Goal: Information Seeking & Learning: Find contact information

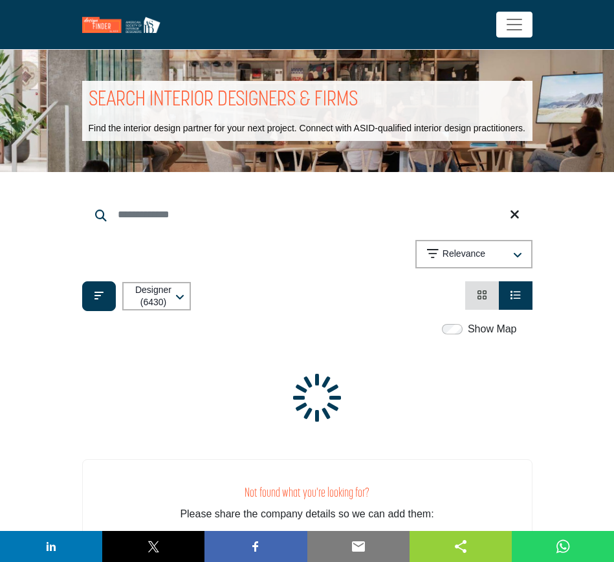
click at [481, 292] on icon "View Card" at bounding box center [482, 295] width 10 height 10
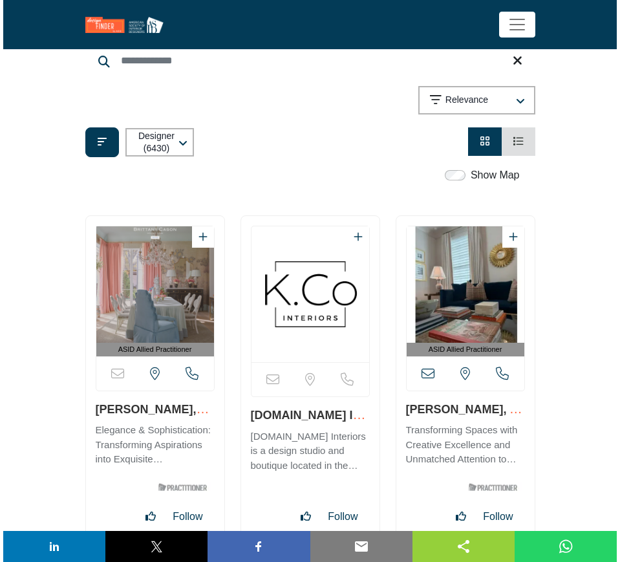
scroll to position [243, 0]
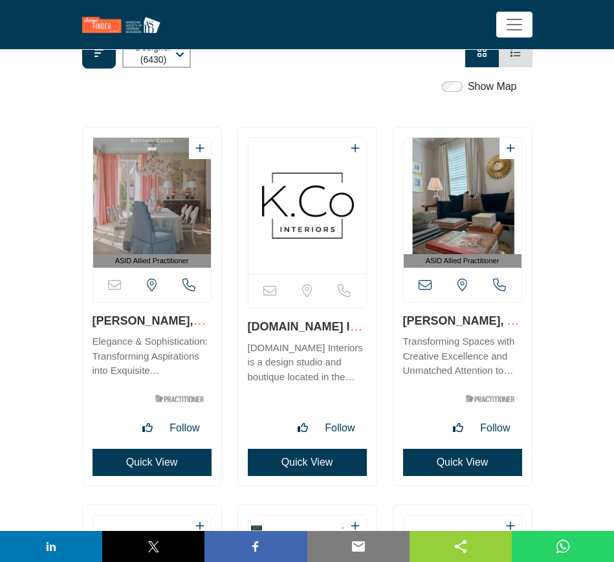
drag, startPoint x: 87, startPoint y: 321, endPoint x: 189, endPoint y: 319, distance: 101.5
click at [189, 319] on div "ASID Allied Practitioner" at bounding box center [152, 306] width 138 height 358
copy link "[PERSON_NAME]"
drag, startPoint x: 241, startPoint y: 325, endPoint x: 351, endPoint y: 325, distance: 109.3
click at [351, 325] on div "Sorry, but this listing is on a subscription plan which does not allow users to…" at bounding box center [307, 306] width 138 height 358
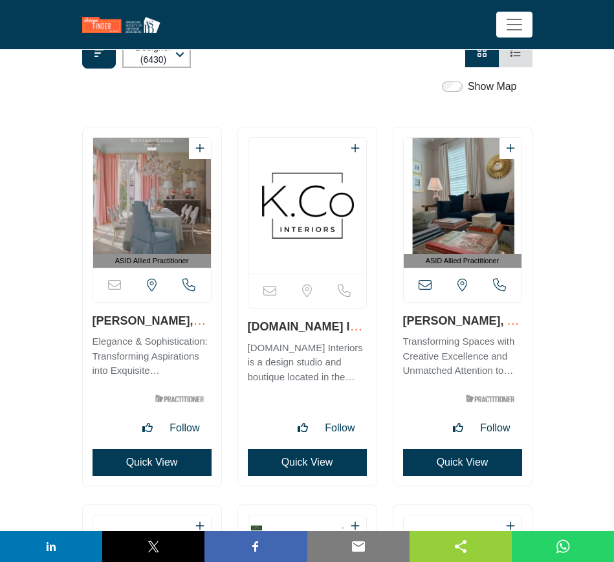
copy link "[DOMAIN_NAME] Interiors LLC"
click at [307, 461] on button "Quick View" at bounding box center [307, 462] width 119 height 27
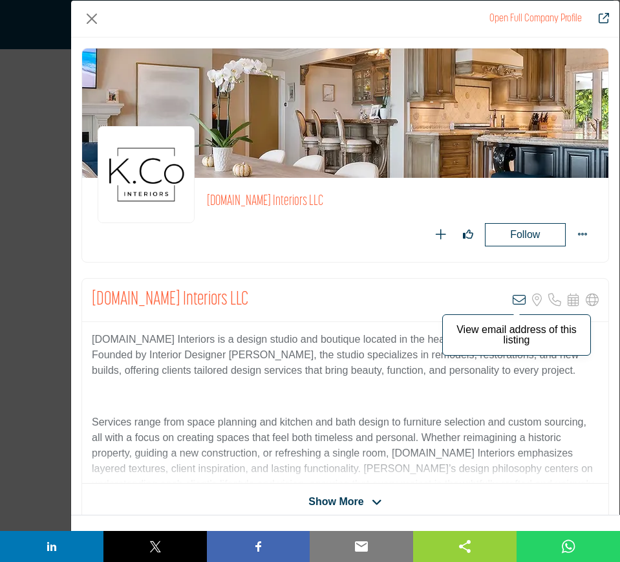
click at [515, 299] on icon "Company Data Modal" at bounding box center [519, 300] width 13 height 13
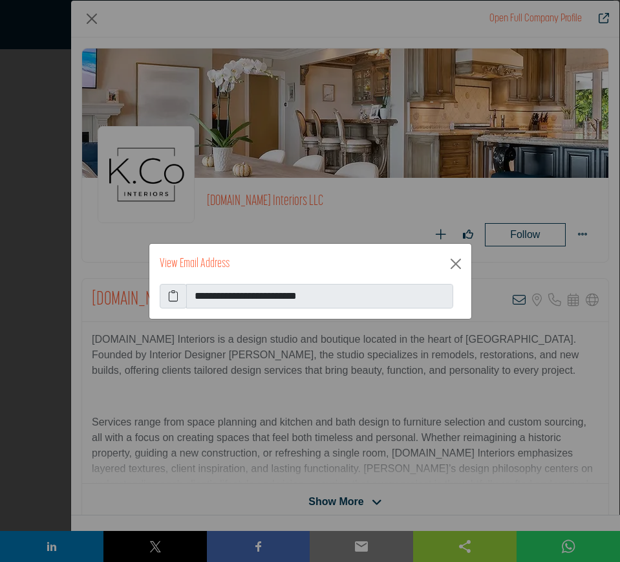
click at [166, 294] on span at bounding box center [173, 296] width 27 height 25
click at [175, 296] on icon at bounding box center [173, 296] width 10 height 16
click at [455, 264] on button "Close" at bounding box center [456, 263] width 21 height 21
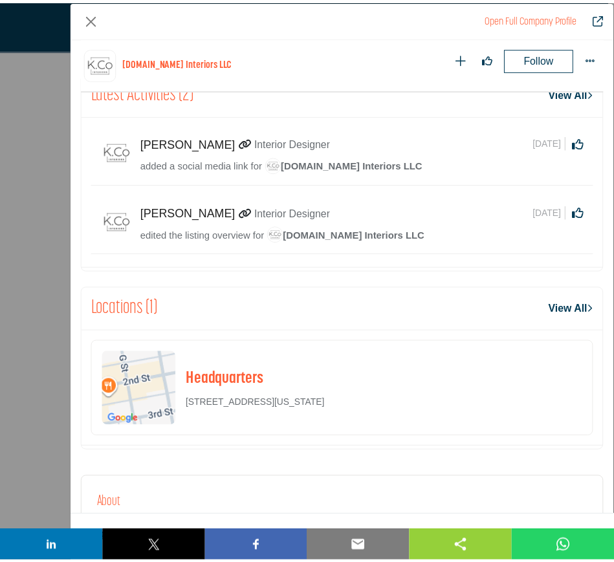
scroll to position [537, 0]
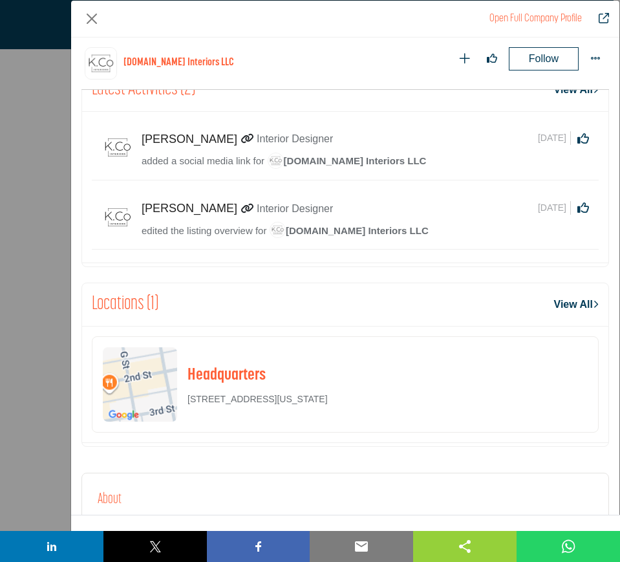
drag, startPoint x: 471, startPoint y: 394, endPoint x: 185, endPoint y: 396, distance: 285.8
click at [185, 396] on div "Headquarters 612 2nd St, Eureka, Humboldt County, California, 95501 0416, USA" at bounding box center [345, 384] width 507 height 96
copy p "612 2nd St, Eureka, Humboldt County, California, 95501 0416, USA"
click at [90, 17] on button "Close" at bounding box center [91, 18] width 21 height 21
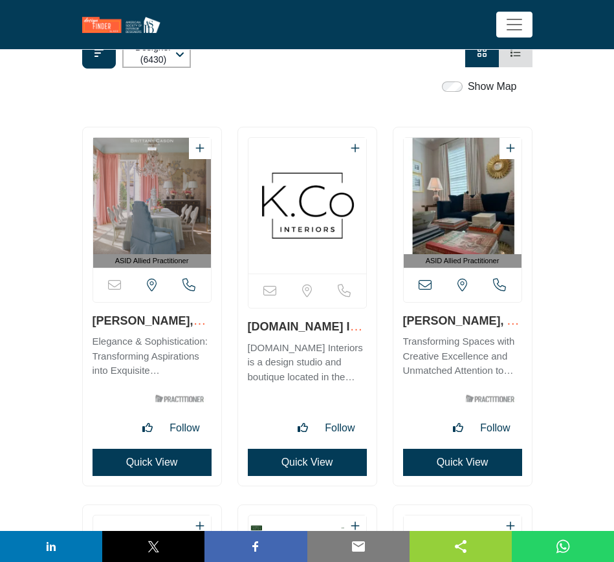
drag, startPoint x: 401, startPoint y: 321, endPoint x: 480, endPoint y: 321, distance: 78.9
click at [480, 321] on div "ASID Allied Practitioner" at bounding box center [462, 306] width 138 height 358
copy link "Christi Bowen"
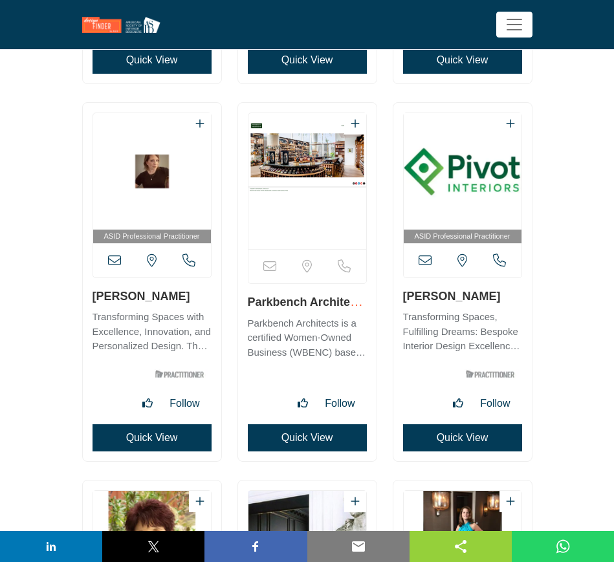
scroll to position [647, 0]
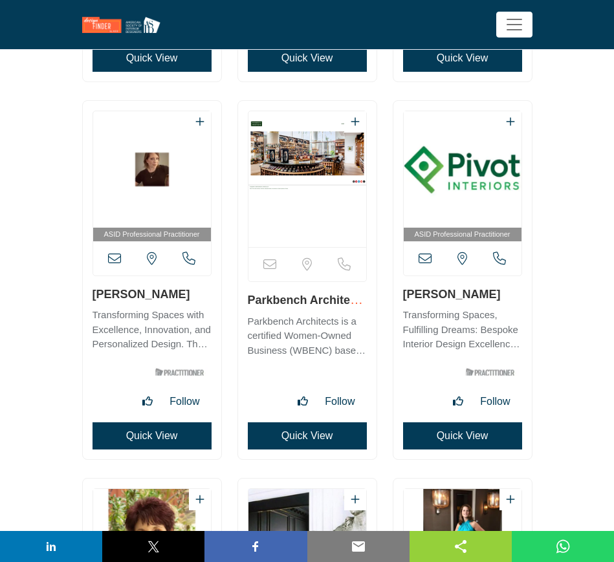
drag, startPoint x: 87, startPoint y: 293, endPoint x: 182, endPoint y: 297, distance: 95.2
click at [182, 297] on div "ASID Professional Practitioner" at bounding box center [152, 280] width 138 height 358
copy link "[PERSON_NAME]"
drag, startPoint x: 246, startPoint y: 301, endPoint x: 356, endPoint y: 302, distance: 110.6
click at [356, 302] on div "Sorry, but this listing is on a subscription plan which does not allow users to…" at bounding box center [307, 280] width 138 height 358
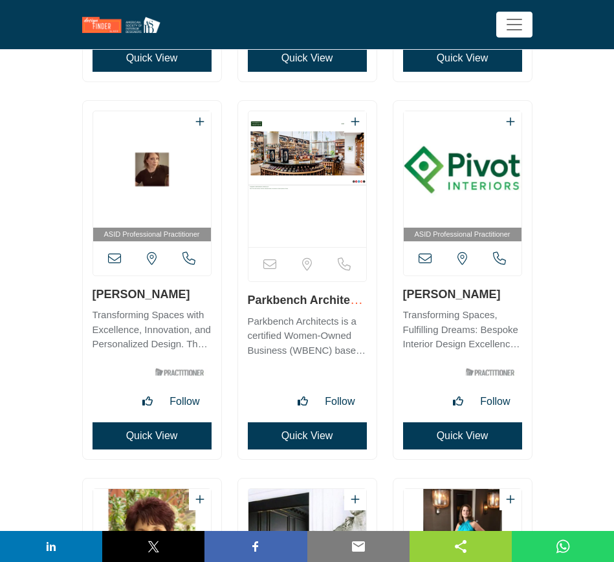
copy link "Parkbench Architec"
drag, startPoint x: 400, startPoint y: 297, endPoint x: 487, endPoint y: 300, distance: 86.7
click at [487, 300] on div "ASID Professional Practitioner" at bounding box center [462, 280] width 138 height 358
copy link "[PERSON_NAME]"
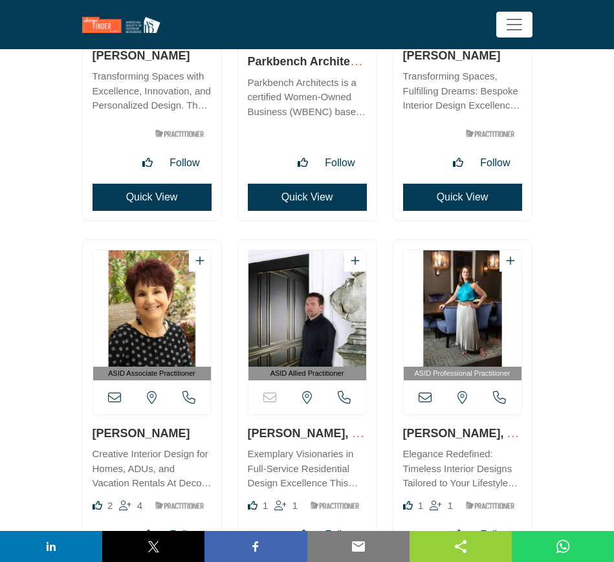
scroll to position [889, 0]
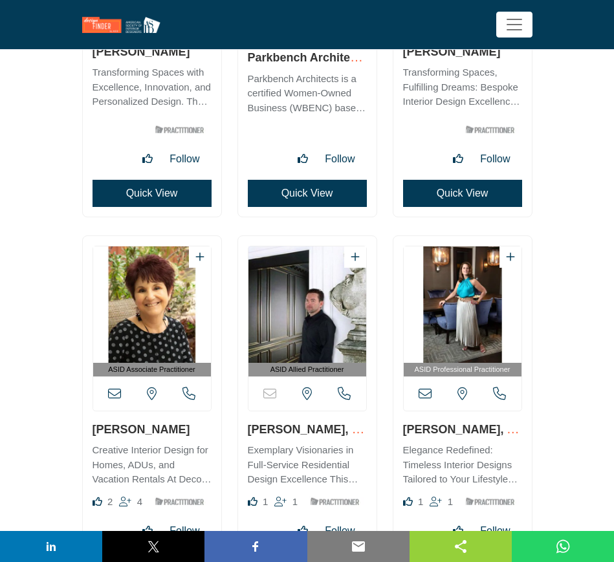
drag, startPoint x: 91, startPoint y: 431, endPoint x: 184, endPoint y: 429, distance: 92.5
click at [184, 429] on div "ASID Associate Practitioner Likes" at bounding box center [152, 412] width 138 height 352
copy link "[PERSON_NAME]"
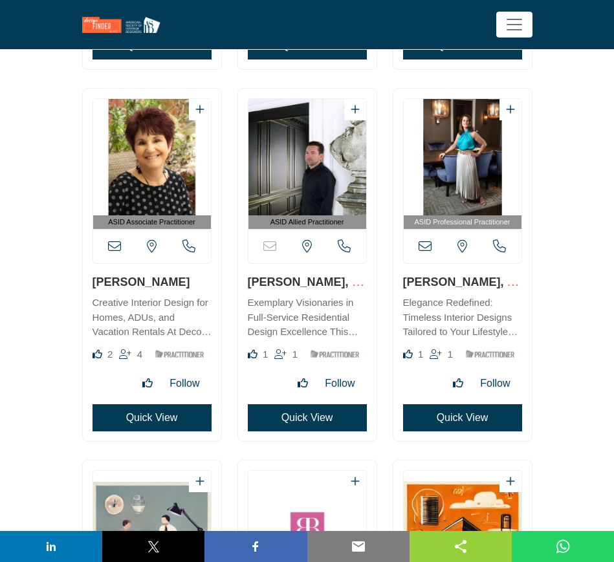
scroll to position [1051, 0]
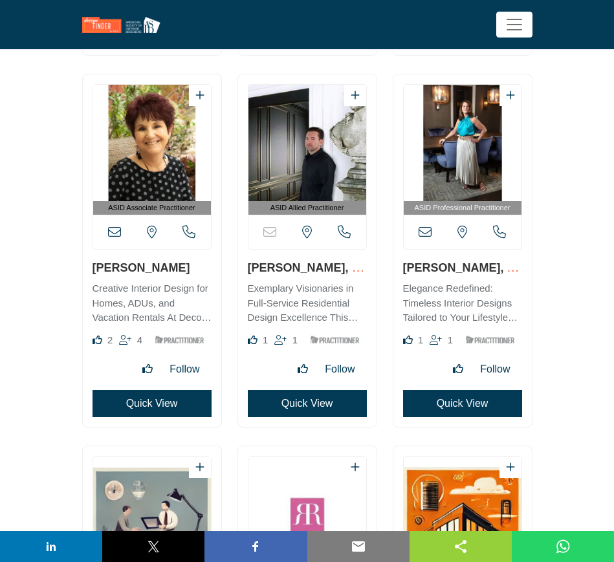
drag, startPoint x: 244, startPoint y: 272, endPoint x: 334, endPoint y: 269, distance: 89.3
click at [334, 269] on div "ASID Allied Practitioner 1" at bounding box center [307, 250] width 138 height 352
copy link "Bradford Collier"
drag, startPoint x: 398, startPoint y: 266, endPoint x: 473, endPoint y: 274, distance: 74.7
click at [473, 274] on div "ASID Professional Practitioner" at bounding box center [462, 250] width 138 height 352
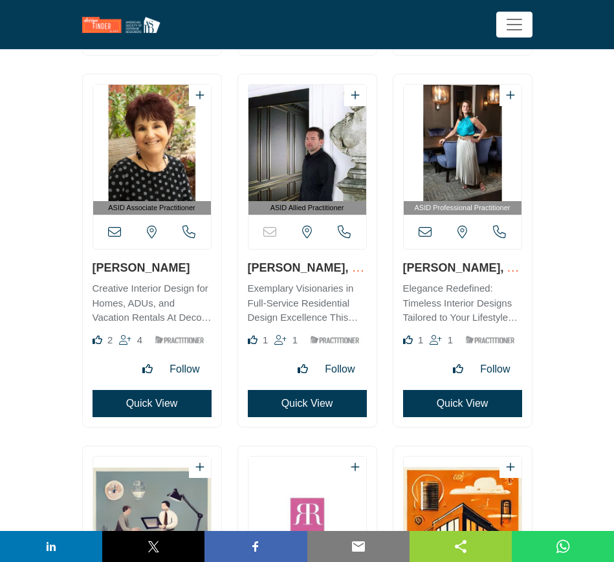
copy link "Janie Hirsch"
drag, startPoint x: 243, startPoint y: 271, endPoint x: 335, endPoint y: 271, distance: 91.8
click at [335, 271] on div "ASID Allied Practitioner 1" at bounding box center [307, 250] width 138 height 352
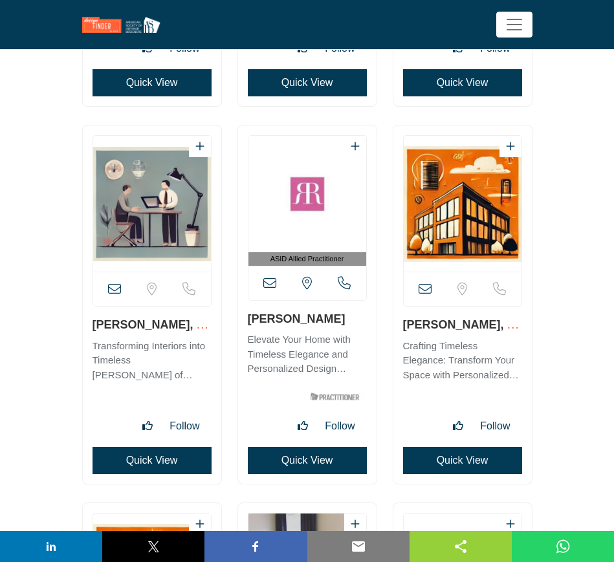
scroll to position [1374, 0]
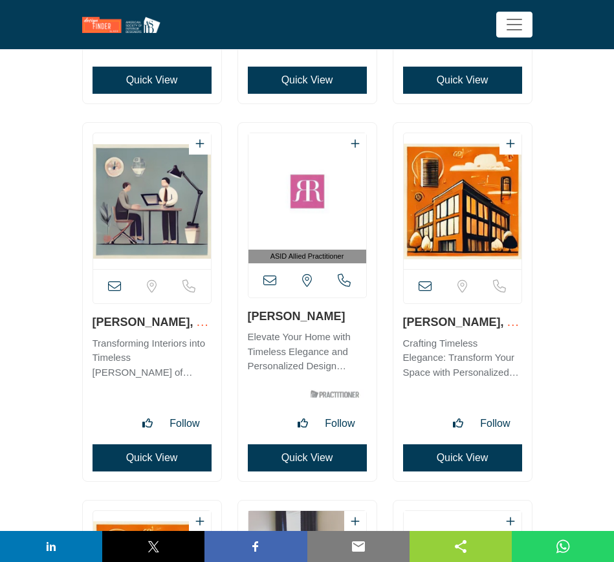
drag, startPoint x: 85, startPoint y: 319, endPoint x: 181, endPoint y: 319, distance: 95.7
click at [181, 319] on div "View email address of this listing" at bounding box center [152, 302] width 138 height 358
drag, startPoint x: 242, startPoint y: 312, endPoint x: 339, endPoint y: 312, distance: 97.0
click at [339, 312] on div "ASID Allied Practitioner" at bounding box center [307, 302] width 138 height 358
drag, startPoint x: 398, startPoint y: 320, endPoint x: 481, endPoint y: 317, distance: 83.5
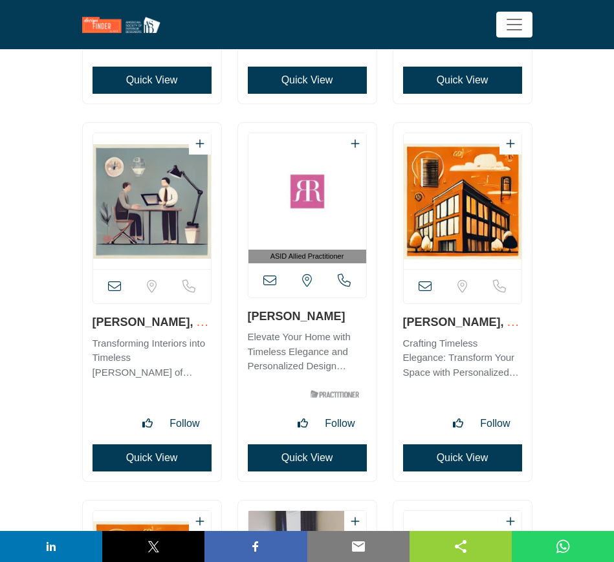
click at [481, 317] on div "View email address of this listing" at bounding box center [462, 302] width 138 height 358
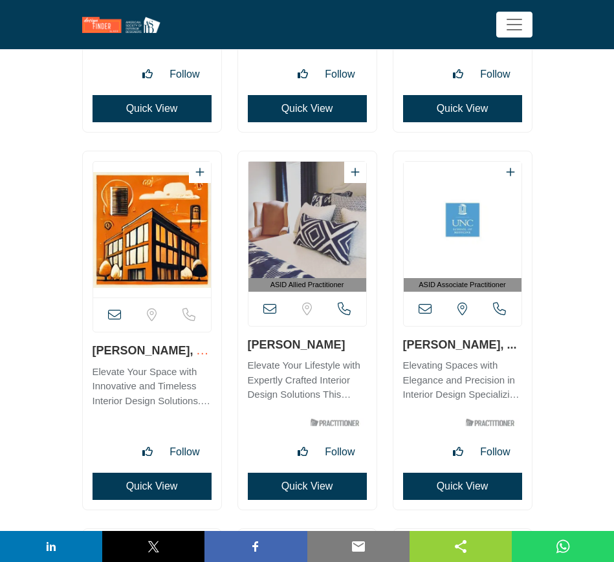
scroll to position [1778, 0]
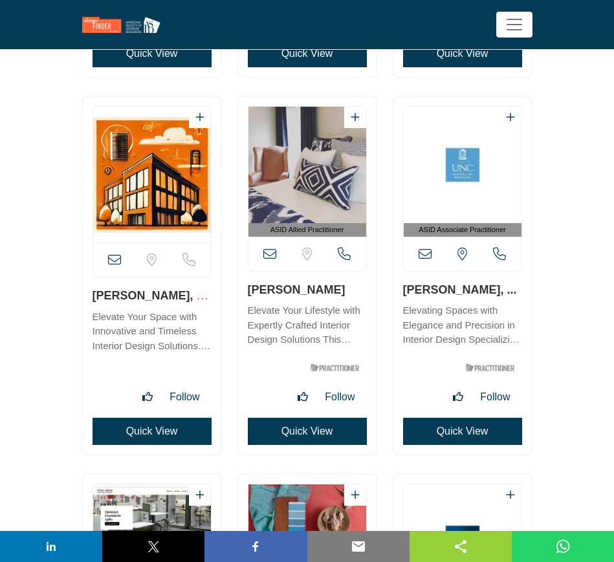
drag, startPoint x: 87, startPoint y: 297, endPoint x: 160, endPoint y: 296, distance: 73.1
click at [160, 296] on div "View email address of this listing" at bounding box center [152, 275] width 138 height 358
drag, startPoint x: 242, startPoint y: 287, endPoint x: 320, endPoint y: 287, distance: 78.2
click at [320, 287] on div "ASID Allied Practitioner" at bounding box center [307, 275] width 138 height 358
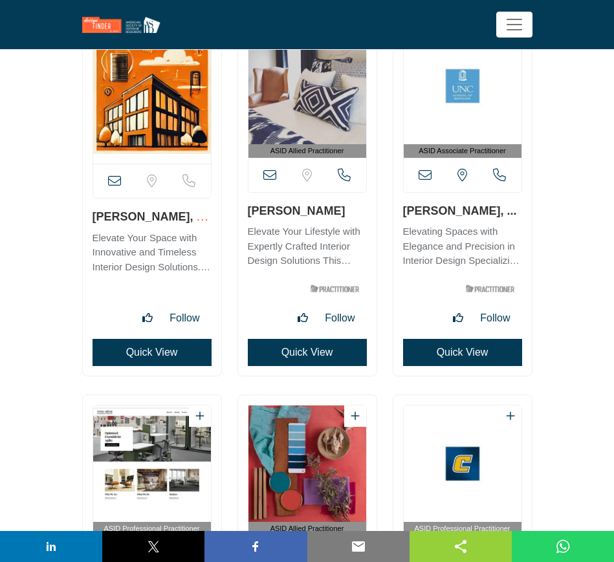
scroll to position [1859, 0]
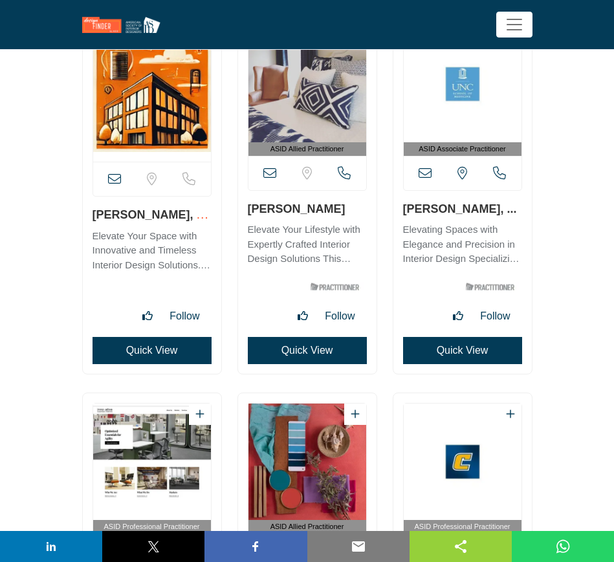
drag, startPoint x: 400, startPoint y: 206, endPoint x: 499, endPoint y: 204, distance: 98.3
click at [499, 204] on div "ASID Associate Practitioner" at bounding box center [462, 195] width 138 height 358
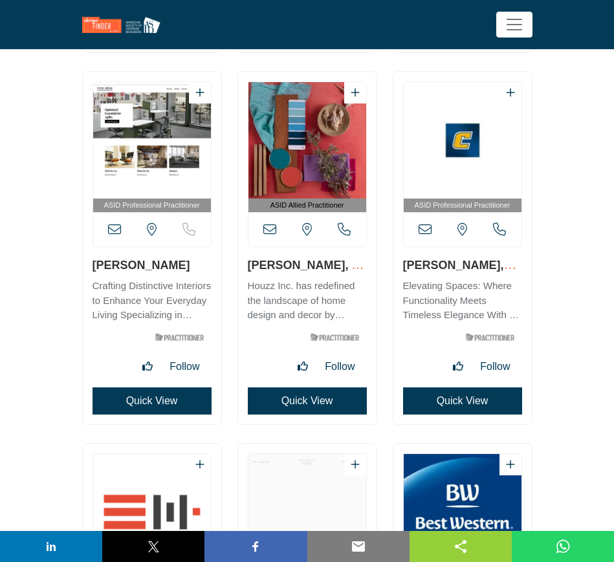
scroll to position [2183, 0]
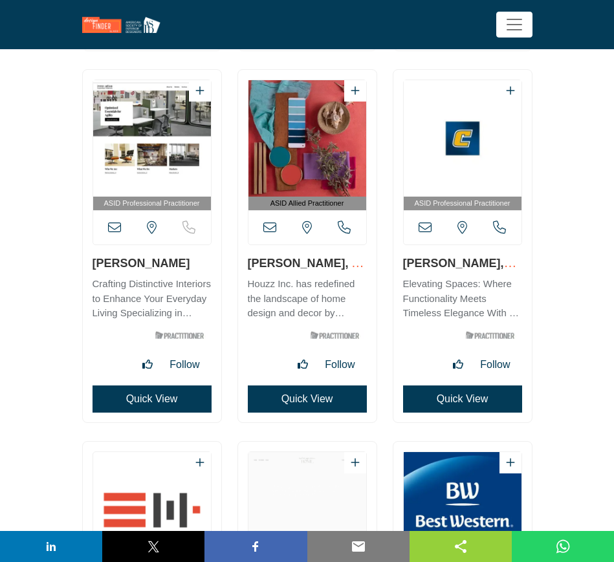
drag, startPoint x: 90, startPoint y: 262, endPoint x: 172, endPoint y: 265, distance: 82.2
click at [172, 265] on div "ASID Professional Practitioner" at bounding box center [152, 246] width 138 height 352
drag, startPoint x: 244, startPoint y: 262, endPoint x: 319, endPoint y: 261, distance: 75.0
click at [319, 261] on div "ASID Allied Practitioner" at bounding box center [307, 246] width 138 height 352
drag, startPoint x: 398, startPoint y: 265, endPoint x: 502, endPoint y: 263, distance: 104.1
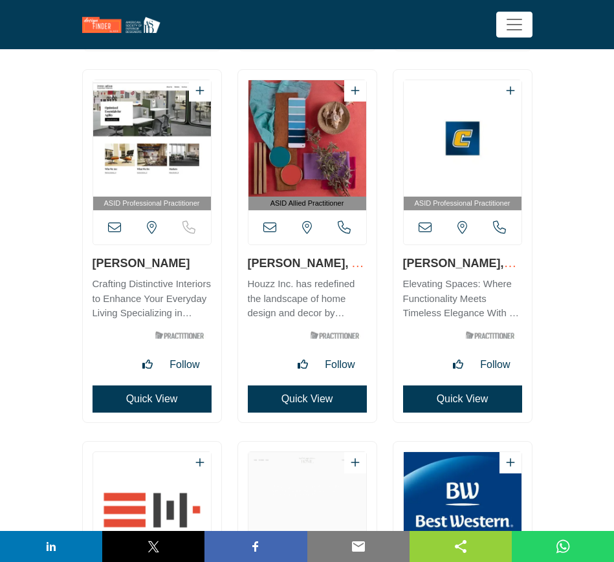
click at [502, 263] on div "ASID Professional Practitioner" at bounding box center [462, 246] width 138 height 352
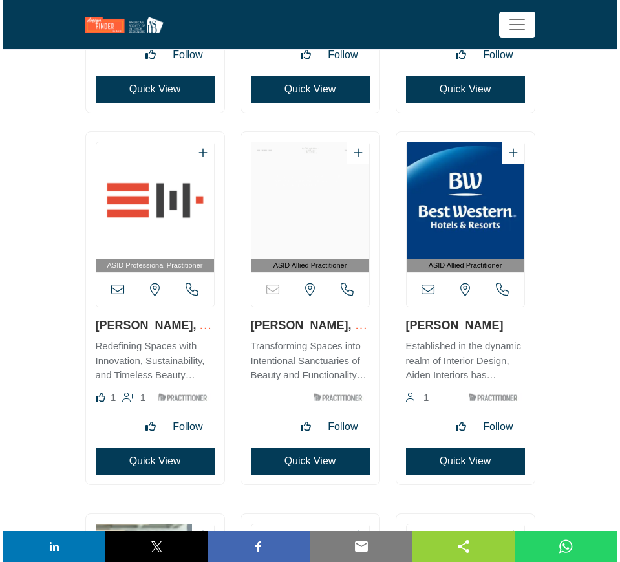
scroll to position [2506, 0]
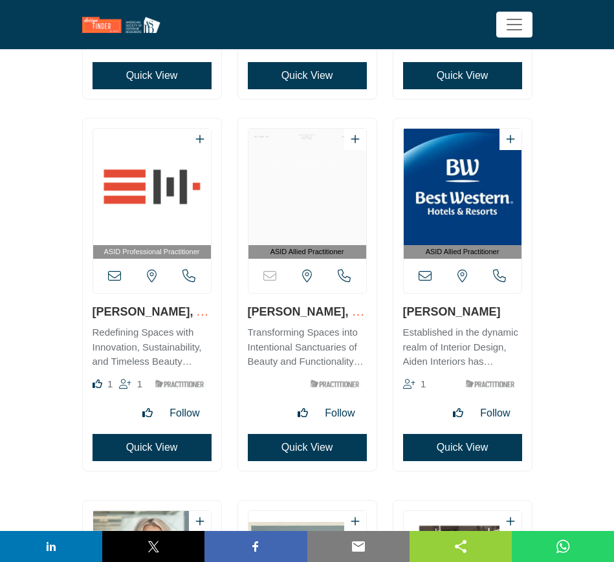
drag, startPoint x: 90, startPoint y: 313, endPoint x: 175, endPoint y: 307, distance: 84.9
click at [175, 307] on div "ASID Professional Practitioner" at bounding box center [152, 294] width 138 height 352
drag, startPoint x: 246, startPoint y: 311, endPoint x: 341, endPoint y: 310, distance: 94.4
click at [341, 310] on div "ASID Allied Practitioner" at bounding box center [307, 294] width 138 height 352
click at [286, 448] on button "Quick View" at bounding box center [307, 447] width 119 height 27
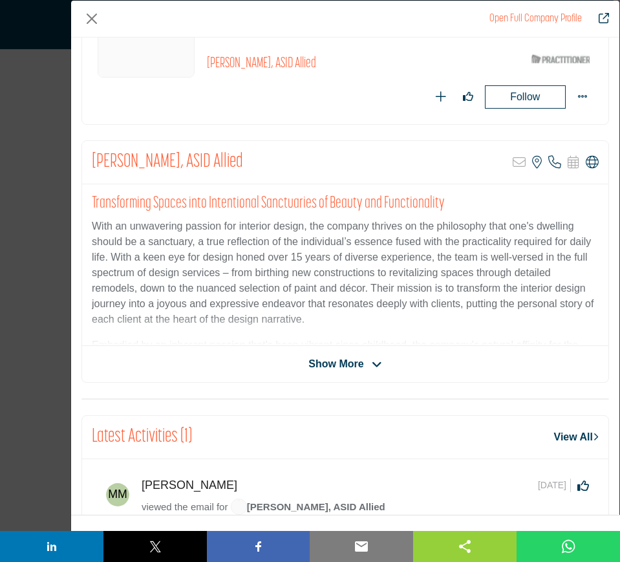
scroll to position [81, 0]
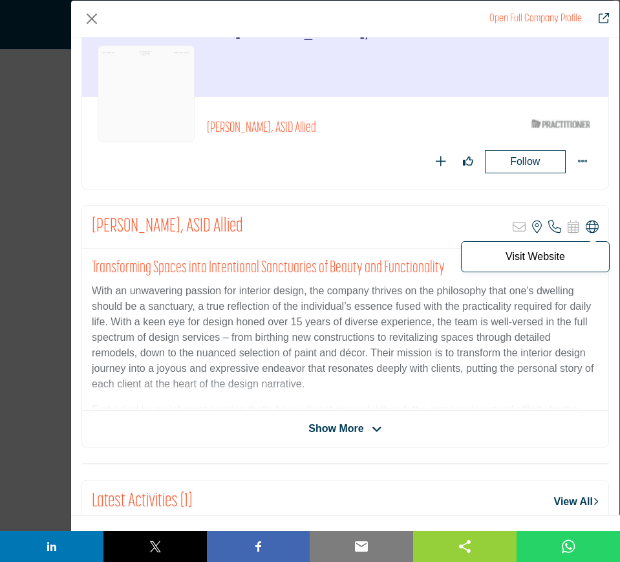
click at [586, 226] on icon "Company Data Modal" at bounding box center [592, 227] width 13 height 13
click at [92, 19] on button "Close" at bounding box center [91, 18] width 21 height 21
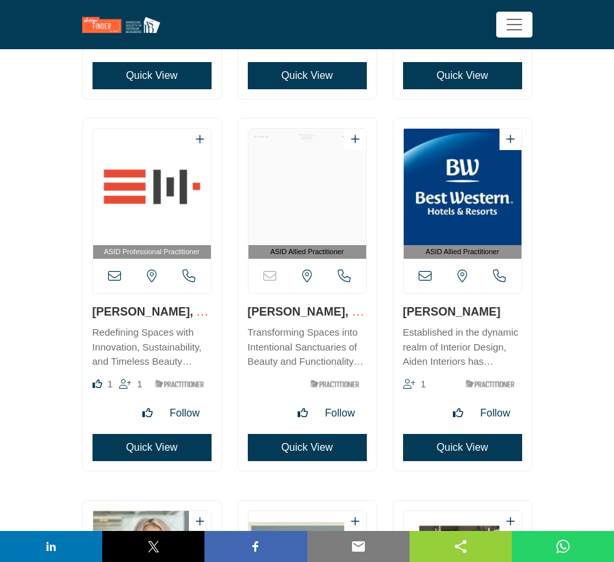
drag, startPoint x: 495, startPoint y: 313, endPoint x: 402, endPoint y: 312, distance: 92.5
click at [403, 312] on h3 "[PERSON_NAME]" at bounding box center [462, 311] width 119 height 16
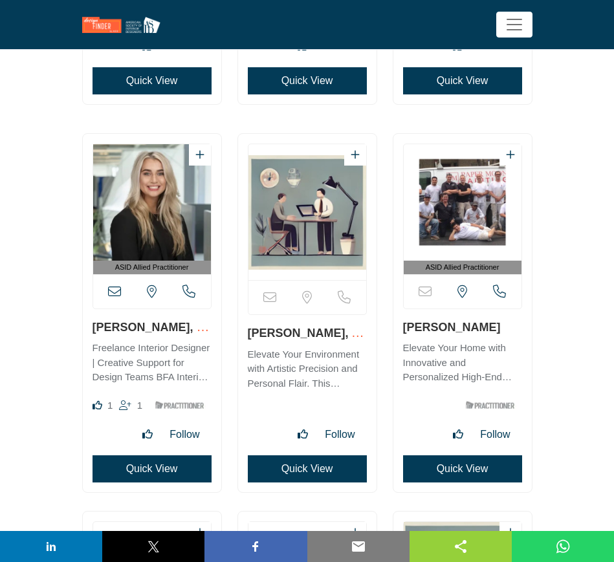
scroll to position [2910, 0]
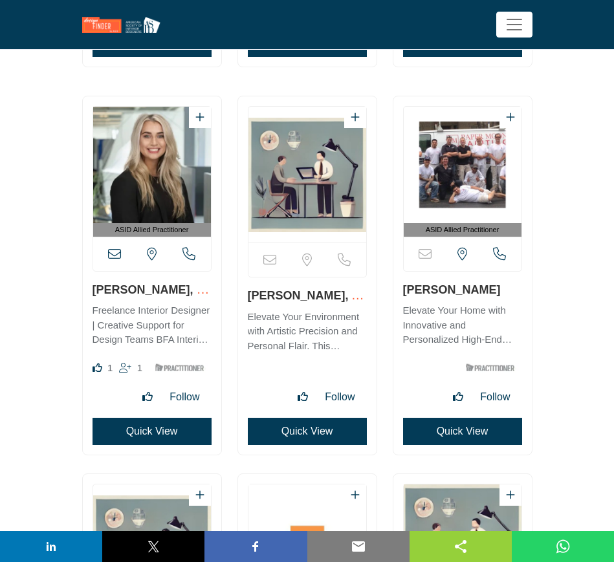
drag, startPoint x: 89, startPoint y: 290, endPoint x: 184, endPoint y: 296, distance: 95.2
click at [184, 296] on div "ASID Allied Practitioner 1" at bounding box center [152, 275] width 138 height 358
drag, startPoint x: 243, startPoint y: 297, endPoint x: 314, endPoint y: 299, distance: 71.2
click at [314, 299] on div "Sorry, but this listing is on a subscription plan which does not allow users to…" at bounding box center [307, 275] width 138 height 358
drag, startPoint x: 469, startPoint y: 290, endPoint x: 397, endPoint y: 290, distance: 72.4
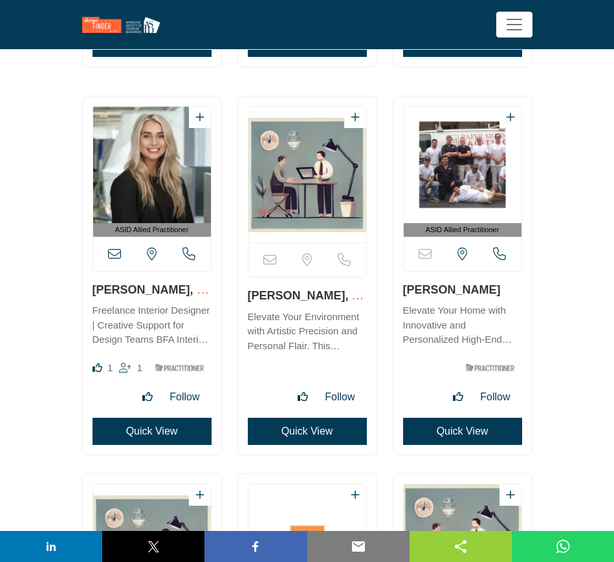
click at [397, 290] on div "ASID Allied Practitioner" at bounding box center [462, 275] width 138 height 358
click at [438, 435] on button "Quick View" at bounding box center [462, 431] width 119 height 27
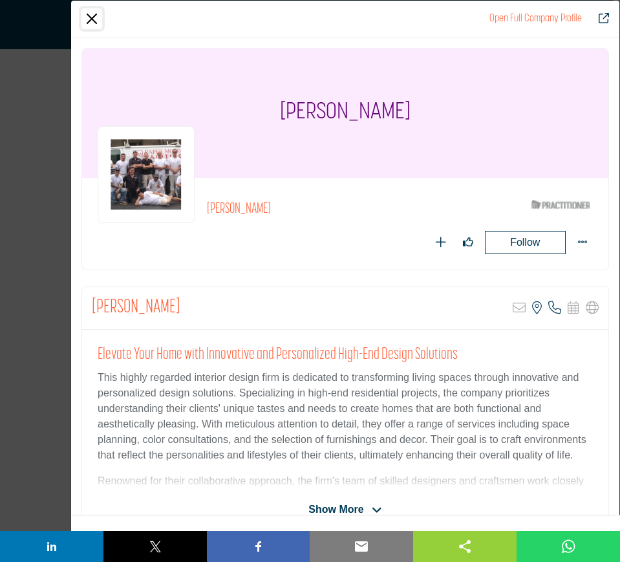
click at [87, 19] on button "Close" at bounding box center [91, 18] width 21 height 21
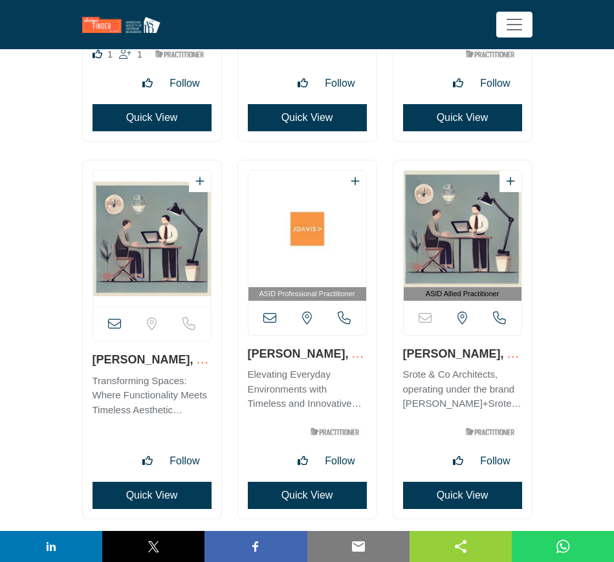
scroll to position [3233, 0]
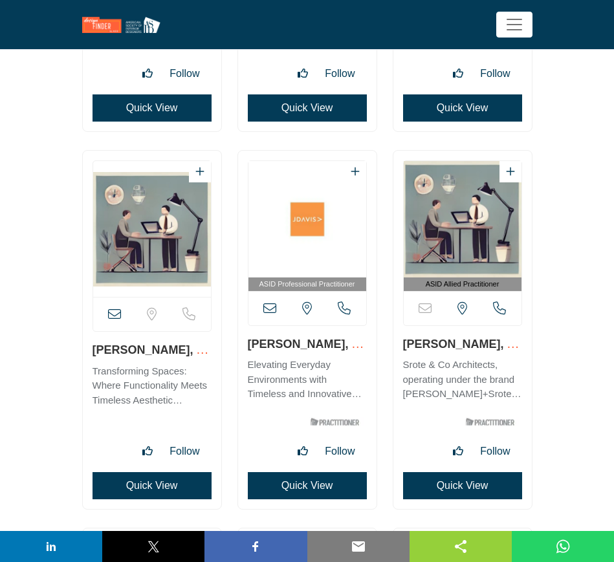
drag, startPoint x: 88, startPoint y: 349, endPoint x: 161, endPoint y: 348, distance: 73.1
click at [161, 348] on div "View email address of this listing" at bounding box center [152, 330] width 138 height 358
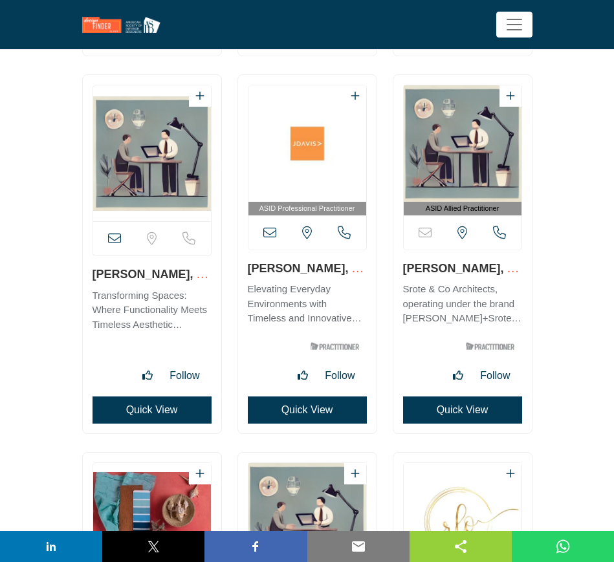
scroll to position [3314, 0]
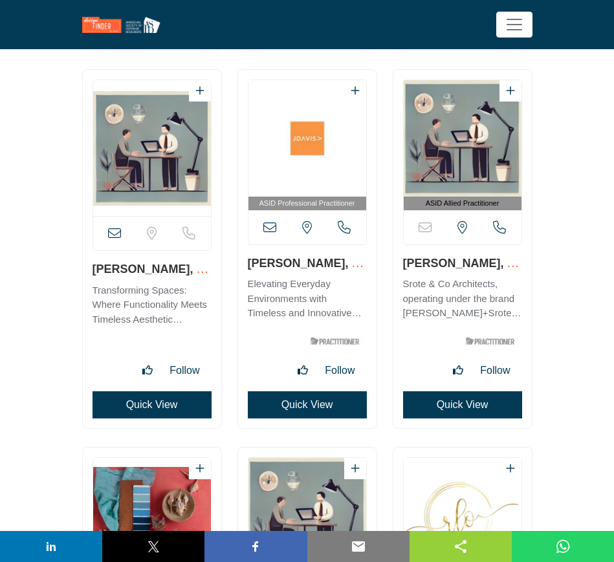
drag, startPoint x: 244, startPoint y: 264, endPoint x: 337, endPoint y: 270, distance: 92.7
click at [337, 270] on div "ASID Professional Practitioner" at bounding box center [307, 249] width 138 height 358
drag, startPoint x: 398, startPoint y: 266, endPoint x: 480, endPoint y: 266, distance: 82.8
click at [480, 266] on div "ASID Allied Practitioner" at bounding box center [462, 249] width 138 height 358
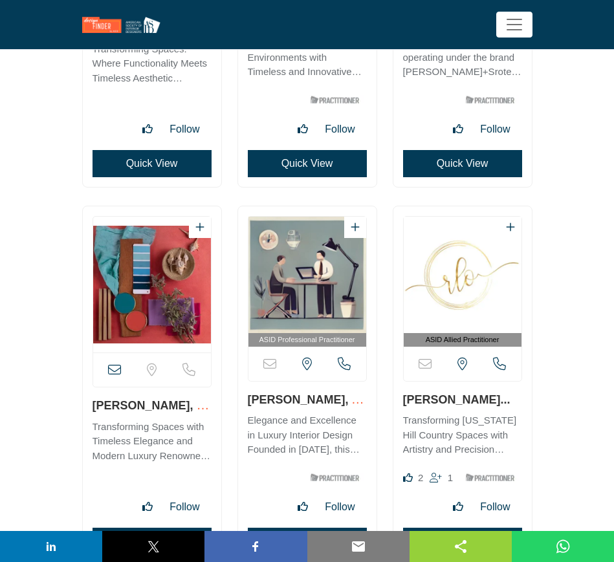
scroll to position [3557, 0]
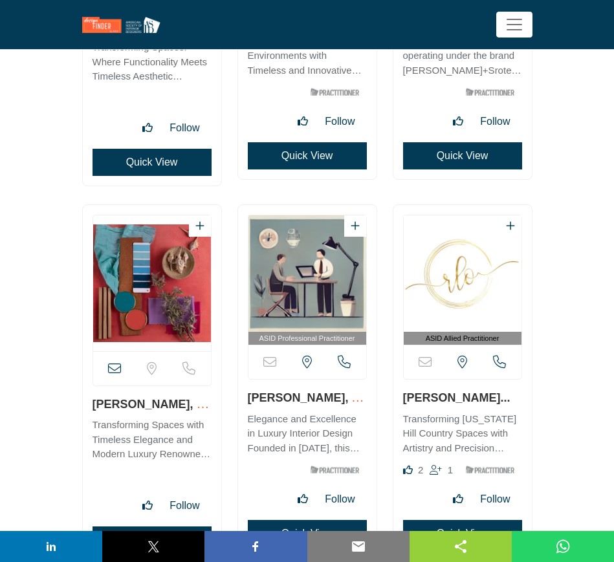
click at [147, 404] on div "View email address of this listing" at bounding box center [152, 384] width 138 height 358
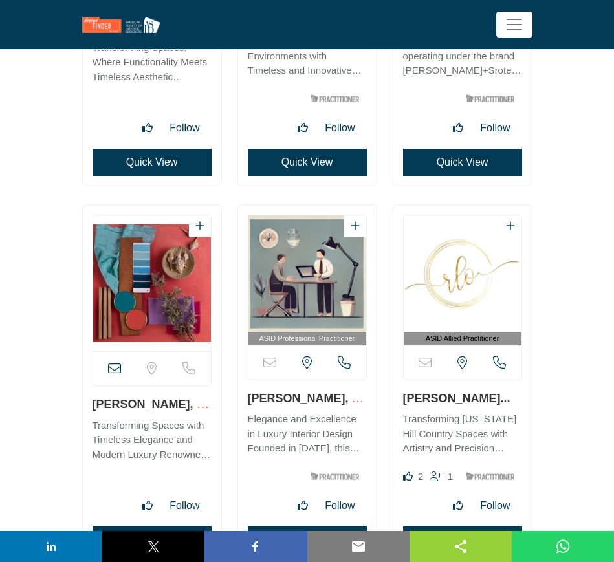
drag, startPoint x: 14, startPoint y: 394, endPoint x: 30, endPoint y: 393, distance: 16.2
drag, startPoint x: 34, startPoint y: 394, endPoint x: 50, endPoint y: 397, distance: 16.4
drag, startPoint x: 90, startPoint y: 407, endPoint x: 153, endPoint y: 410, distance: 63.4
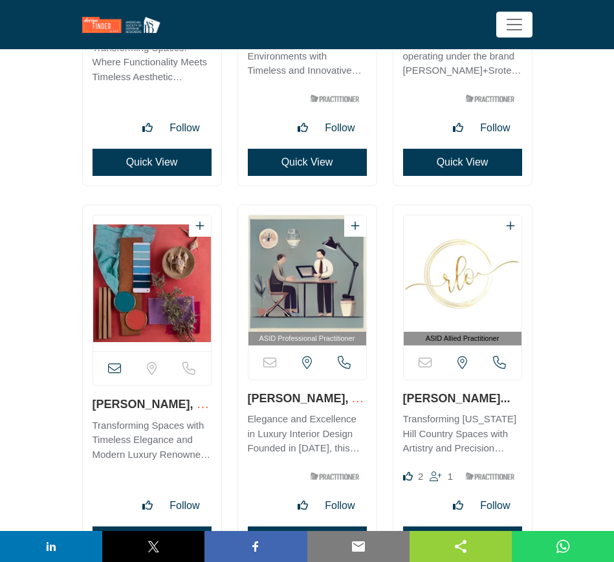
click at [153, 410] on div "View email address of this listing" at bounding box center [152, 384] width 138 height 358
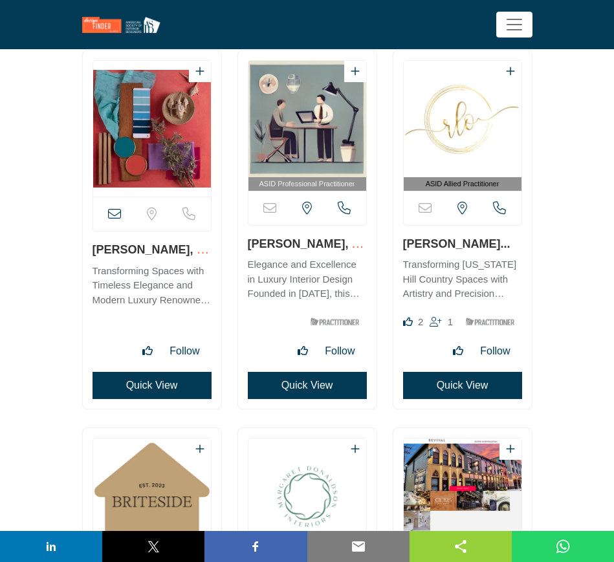
scroll to position [3718, 0]
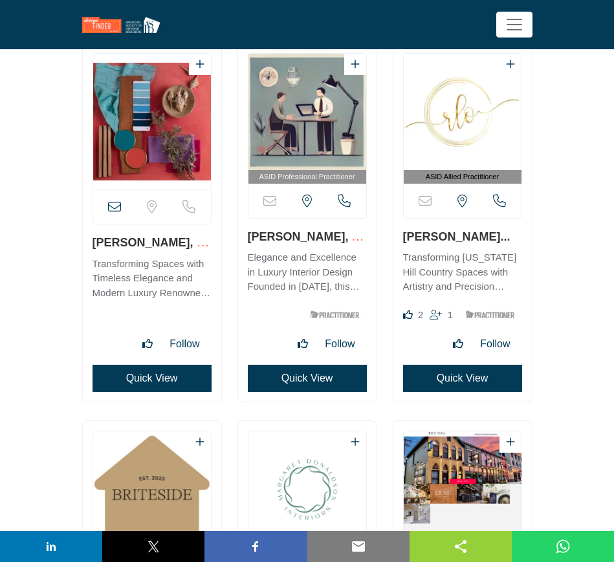
drag, startPoint x: 246, startPoint y: 237, endPoint x: 330, endPoint y: 238, distance: 83.4
click at [330, 238] on div "ASID Professional Practitioner" at bounding box center [307, 222] width 138 height 358
drag, startPoint x: 398, startPoint y: 237, endPoint x: 491, endPoint y: 237, distance: 92.5
click at [491, 237] on div "ASID Allied Practitioner 1" at bounding box center [462, 222] width 138 height 358
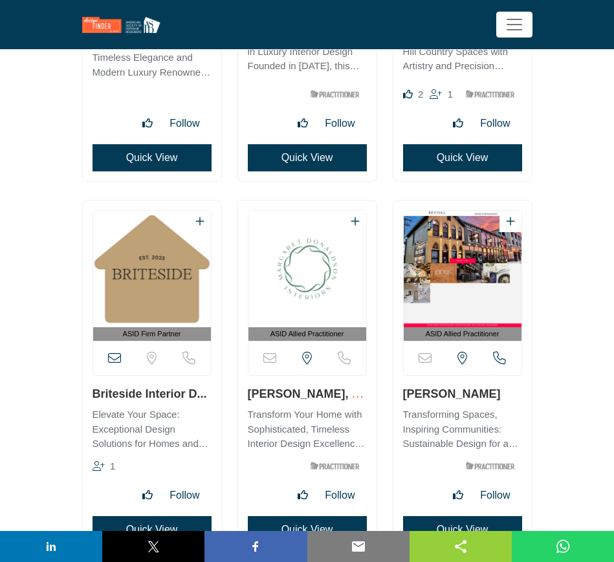
scroll to position [3961, 0]
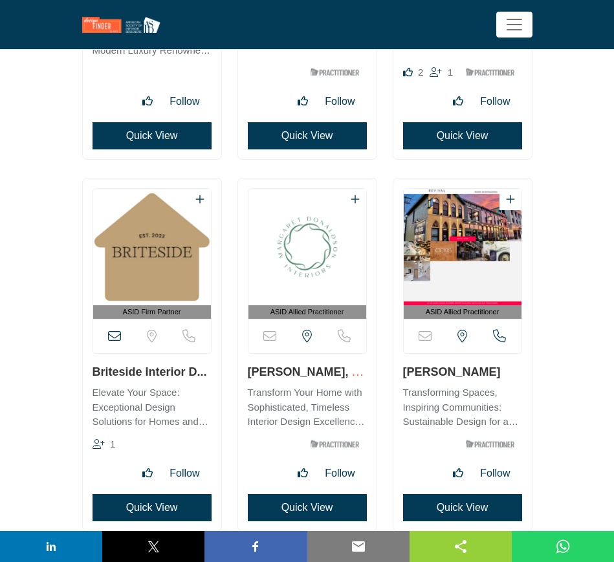
drag, startPoint x: 86, startPoint y: 368, endPoint x: 184, endPoint y: 369, distance: 98.3
click at [184, 369] on div "ASID Firm Partner 1" at bounding box center [152, 354] width 138 height 352
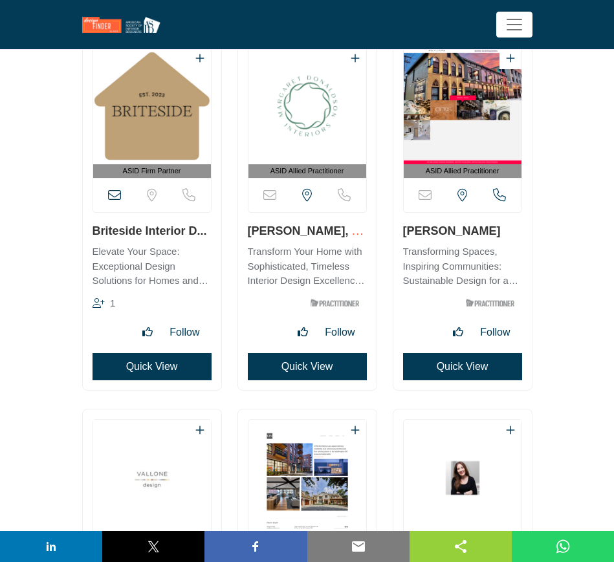
scroll to position [4123, 0]
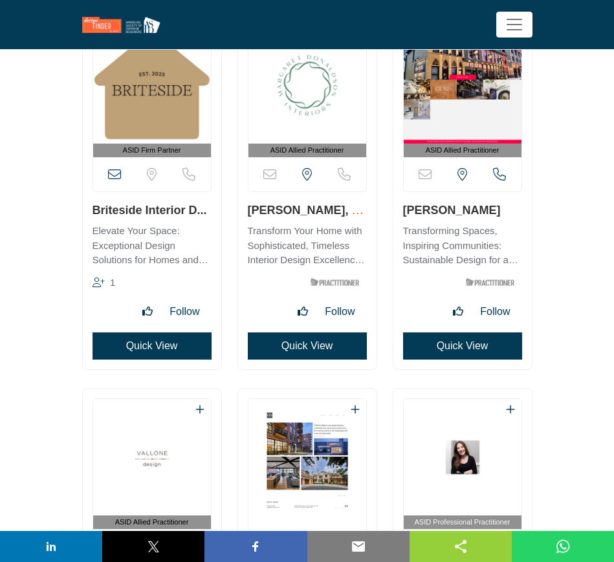
drag, startPoint x: 242, startPoint y: 211, endPoint x: 334, endPoint y: 210, distance: 92.5
click at [334, 210] on div "ASID Allied Practitioner" at bounding box center [307, 193] width 138 height 352
drag, startPoint x: 399, startPoint y: 211, endPoint x: 486, endPoint y: 211, distance: 86.7
click at [486, 211] on div "ASID Allied Practitioner" at bounding box center [462, 193] width 138 height 352
click at [440, 343] on button "Quick View" at bounding box center [462, 345] width 119 height 27
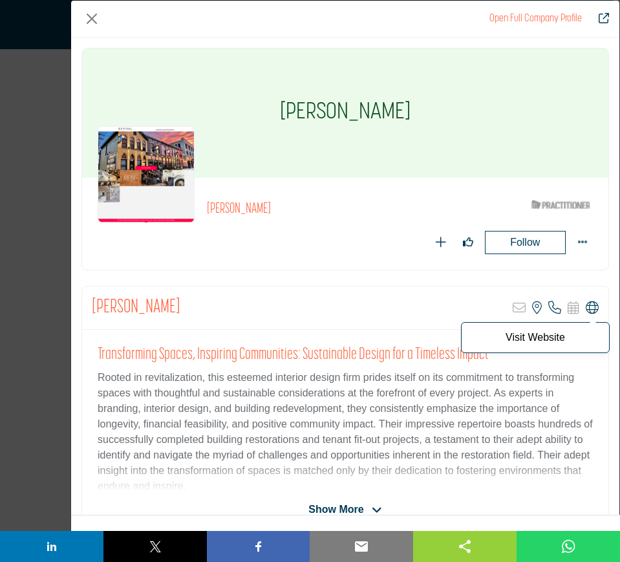
click at [586, 310] on icon "Company Data Modal" at bounding box center [592, 307] width 13 height 13
click at [85, 15] on button "Close" at bounding box center [91, 18] width 21 height 21
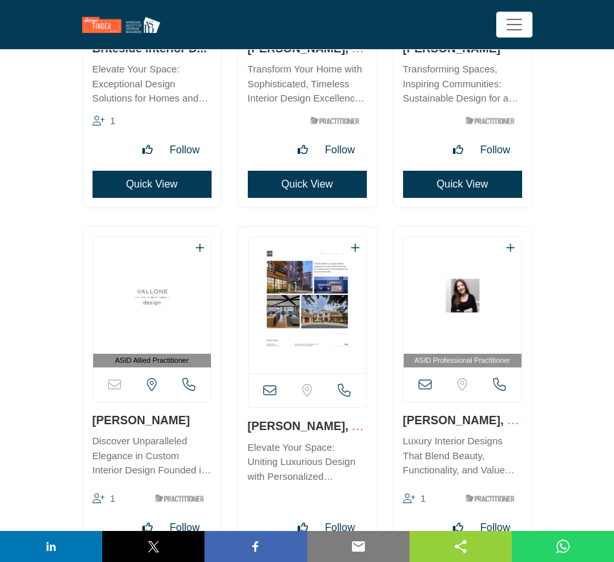
scroll to position [4446, 0]
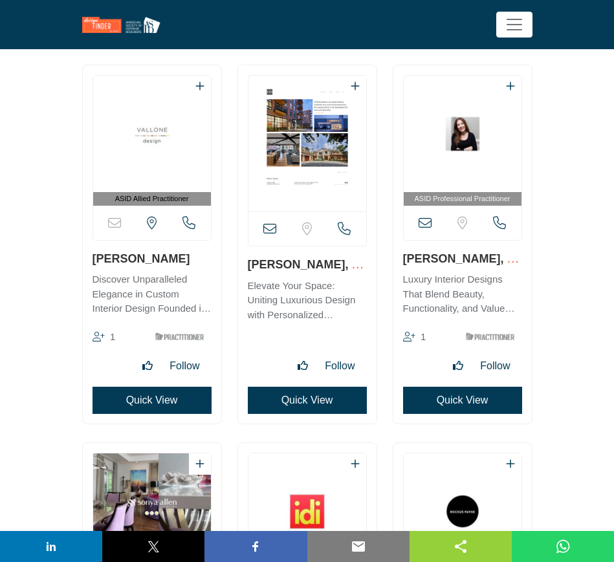
drag, startPoint x: 87, startPoint y: 259, endPoint x: 182, endPoint y: 259, distance: 95.1
click at [182, 259] on div "ASID Allied Practitioner 1" at bounding box center [152, 244] width 138 height 358
drag, startPoint x: 242, startPoint y: 264, endPoint x: 326, endPoint y: 263, distance: 84.1
click at [326, 263] on div "View email address of this listing" at bounding box center [307, 244] width 138 height 358
drag, startPoint x: 400, startPoint y: 261, endPoint x: 488, endPoint y: 255, distance: 88.1
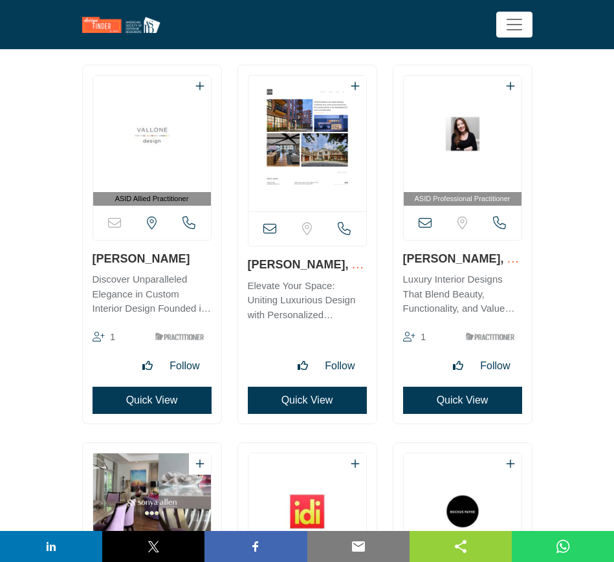
click at [488, 255] on div "ASID Professional Practitioner" at bounding box center [462, 244] width 138 height 358
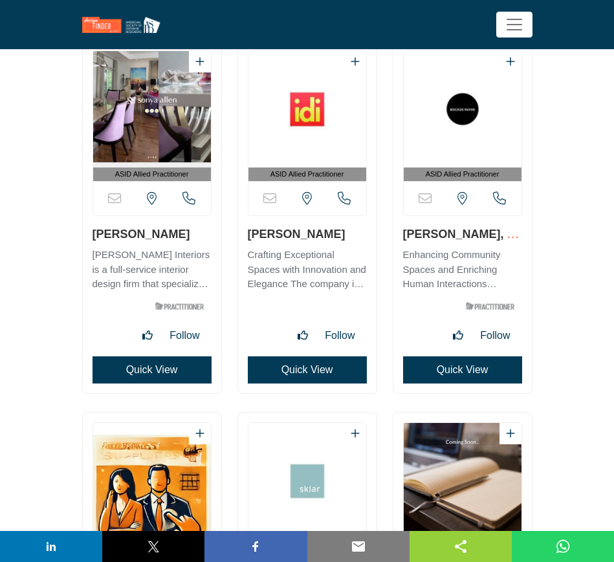
scroll to position [4850, 0]
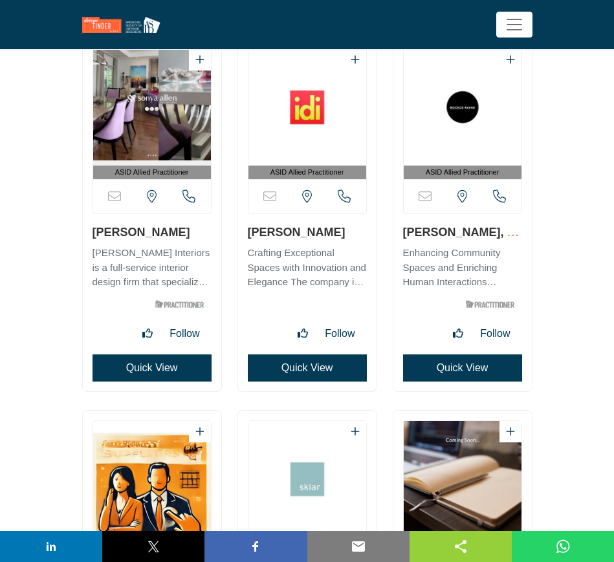
drag, startPoint x: 90, startPoint y: 235, endPoint x: 158, endPoint y: 236, distance: 68.6
click at [158, 236] on div "ASID Allied Practitioner" at bounding box center [152, 215] width 138 height 352
drag, startPoint x: 243, startPoint y: 228, endPoint x: 351, endPoint y: 236, distance: 108.3
click at [351, 236] on div "ASID Allied Practitioner" at bounding box center [307, 215] width 138 height 352
drag, startPoint x: 397, startPoint y: 233, endPoint x: 466, endPoint y: 233, distance: 69.2
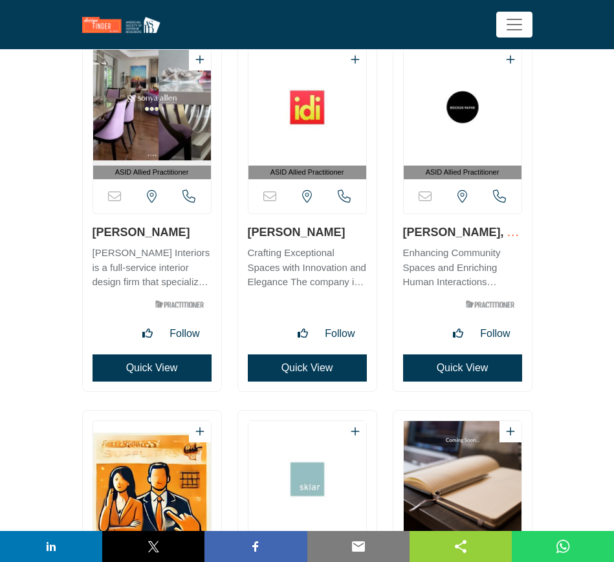
click at [466, 233] on div "ASID Allied Practitioner" at bounding box center [462, 215] width 138 height 352
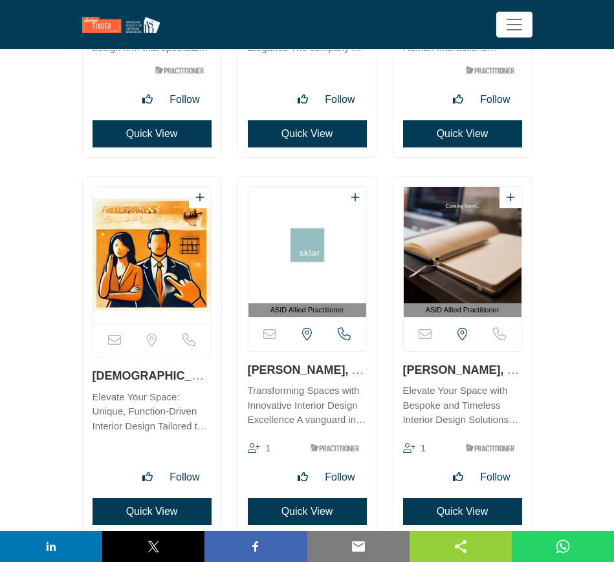
scroll to position [5093, 0]
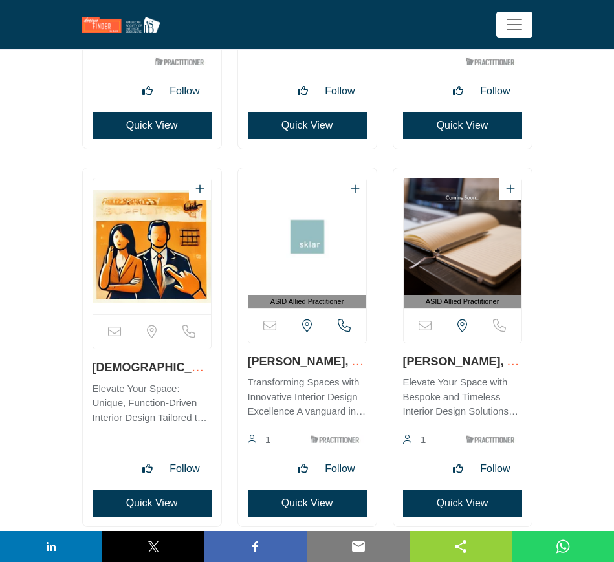
drag, startPoint x: 85, startPoint y: 366, endPoint x: 169, endPoint y: 362, distance: 84.2
click at [169, 362] on div "Sorry, but this listing is on a subscription plan which does not allow users to…" at bounding box center [152, 347] width 138 height 358
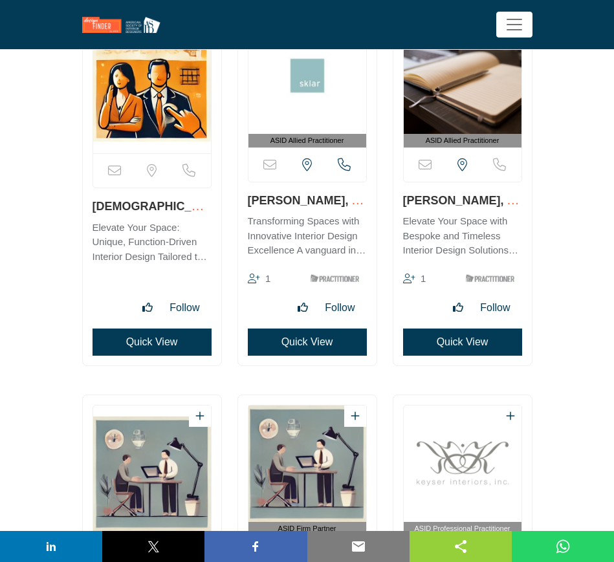
scroll to position [5254, 0]
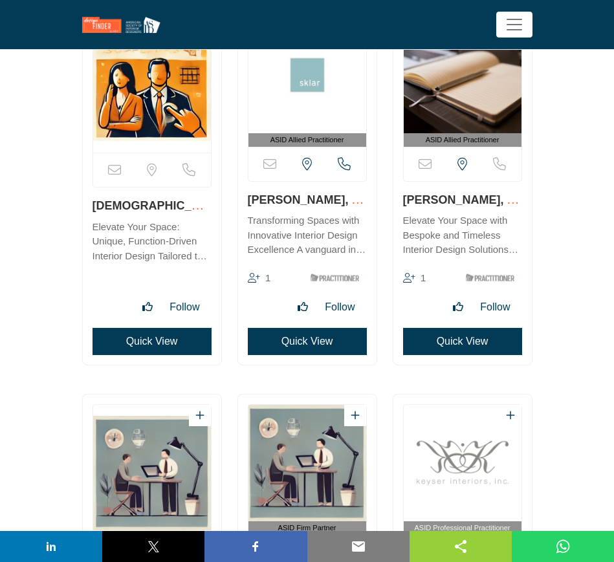
drag, startPoint x: 243, startPoint y: 200, endPoint x: 318, endPoint y: 202, distance: 75.1
click at [318, 202] on div "ASID Allied Practitioner 1" at bounding box center [307, 185] width 138 height 358
drag, startPoint x: 400, startPoint y: 200, endPoint x: 459, endPoint y: 201, distance: 59.5
click at [459, 201] on div "ASID Allied Practitioner 1" at bounding box center [462, 185] width 138 height 358
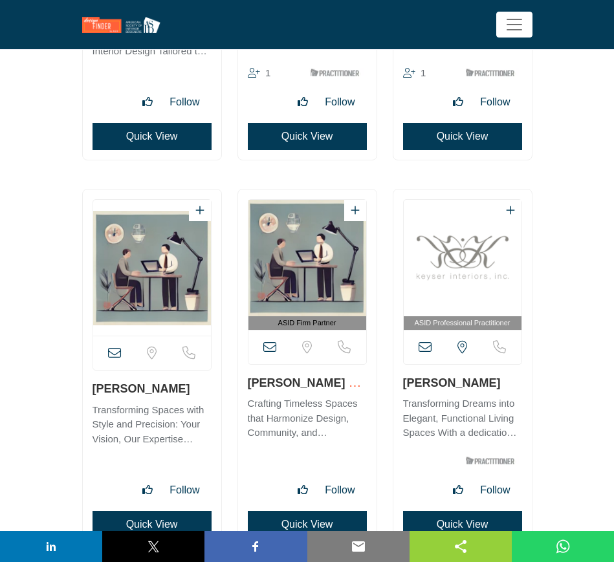
scroll to position [5578, 0]
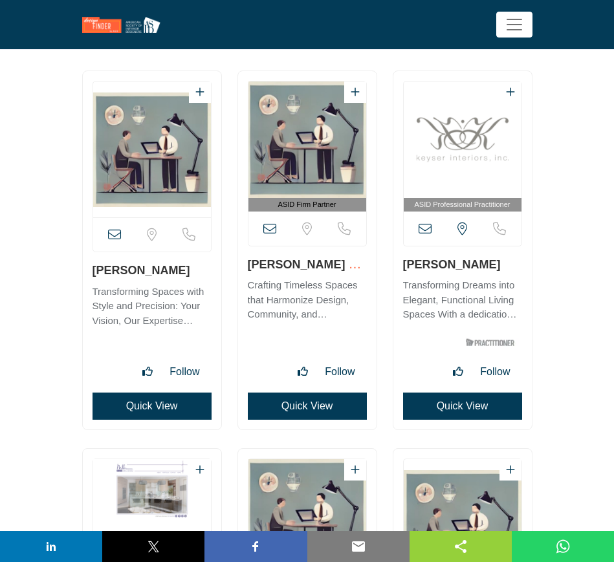
drag, startPoint x: 86, startPoint y: 270, endPoint x: 188, endPoint y: 273, distance: 101.6
click at [188, 273] on div "View email address of this listing" at bounding box center [152, 250] width 138 height 358
drag, startPoint x: 241, startPoint y: 266, endPoint x: 336, endPoint y: 272, distance: 94.6
click at [336, 272] on div "ASID Firm Partner" at bounding box center [307, 250] width 138 height 358
drag, startPoint x: 473, startPoint y: 266, endPoint x: 391, endPoint y: 261, distance: 82.3
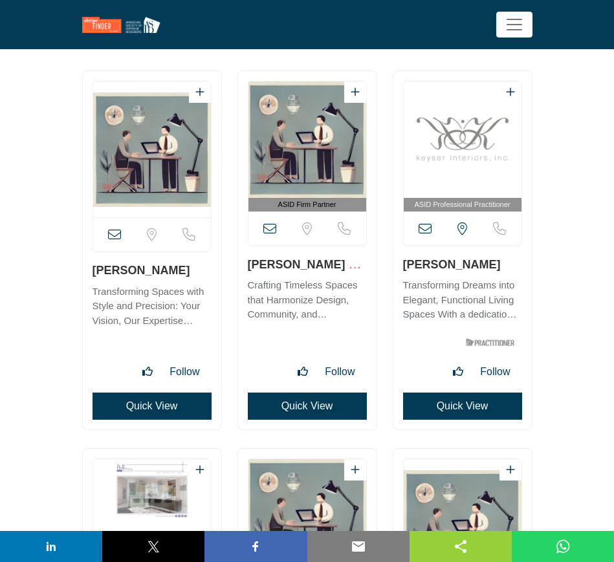
click at [391, 261] on div "ASID Professional Practitioner ASID Professional Practitioners have successfull…" at bounding box center [462, 256] width 155 height 372
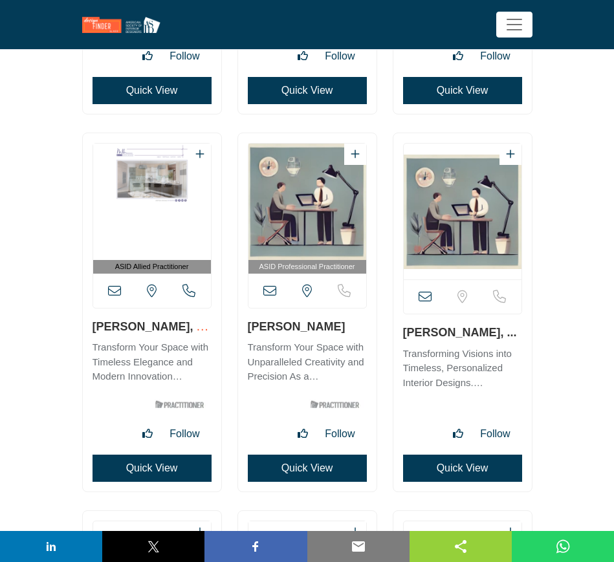
scroll to position [5901, 0]
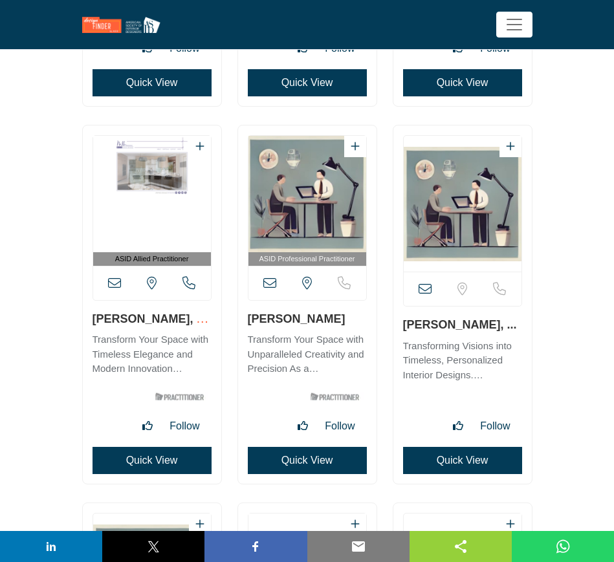
drag, startPoint x: 87, startPoint y: 318, endPoint x: 184, endPoint y: 323, distance: 97.2
click at [184, 323] on div "ASID Allied Practitioner" at bounding box center [152, 304] width 138 height 358
drag, startPoint x: 242, startPoint y: 314, endPoint x: 335, endPoint y: 314, distance: 93.1
click at [335, 314] on div "ASID Professional Practitioner" at bounding box center [307, 304] width 138 height 358
drag, startPoint x: 398, startPoint y: 324, endPoint x: 474, endPoint y: 331, distance: 76.6
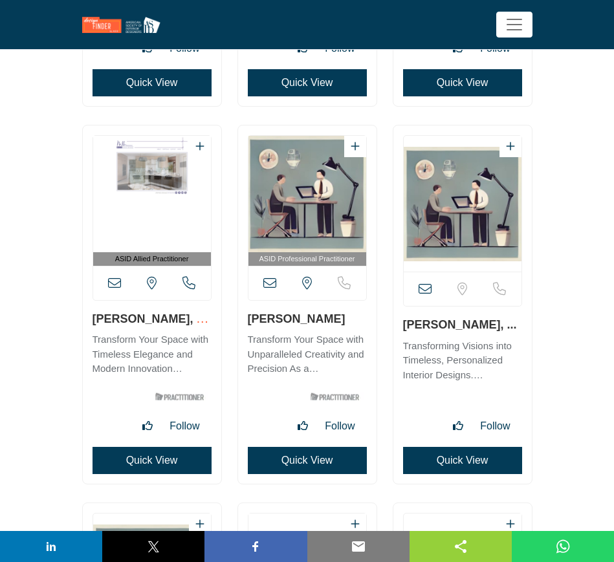
click at [474, 331] on div "View email address of this listing" at bounding box center [462, 304] width 138 height 358
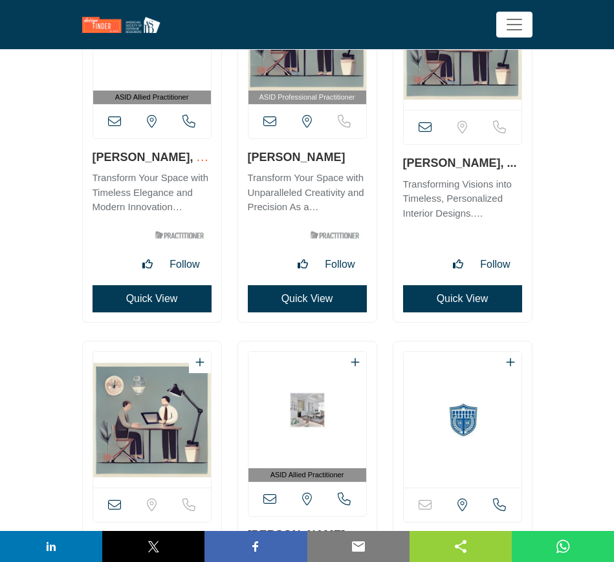
scroll to position [6224, 0]
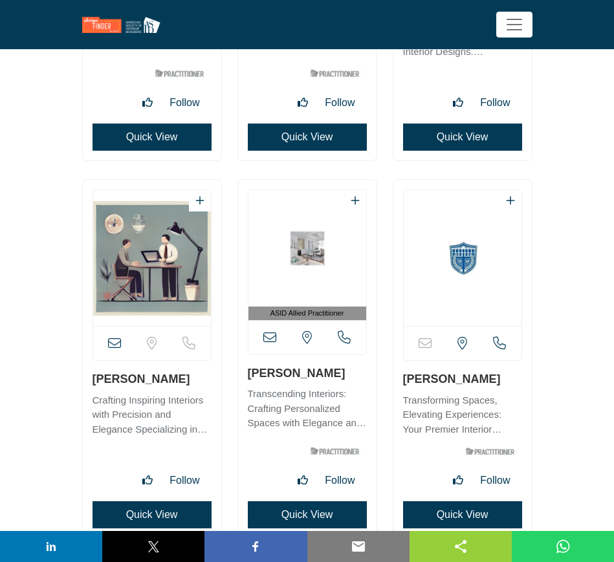
drag, startPoint x: 153, startPoint y: 381, endPoint x: 86, endPoint y: 377, distance: 66.7
click at [86, 377] on div "View email address of this listing" at bounding box center [152, 359] width 138 height 358
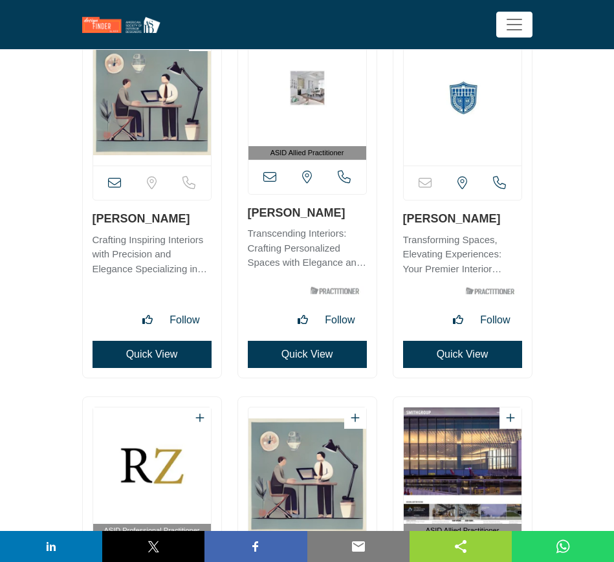
scroll to position [6386, 0]
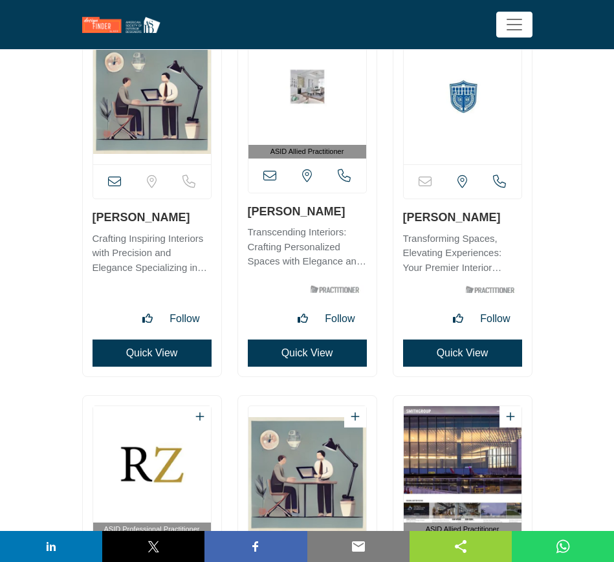
click at [162, 356] on button "Quick View" at bounding box center [151, 353] width 119 height 27
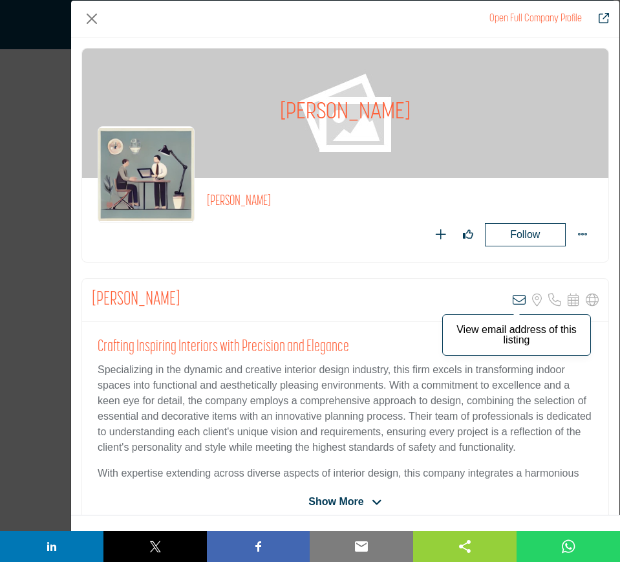
click at [513, 298] on icon "Company Data Modal" at bounding box center [519, 300] width 13 height 13
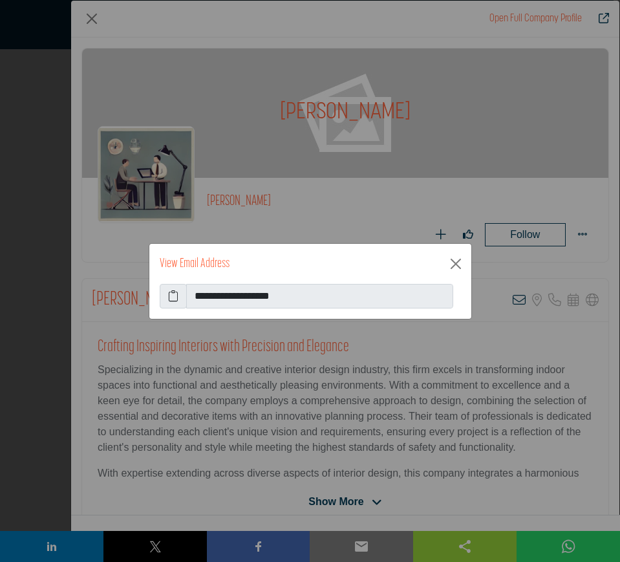
click at [169, 293] on icon at bounding box center [173, 296] width 10 height 16
click at [453, 263] on button "Close" at bounding box center [456, 263] width 21 height 21
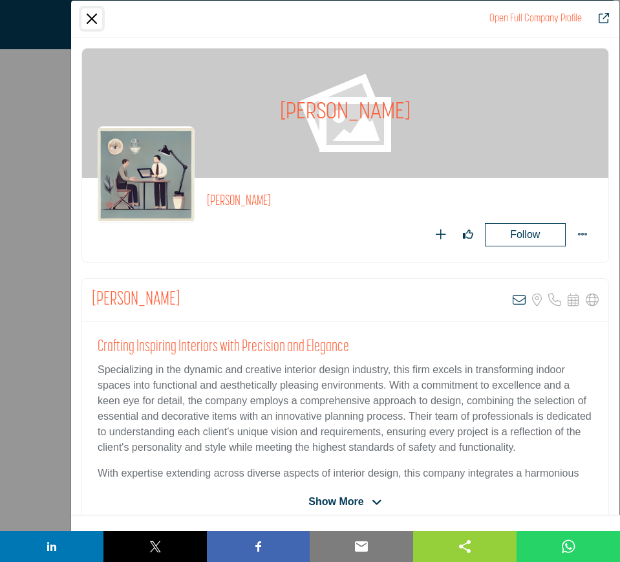
click at [88, 17] on button "Close" at bounding box center [91, 18] width 21 height 21
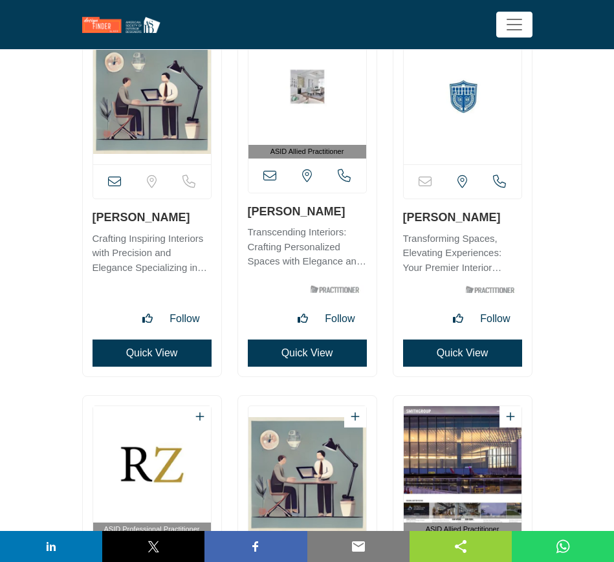
drag, startPoint x: 314, startPoint y: 214, endPoint x: 249, endPoint y: 214, distance: 64.7
click at [249, 214] on h3 "[PERSON_NAME]" at bounding box center [307, 211] width 119 height 16
drag, startPoint x: 486, startPoint y: 217, endPoint x: 402, endPoint y: 216, distance: 84.1
click at [402, 216] on div "Sorry, but this listing is on a subscription plan which does not allow users to…" at bounding box center [462, 197] width 138 height 358
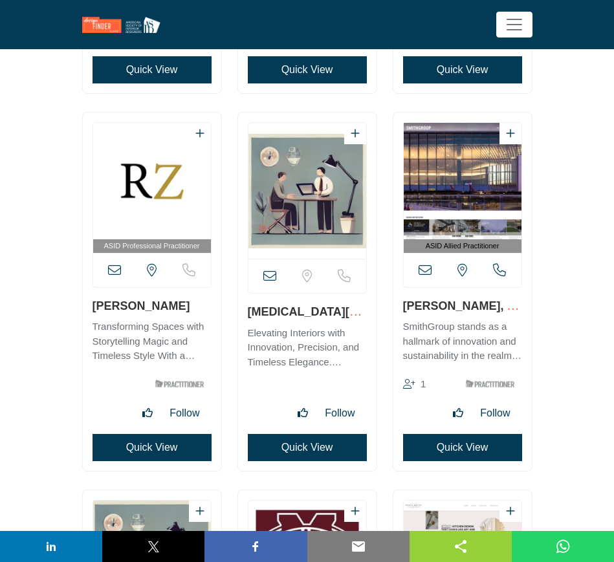
scroll to position [6709, 0]
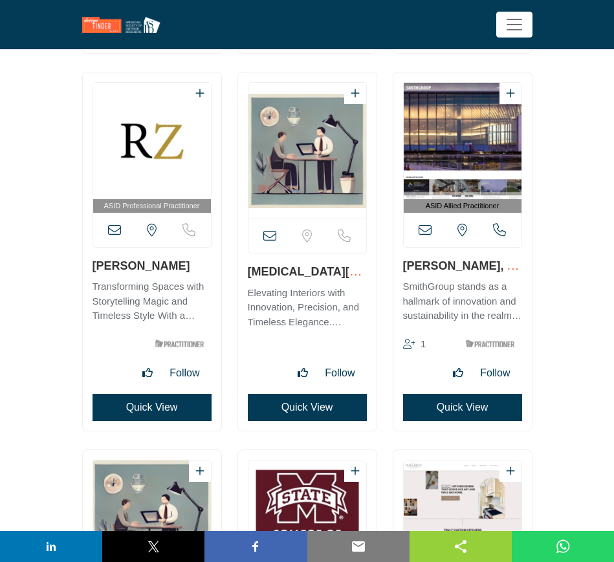
drag, startPoint x: 169, startPoint y: 264, endPoint x: 89, endPoint y: 266, distance: 80.9
click at [89, 266] on div "ASID Professional Practitioner" at bounding box center [152, 251] width 138 height 358
drag, startPoint x: 268, startPoint y: 275, endPoint x: 251, endPoint y: 275, distance: 17.5
click at [251, 275] on h3 "[MEDICAL_DATA][PERSON_NAME]" at bounding box center [307, 271] width 119 height 16
drag, startPoint x: 400, startPoint y: 264, endPoint x: 465, endPoint y: 264, distance: 64.7
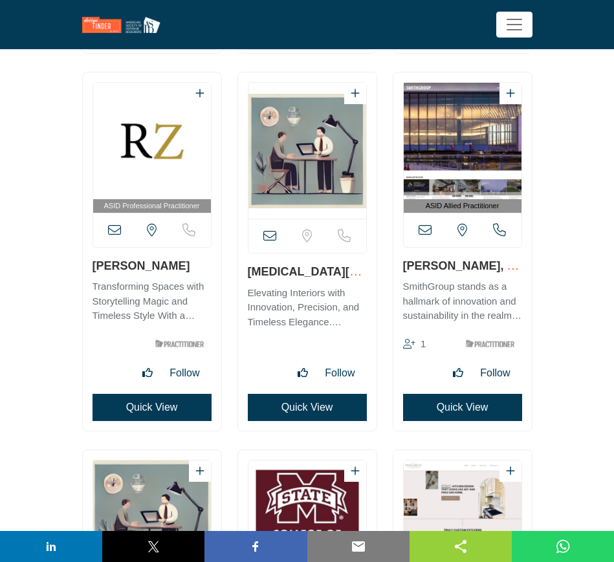
click at [465, 264] on div "ASID Allied Practitioner 1" at bounding box center [462, 251] width 138 height 358
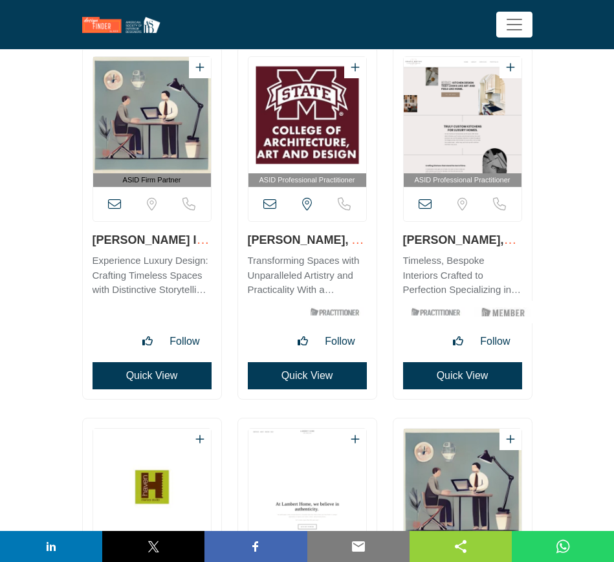
scroll to position [7113, 0]
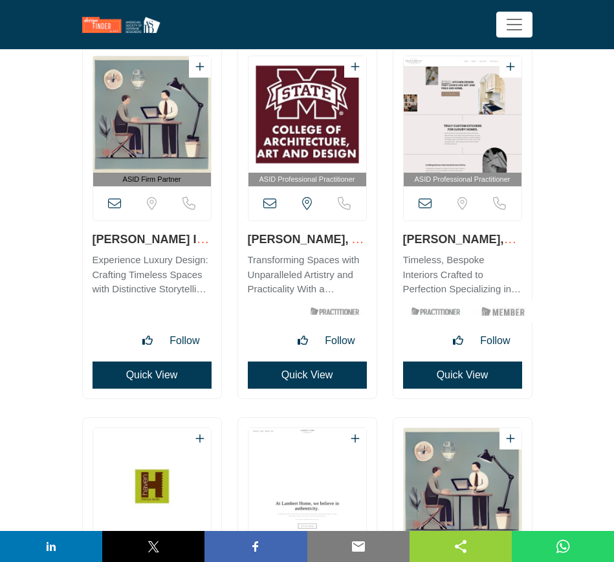
drag, startPoint x: 85, startPoint y: 237, endPoint x: 175, endPoint y: 241, distance: 89.3
click at [175, 241] on div "ASID Firm Partner" at bounding box center [152, 222] width 138 height 352
drag, startPoint x: 240, startPoint y: 239, endPoint x: 327, endPoint y: 237, distance: 87.3
click at [327, 237] on div "ASID Professional Practitioner" at bounding box center [307, 222] width 138 height 352
drag, startPoint x: 405, startPoint y: 239, endPoint x: 464, endPoint y: 239, distance: 58.2
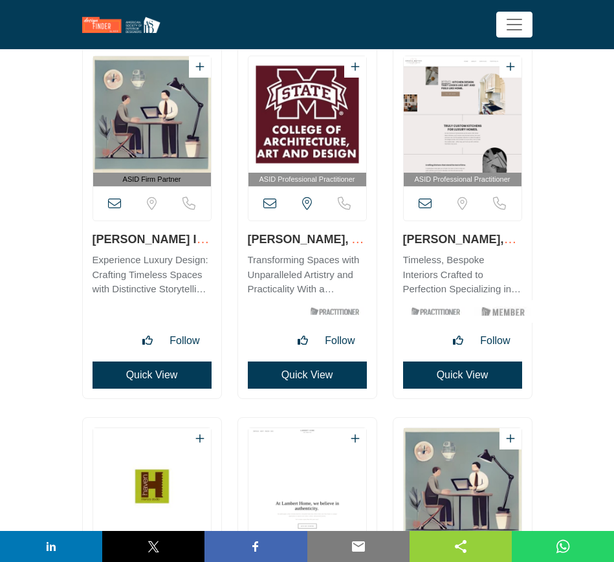
click at [464, 239] on div "ASID Professional Practitioner" at bounding box center [462, 222] width 138 height 352
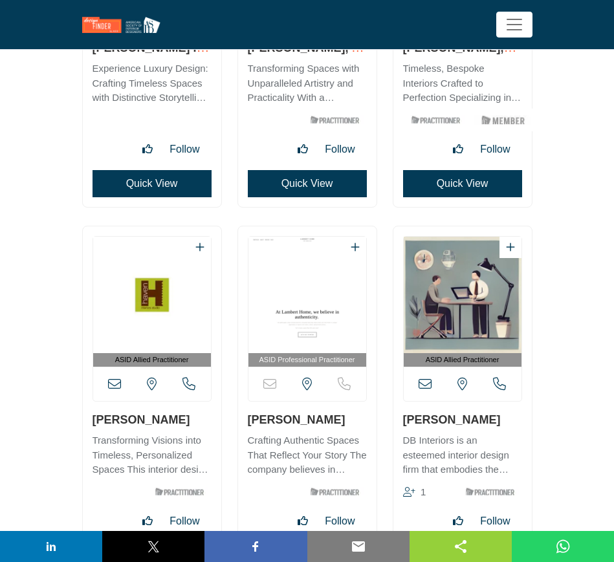
scroll to position [7437, 0]
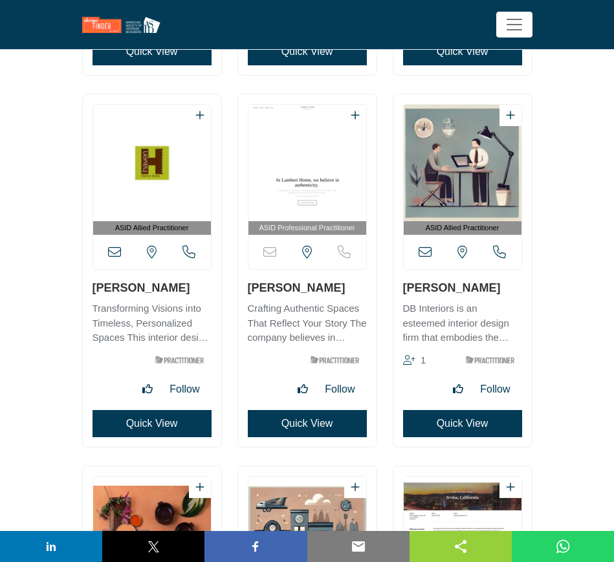
drag, startPoint x: 92, startPoint y: 285, endPoint x: 152, endPoint y: 286, distance: 59.5
click at [152, 286] on div "ASID Allied Practitioner" at bounding box center [152, 270] width 138 height 352
drag, startPoint x: 243, startPoint y: 283, endPoint x: 336, endPoint y: 285, distance: 93.1
click at [336, 285] on div "ASID Professional Practitioner" at bounding box center [307, 270] width 138 height 352
drag, startPoint x: 397, startPoint y: 288, endPoint x: 502, endPoint y: 288, distance: 104.8
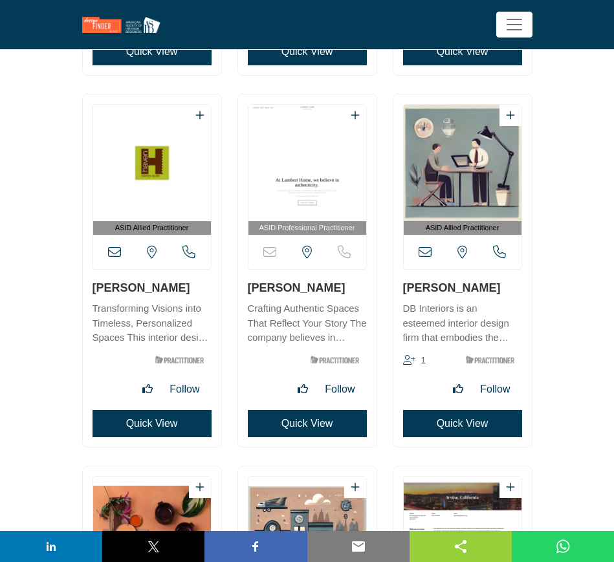
click at [502, 292] on div "ASID Allied Practitioner 1" at bounding box center [462, 270] width 138 height 352
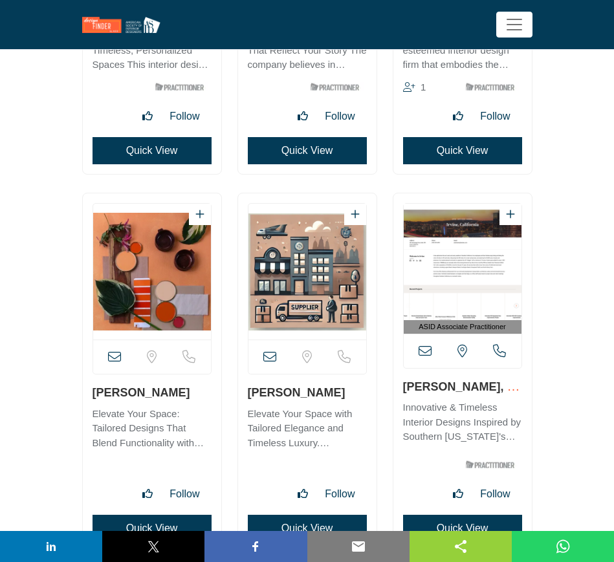
scroll to position [7760, 0]
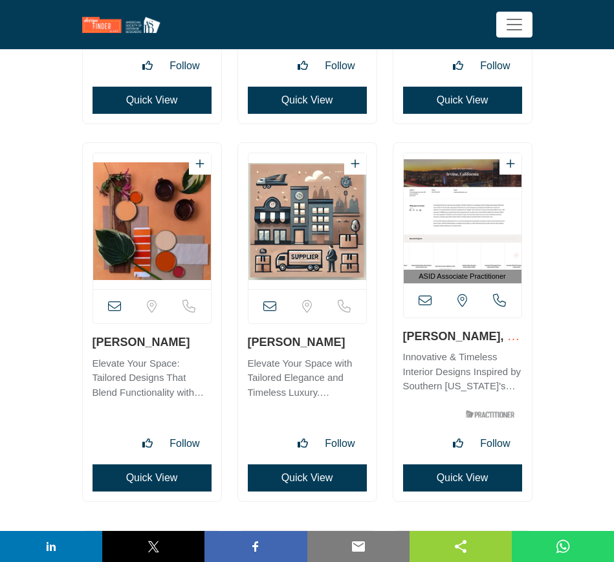
drag, startPoint x: 85, startPoint y: 341, endPoint x: 189, endPoint y: 348, distance: 105.0
click at [189, 348] on div "View email address of this listing" at bounding box center [152, 322] width 138 height 358
drag, startPoint x: 243, startPoint y: 342, endPoint x: 349, endPoint y: 349, distance: 106.3
click at [349, 349] on div "View email address of this listing" at bounding box center [307, 322] width 138 height 358
drag, startPoint x: 399, startPoint y: 336, endPoint x: 506, endPoint y: 342, distance: 106.9
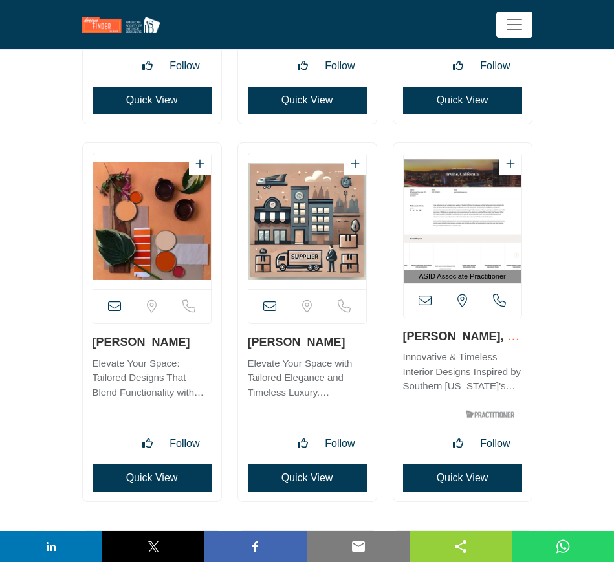
click at [506, 342] on div "ASID Associate Practitioner" at bounding box center [462, 322] width 138 height 358
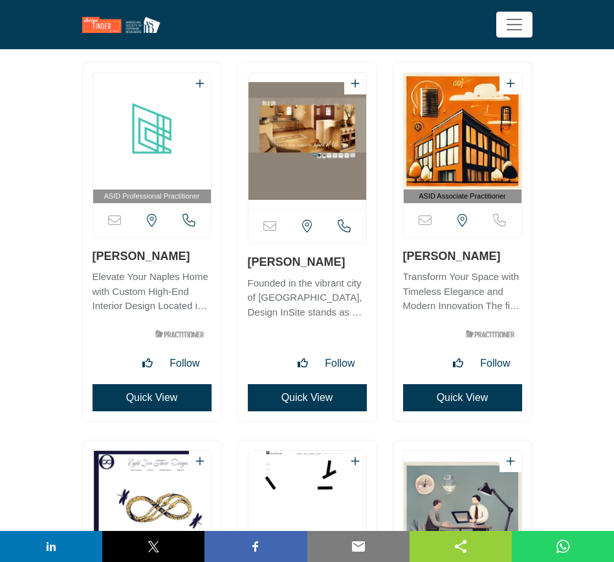
scroll to position [8245, 0]
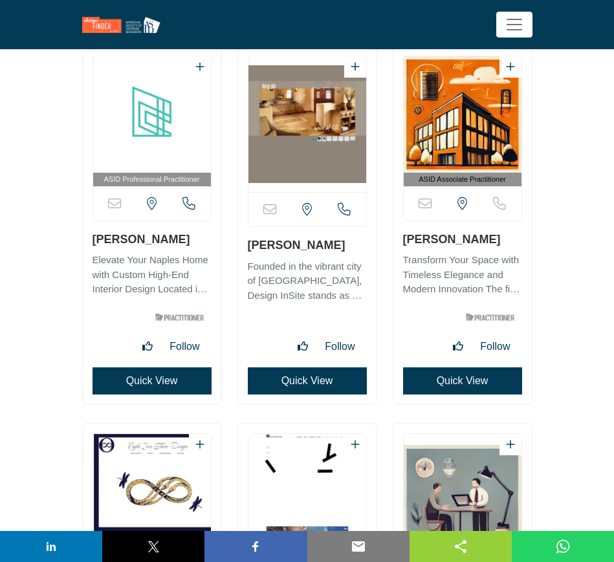
drag, startPoint x: 88, startPoint y: 237, endPoint x: 170, endPoint y: 237, distance: 82.1
click at [170, 237] on div "ASID Professional Practitioner" at bounding box center [152, 225] width 138 height 358
drag, startPoint x: 244, startPoint y: 248, endPoint x: 334, endPoint y: 250, distance: 89.3
click at [334, 250] on div "Sorry, but this listing is on a subscription plan which does not allow users to…" at bounding box center [307, 225] width 138 height 358
drag, startPoint x: 399, startPoint y: 240, endPoint x: 496, endPoint y: 242, distance: 97.0
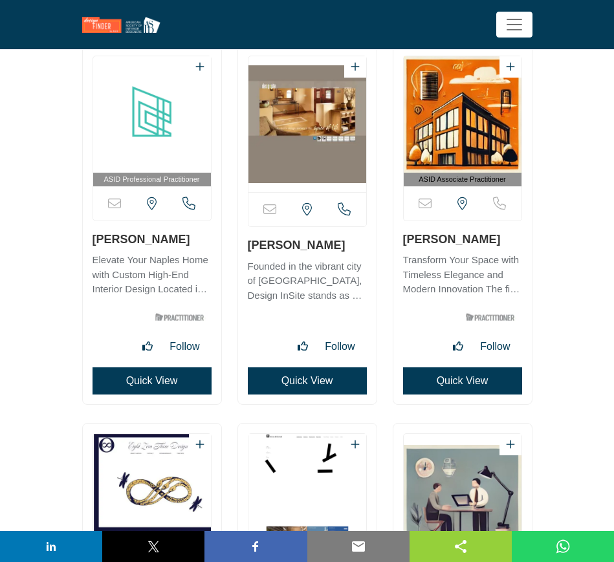
click at [496, 242] on div "ASID Associate Practitioner" at bounding box center [462, 225] width 138 height 358
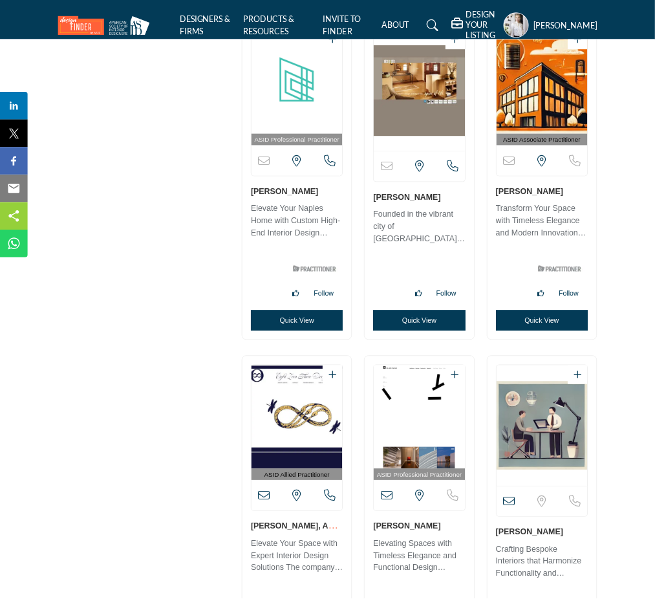
scroll to position [8245, 0]
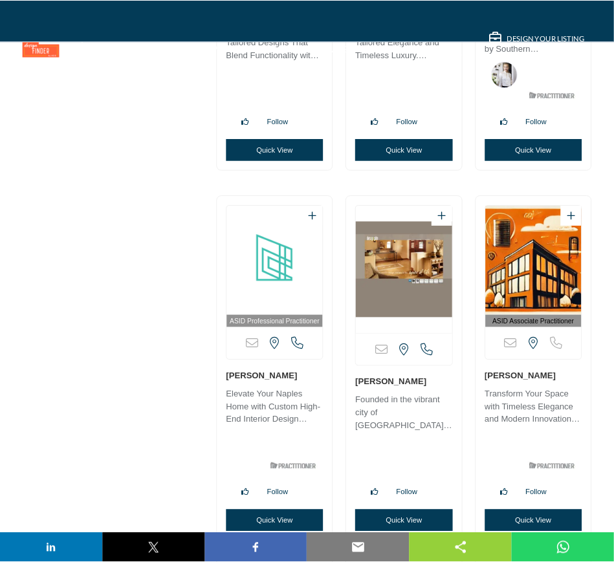
scroll to position [8246, 0]
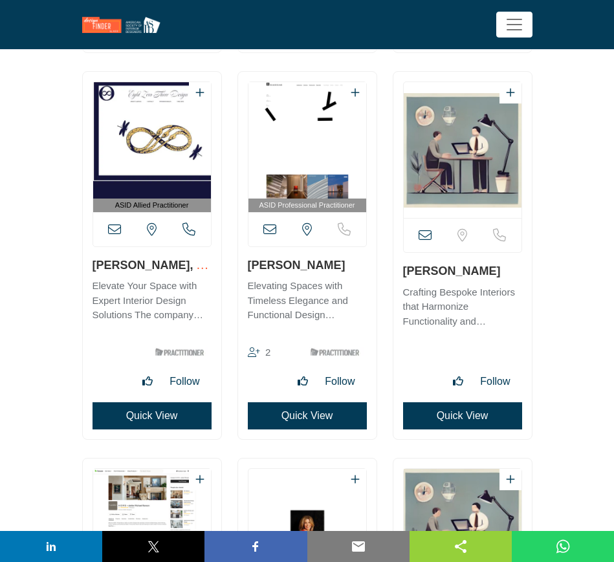
scroll to position [8808, 0]
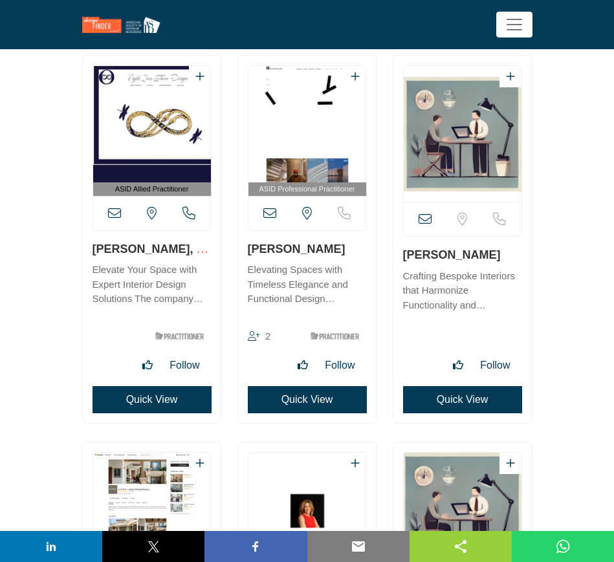
drag, startPoint x: 88, startPoint y: 249, endPoint x: 164, endPoint y: 249, distance: 76.3
click at [164, 249] on div "ASID Allied Practitioner" at bounding box center [152, 239] width 138 height 367
drag, startPoint x: 244, startPoint y: 245, endPoint x: 314, endPoint y: 248, distance: 69.9
click at [314, 248] on div "ASID Professional Practitioner" at bounding box center [307, 239] width 138 height 367
drag, startPoint x: 401, startPoint y: 253, endPoint x: 513, endPoint y: 257, distance: 112.6
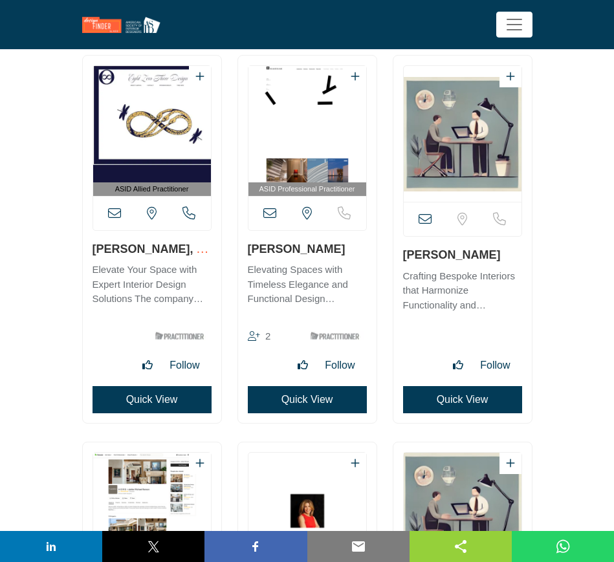
click at [513, 257] on div "View email address of this listing" at bounding box center [462, 239] width 138 height 367
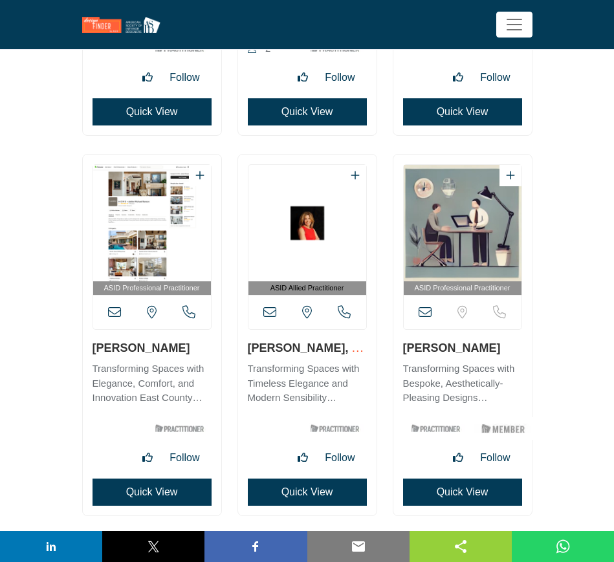
scroll to position [9131, 0]
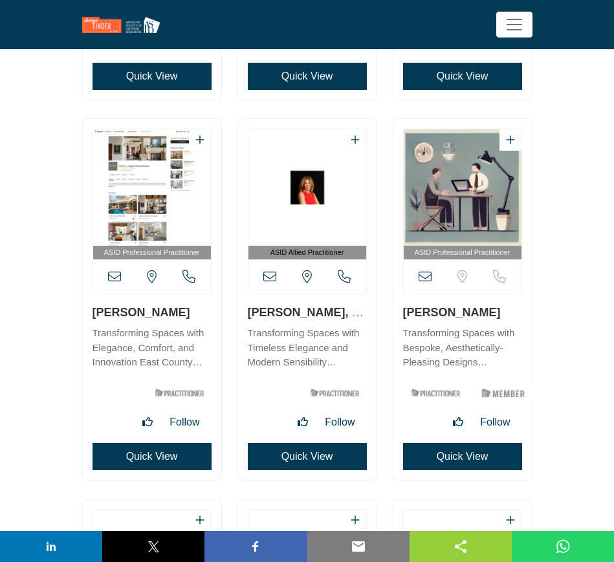
drag, startPoint x: 94, startPoint y: 312, endPoint x: 195, endPoint y: 316, distance: 100.9
click at [195, 316] on div "ASID Professional Practitioner" at bounding box center [152, 299] width 138 height 361
drag, startPoint x: 243, startPoint y: 313, endPoint x: 307, endPoint y: 312, distance: 64.7
click at [307, 312] on div "ASID Allied Practitioner" at bounding box center [307, 299] width 138 height 361
drag, startPoint x: 399, startPoint y: 311, endPoint x: 502, endPoint y: 319, distance: 103.1
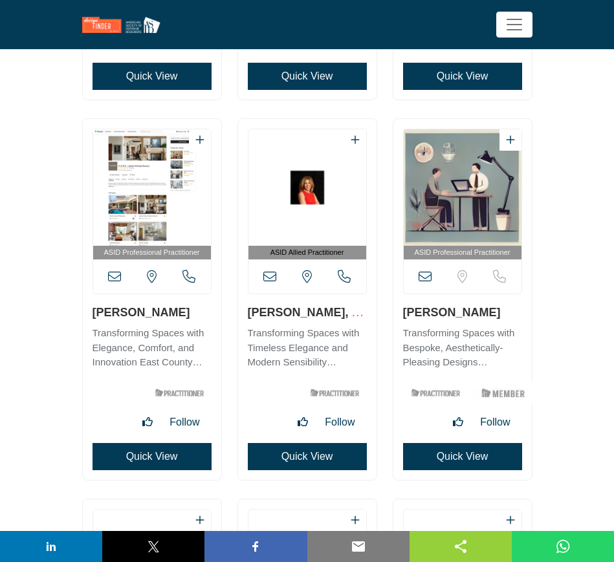
click at [502, 319] on div "ASID Professional Practitioner" at bounding box center [462, 299] width 138 height 361
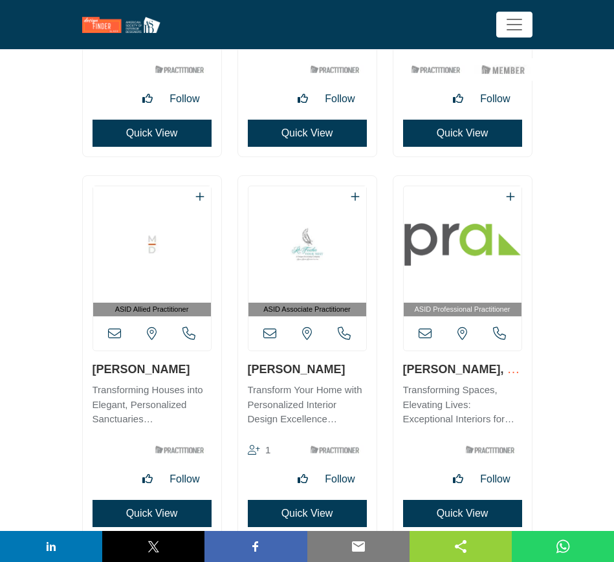
scroll to position [9535, 0]
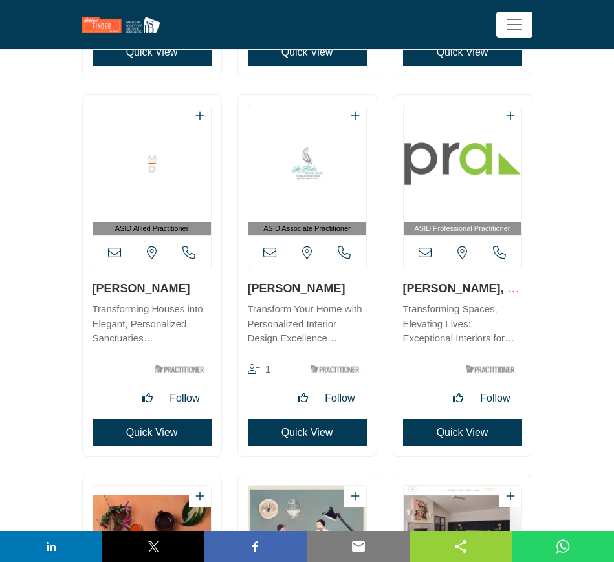
drag, startPoint x: 168, startPoint y: 290, endPoint x: 86, endPoint y: 285, distance: 82.3
click at [86, 285] on div "ASID Allied Practitioner" at bounding box center [152, 275] width 138 height 361
drag, startPoint x: 245, startPoint y: 289, endPoint x: 318, endPoint y: 291, distance: 73.1
click at [318, 291] on div "ASID Associate Practitioner 1" at bounding box center [307, 275] width 138 height 361
drag, startPoint x: 400, startPoint y: 287, endPoint x: 497, endPoint y: 292, distance: 97.1
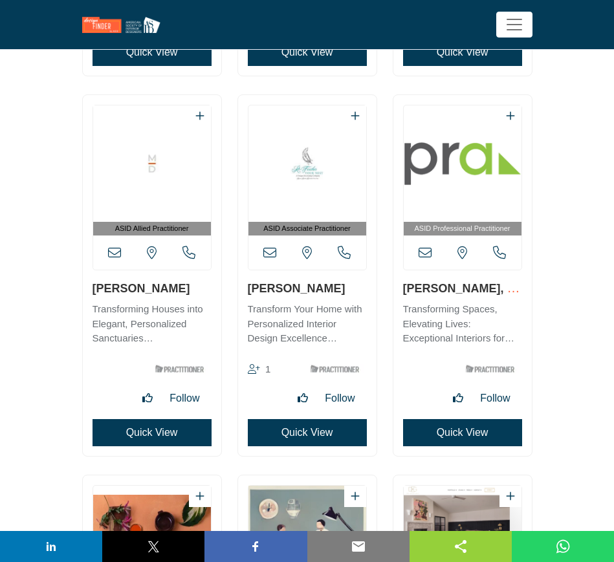
click at [497, 292] on div "ASID Professional Practitioner" at bounding box center [462, 275] width 138 height 361
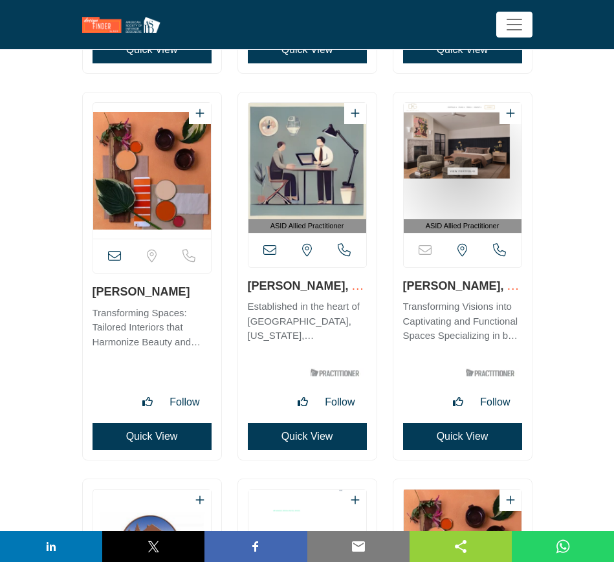
scroll to position [9939, 0]
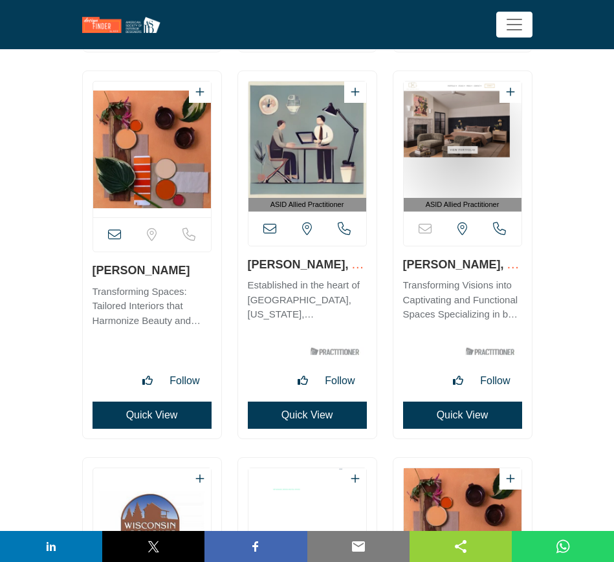
drag, startPoint x: 89, startPoint y: 266, endPoint x: 176, endPoint y: 268, distance: 87.3
click at [176, 268] on div "View email address of this listing" at bounding box center [152, 254] width 138 height 367
drag, startPoint x: 242, startPoint y: 263, endPoint x: 319, endPoint y: 262, distance: 77.6
click at [319, 262] on div "ASID Allied Practitioner" at bounding box center [307, 254] width 138 height 367
drag, startPoint x: 398, startPoint y: 264, endPoint x: 485, endPoint y: 265, distance: 86.7
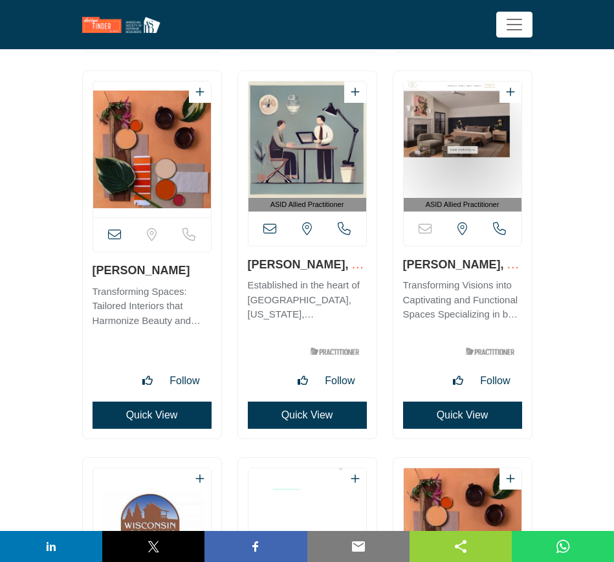
click at [485, 265] on div "ASID Allied Practitioner" at bounding box center [462, 254] width 138 height 367
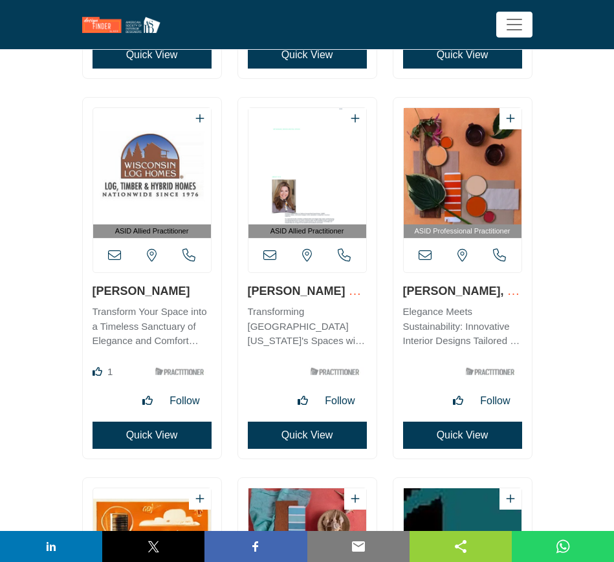
scroll to position [10344, 0]
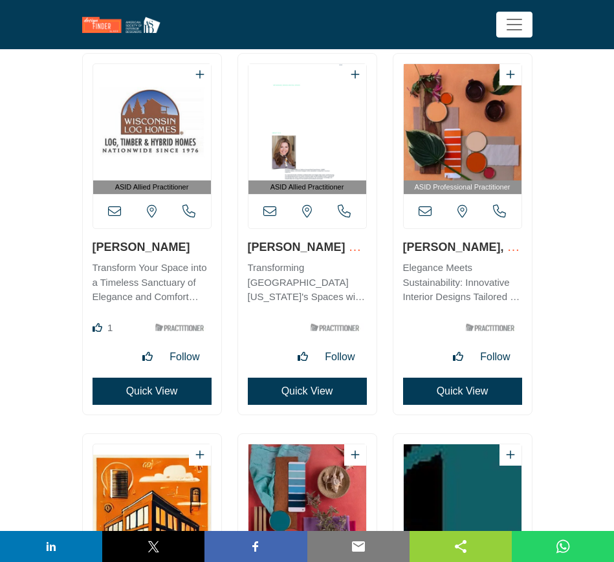
drag, startPoint x: 90, startPoint y: 248, endPoint x: 203, endPoint y: 250, distance: 113.2
click at [203, 250] on div "ASID Allied Practitioner" at bounding box center [152, 234] width 138 height 361
drag, startPoint x: 243, startPoint y: 248, endPoint x: 344, endPoint y: 249, distance: 101.5
click at [344, 249] on div "ASID Allied Practitioner" at bounding box center [307, 234] width 138 height 361
drag, startPoint x: 397, startPoint y: 244, endPoint x: 492, endPoint y: 250, distance: 95.2
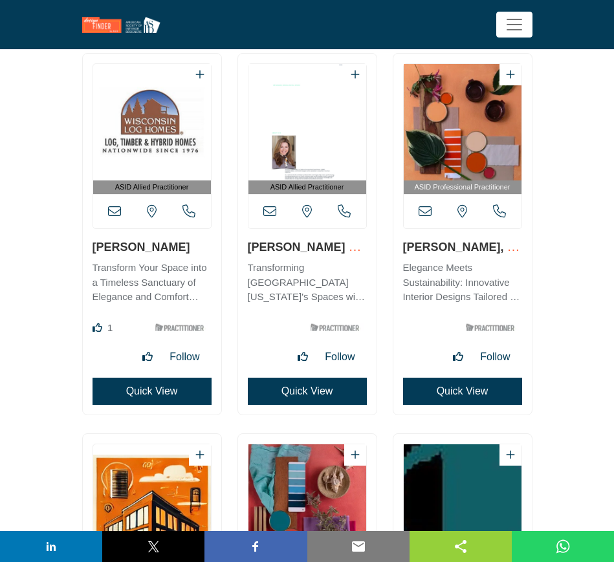
click at [492, 250] on div "ASID Professional Practitioner" at bounding box center [462, 234] width 138 height 361
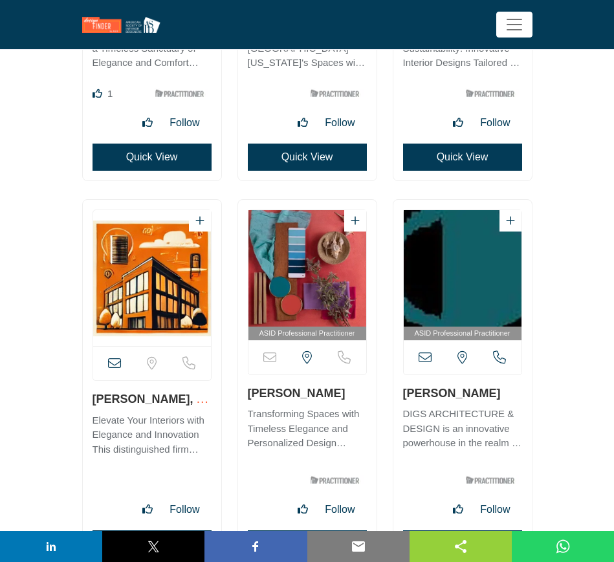
scroll to position [10667, 0]
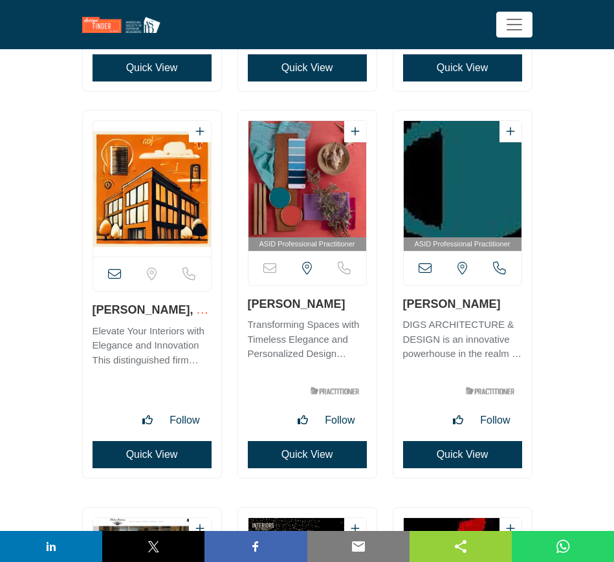
drag, startPoint x: 87, startPoint y: 310, endPoint x: 149, endPoint y: 300, distance: 62.9
click at [149, 300] on div "View email address of this listing" at bounding box center [152, 294] width 138 height 367
drag, startPoint x: 242, startPoint y: 305, endPoint x: 339, endPoint y: 307, distance: 97.0
click at [339, 307] on div "ASID Professional Practitioner" at bounding box center [307, 294] width 138 height 367
drag, startPoint x: 401, startPoint y: 303, endPoint x: 482, endPoint y: 303, distance: 81.5
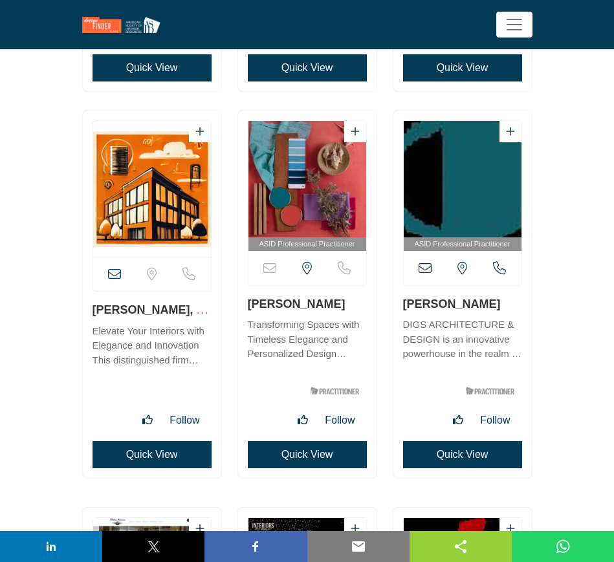
click at [482, 303] on div "ASID Professional Practitioner" at bounding box center [462, 294] width 138 height 367
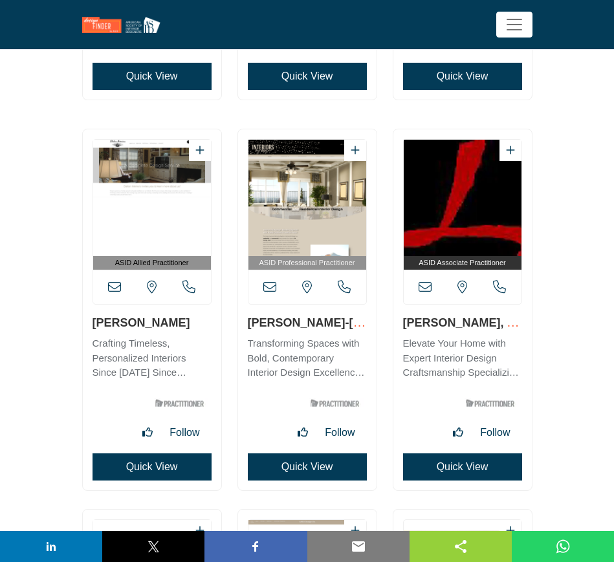
scroll to position [11071, 0]
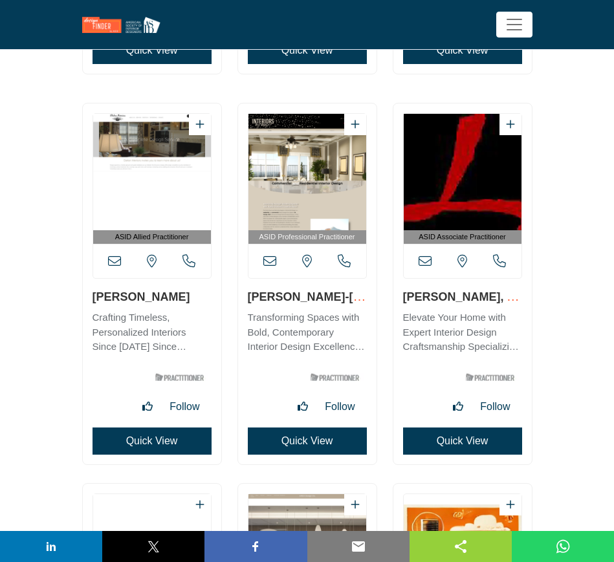
drag, startPoint x: 89, startPoint y: 297, endPoint x: 170, endPoint y: 298, distance: 80.8
click at [170, 298] on div "ASID Allied Practitioner" at bounding box center [152, 283] width 138 height 361
drag, startPoint x: 244, startPoint y: 296, endPoint x: 347, endPoint y: 301, distance: 102.9
click at [347, 301] on div "ASID Professional Practitioner" at bounding box center [307, 283] width 138 height 361
drag, startPoint x: 400, startPoint y: 296, endPoint x: 473, endPoint y: 299, distance: 72.5
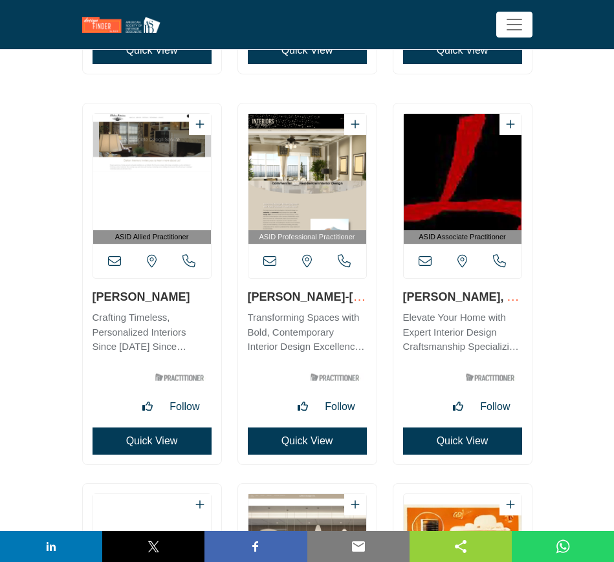
click at [473, 299] on div "ASID Associate Practitioner" at bounding box center [462, 283] width 138 height 361
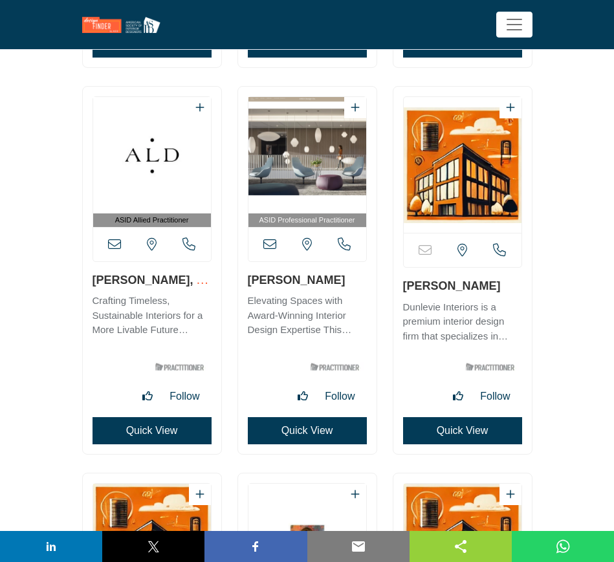
scroll to position [11475, 0]
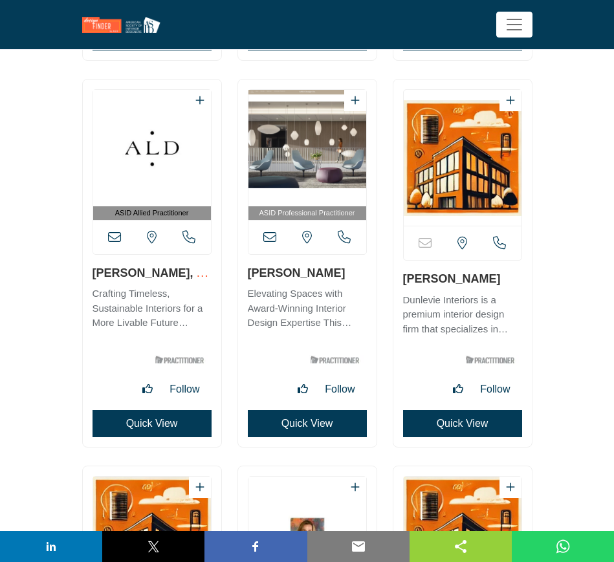
drag, startPoint x: 89, startPoint y: 269, endPoint x: 173, endPoint y: 266, distance: 84.1
click at [173, 266] on div "ASID Allied Practitioner" at bounding box center [152, 263] width 138 height 367
drag, startPoint x: 243, startPoint y: 274, endPoint x: 334, endPoint y: 274, distance: 90.5
click at [334, 274] on div "ASID Professional Practitioner" at bounding box center [307, 263] width 138 height 367
drag, startPoint x: 400, startPoint y: 279, endPoint x: 484, endPoint y: 278, distance: 83.4
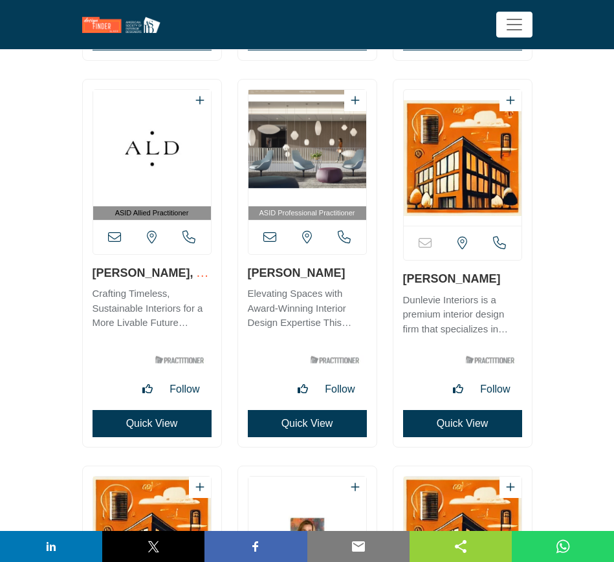
click at [484, 278] on div "Sorry, but this listing is on a subscription plan which does not allow users to…" at bounding box center [462, 263] width 138 height 367
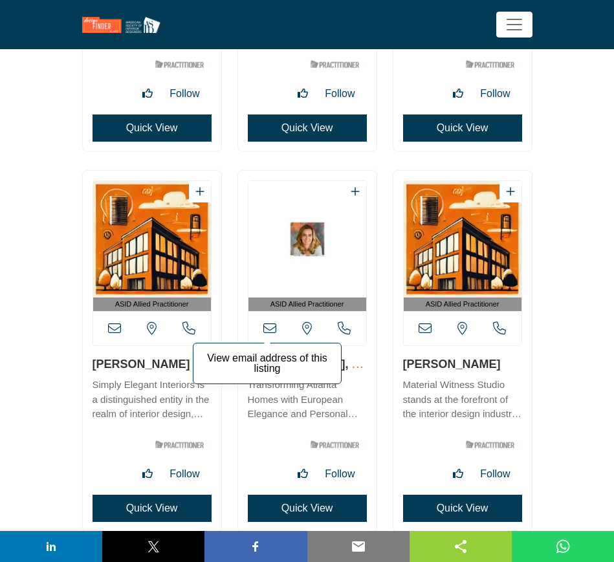
scroll to position [11879, 0]
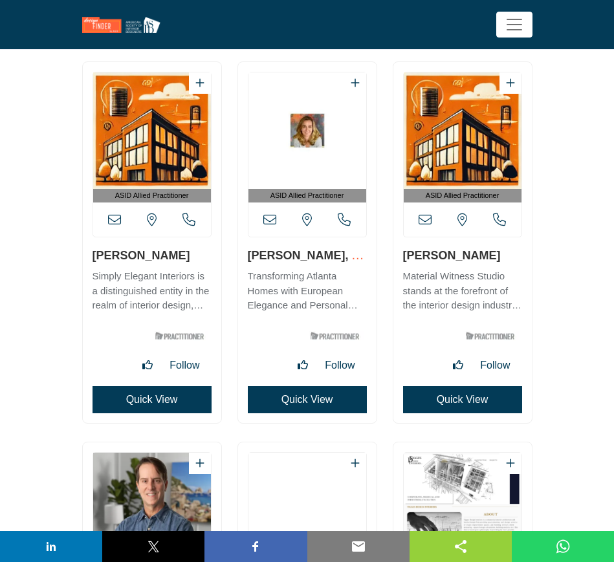
drag, startPoint x: 87, startPoint y: 252, endPoint x: 177, endPoint y: 254, distance: 90.6
click at [177, 254] on div "ASID Allied Practitioner" at bounding box center [152, 242] width 138 height 361
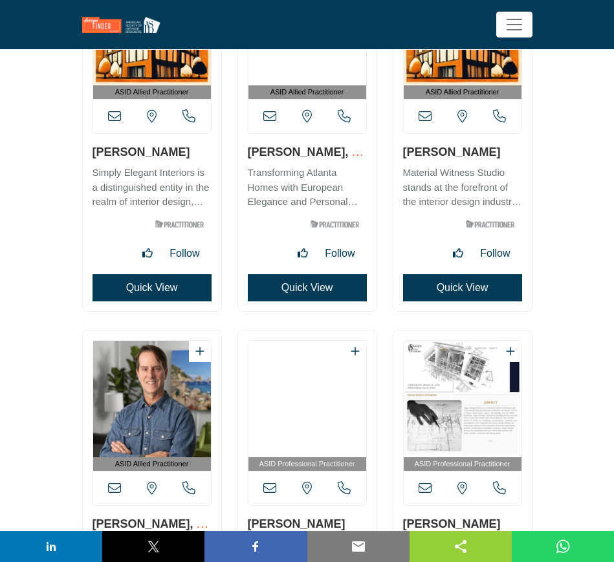
scroll to position [11718, 0]
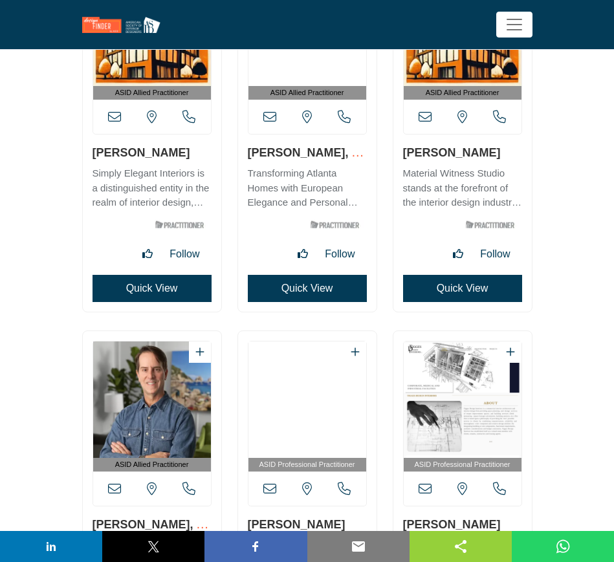
drag, startPoint x: 243, startPoint y: 153, endPoint x: 340, endPoint y: 154, distance: 97.0
click at [340, 154] on div "ASID Allied Practitioner" at bounding box center [307, 135] width 138 height 352
drag, startPoint x: 397, startPoint y: 149, endPoint x: 473, endPoint y: 149, distance: 75.7
click at [473, 149] on div "ASID Allied Practitioner" at bounding box center [462, 135] width 138 height 352
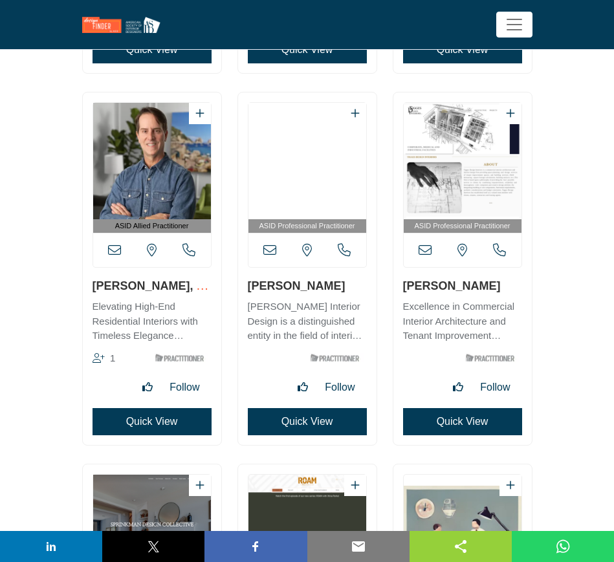
scroll to position [11960, 0]
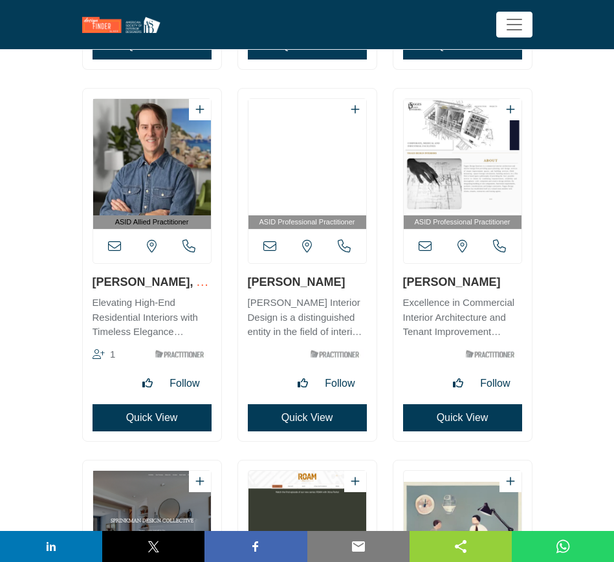
drag, startPoint x: 87, startPoint y: 282, endPoint x: 159, endPoint y: 281, distance: 71.8
click at [159, 281] on div "ASID Allied Practitioner 1" at bounding box center [152, 265] width 138 height 352
drag, startPoint x: 308, startPoint y: 282, endPoint x: 249, endPoint y: 281, distance: 58.9
click at [249, 281] on h3 "[PERSON_NAME]" at bounding box center [307, 282] width 119 height 16
drag, startPoint x: 483, startPoint y: 282, endPoint x: 403, endPoint y: 275, distance: 80.5
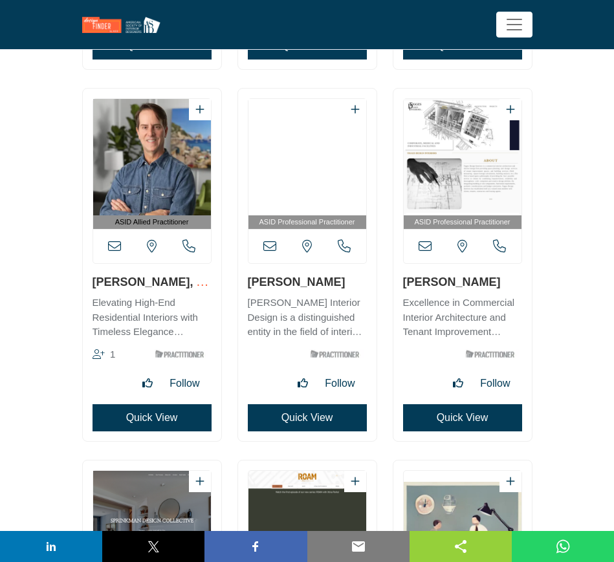
click at [403, 279] on h3 "[PERSON_NAME]" at bounding box center [462, 282] width 119 height 16
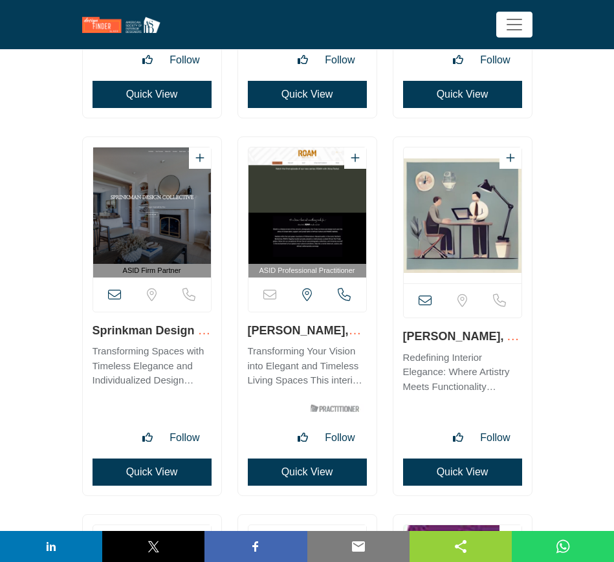
scroll to position [12365, 0]
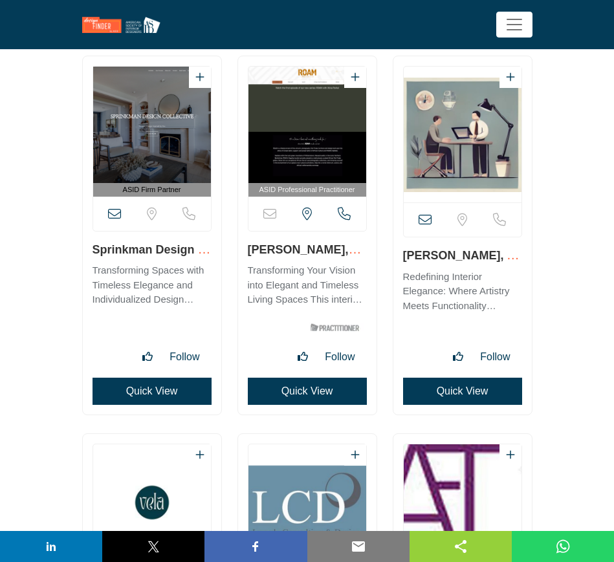
drag, startPoint x: 90, startPoint y: 251, endPoint x: 153, endPoint y: 253, distance: 63.4
click at [153, 253] on div "ASID Firm Partner" at bounding box center [152, 235] width 138 height 358
drag, startPoint x: 245, startPoint y: 252, endPoint x: 345, endPoint y: 255, distance: 100.3
click at [345, 255] on div "ASID Professional Practitioner" at bounding box center [307, 235] width 138 height 358
drag, startPoint x: 397, startPoint y: 257, endPoint x: 482, endPoint y: 258, distance: 84.7
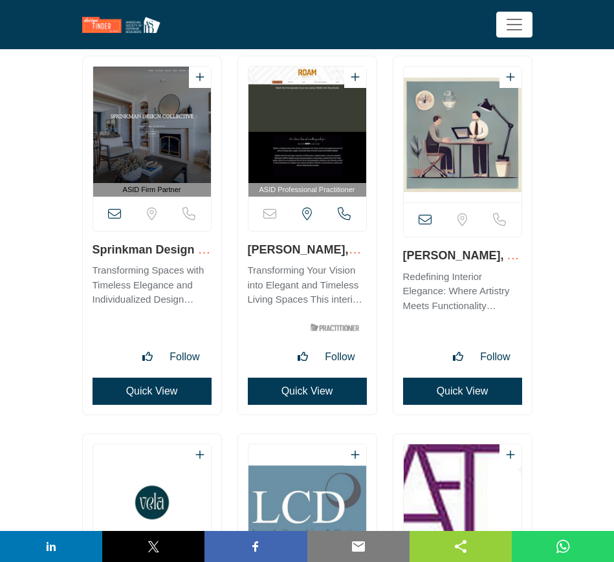
click at [482, 258] on div "View email address of this listing" at bounding box center [462, 235] width 138 height 358
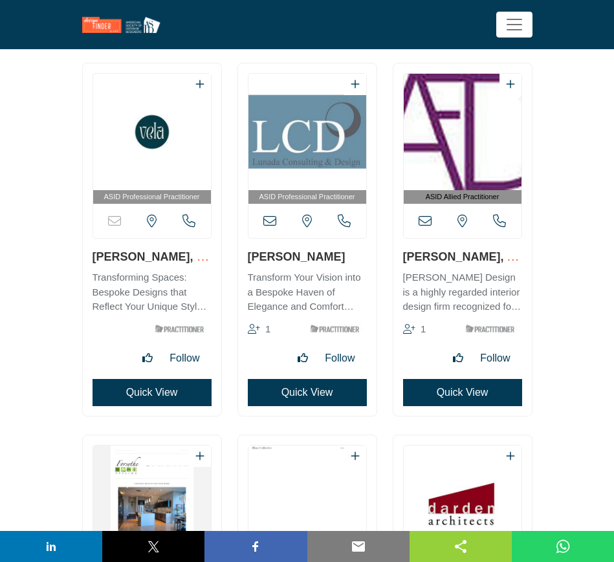
scroll to position [12769, 0]
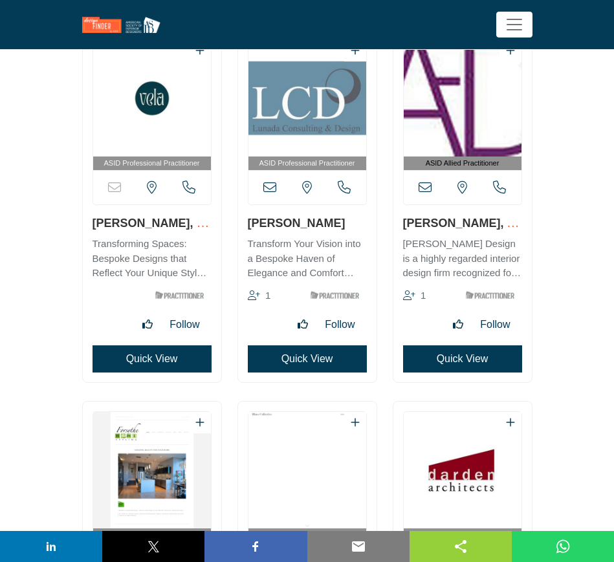
drag, startPoint x: 90, startPoint y: 226, endPoint x: 188, endPoint y: 230, distance: 98.4
click at [188, 230] on div "ASID Professional Practitioner" at bounding box center [152, 206] width 138 height 352
drag, startPoint x: 245, startPoint y: 222, endPoint x: 321, endPoint y: 220, distance: 75.7
click at [321, 220] on div "ASID Professional Practitioner" at bounding box center [307, 206] width 138 height 352
drag, startPoint x: 398, startPoint y: 224, endPoint x: 484, endPoint y: 228, distance: 85.4
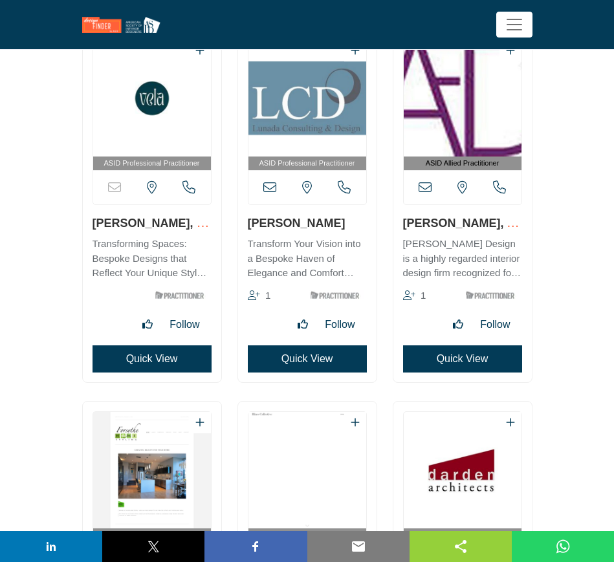
click at [484, 228] on div "ASID Allied Practitioner 1" at bounding box center [462, 206] width 138 height 352
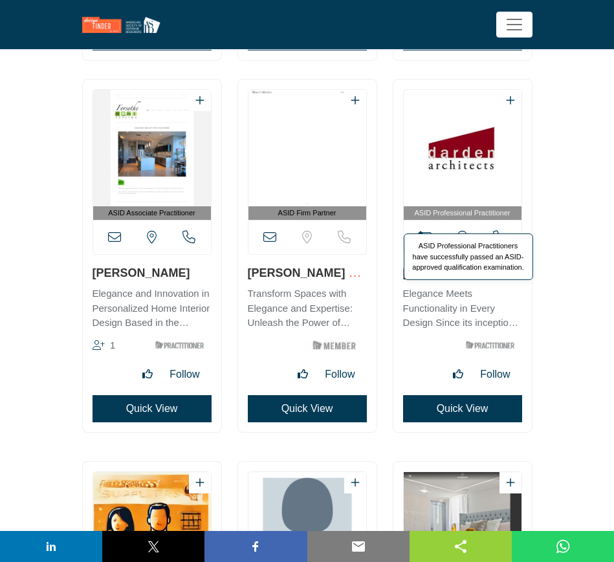
scroll to position [13092, 0]
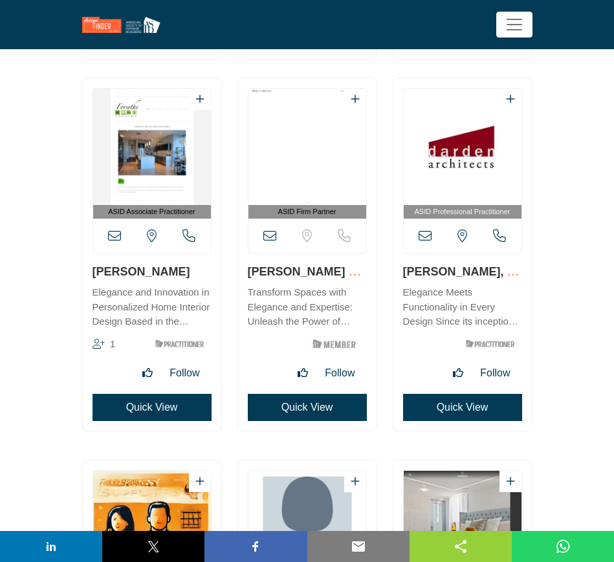
drag, startPoint x: 83, startPoint y: 267, endPoint x: 178, endPoint y: 268, distance: 95.1
click at [178, 268] on div "ASID Associate Practitioner 1" at bounding box center [152, 254] width 138 height 352
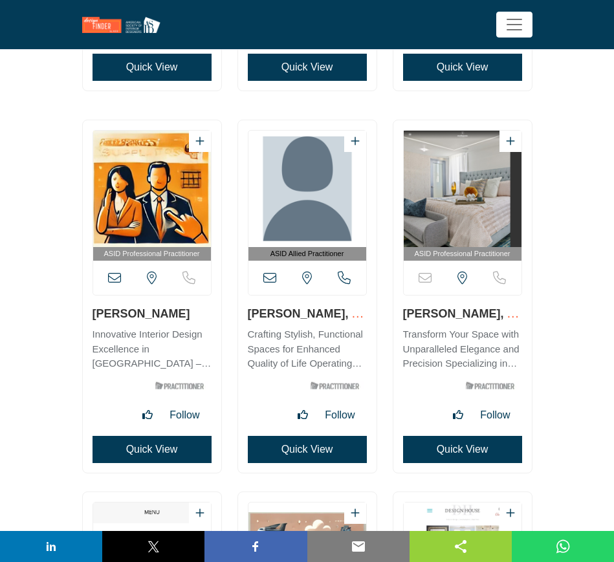
scroll to position [13496, 0]
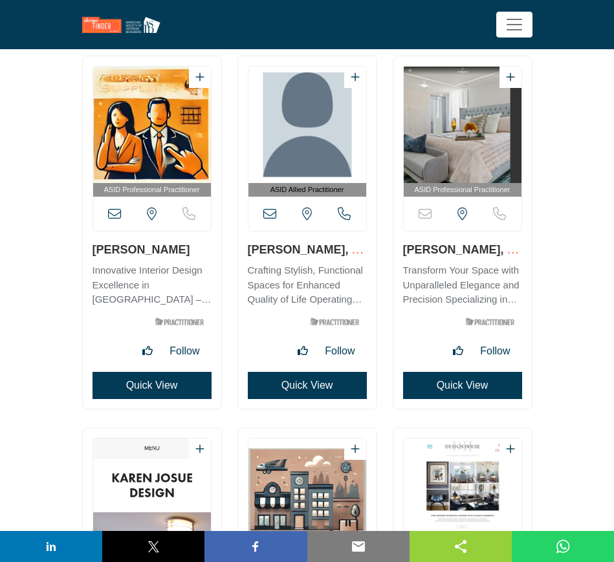
drag, startPoint x: 155, startPoint y: 252, endPoint x: 93, endPoint y: 252, distance: 61.4
click at [93, 252] on h3 "[PERSON_NAME]" at bounding box center [151, 249] width 119 height 16
drag, startPoint x: 244, startPoint y: 248, endPoint x: 331, endPoint y: 247, distance: 87.3
click at [331, 247] on div "ASID Allied Practitioner" at bounding box center [307, 232] width 138 height 352
drag, startPoint x: 400, startPoint y: 249, endPoint x: 500, endPoint y: 248, distance: 99.6
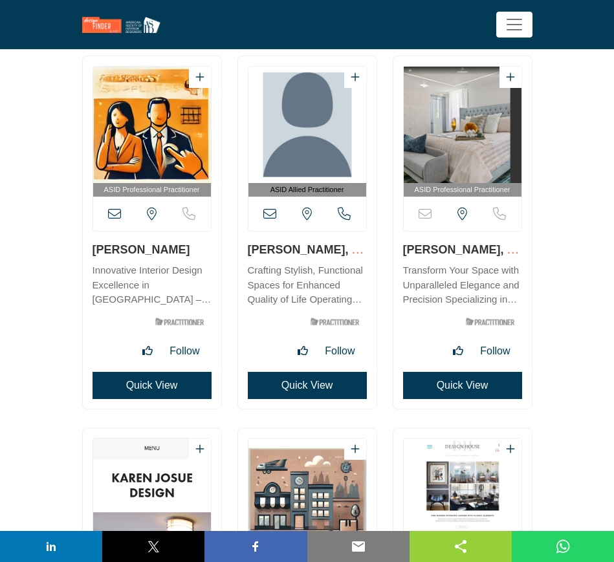
click at [500, 248] on div "ASID Professional Practitioner" at bounding box center [462, 232] width 138 height 352
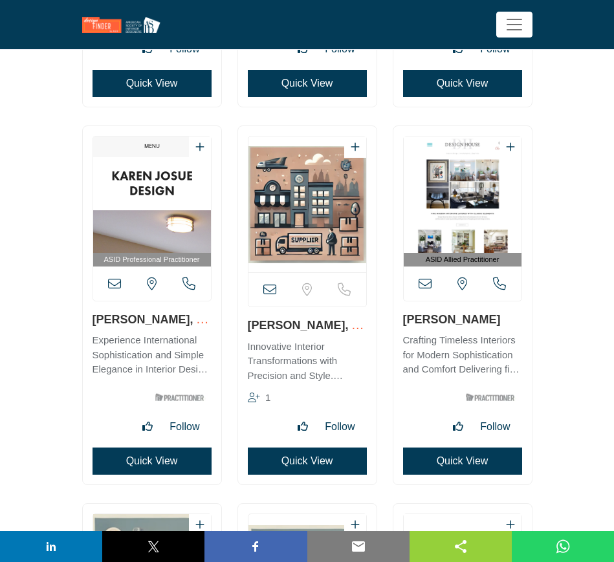
scroll to position [13981, 0]
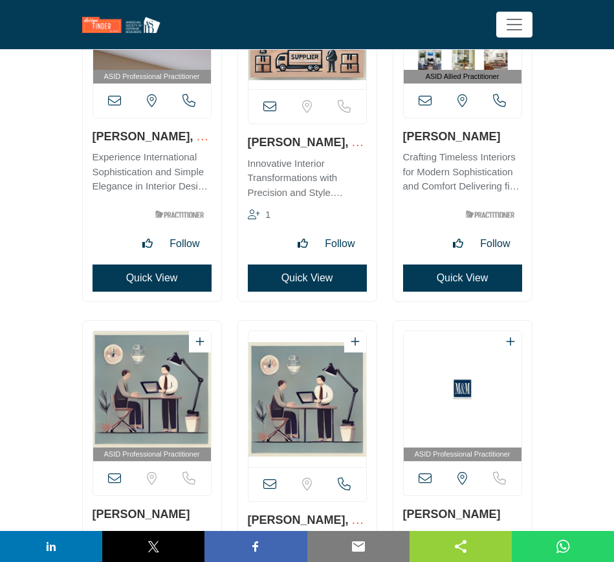
drag, startPoint x: 88, startPoint y: 139, endPoint x: 163, endPoint y: 135, distance: 75.1
click at [163, 135] on div "ASID Professional Practitioner" at bounding box center [152, 122] width 138 height 358
drag, startPoint x: 244, startPoint y: 142, endPoint x: 328, endPoint y: 142, distance: 83.4
click at [328, 142] on div "View email address of this listing 1" at bounding box center [307, 122] width 138 height 358
drag, startPoint x: 398, startPoint y: 141, endPoint x: 508, endPoint y: 140, distance: 110.6
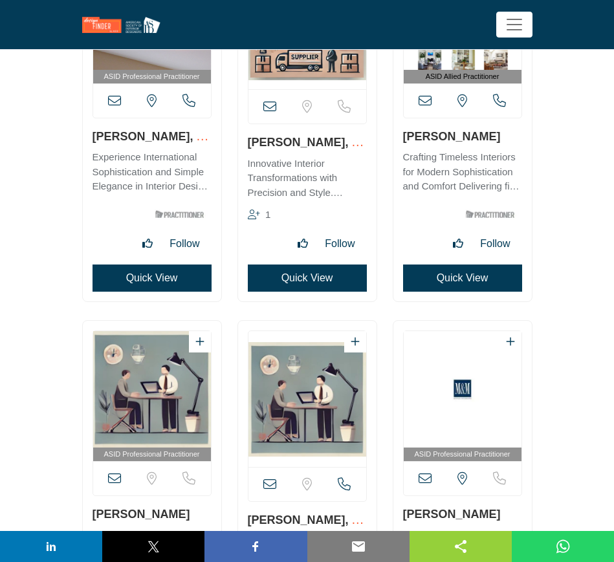
click at [508, 140] on div "ASID Allied Practitioner" at bounding box center [462, 122] width 138 height 358
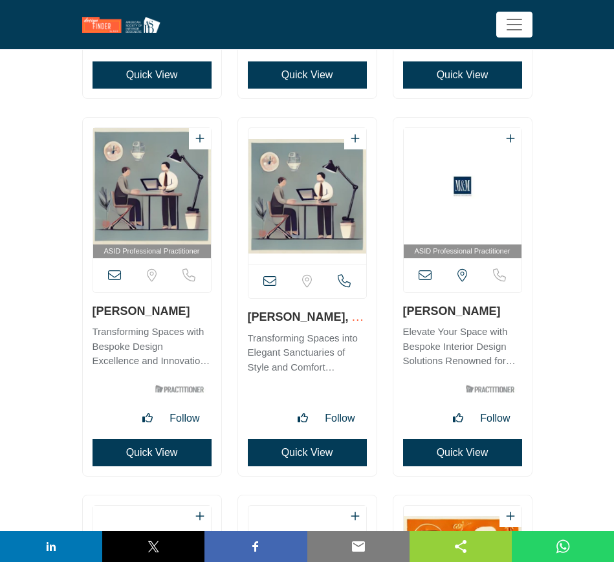
scroll to position [14224, 0]
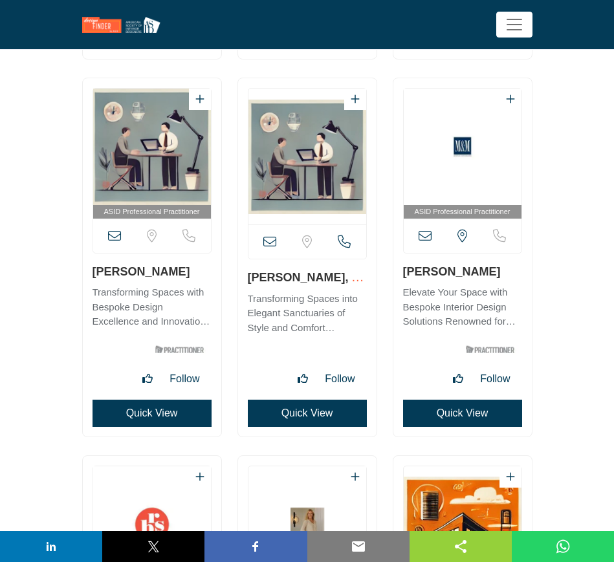
drag, startPoint x: 89, startPoint y: 271, endPoint x: 197, endPoint y: 270, distance: 108.6
click at [197, 270] on div "ASID Professional Practitioner" at bounding box center [152, 257] width 138 height 358
drag, startPoint x: 244, startPoint y: 274, endPoint x: 321, endPoint y: 272, distance: 77.0
click at [321, 272] on div "View email address of this listing" at bounding box center [307, 257] width 138 height 358
drag, startPoint x: 398, startPoint y: 269, endPoint x: 466, endPoint y: 271, distance: 67.9
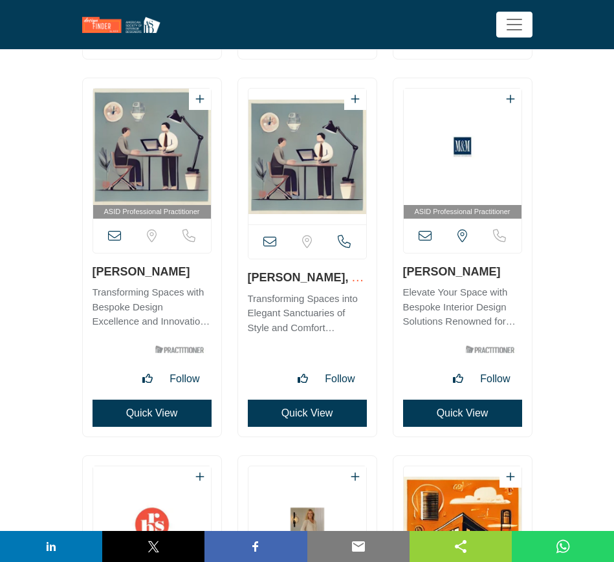
click at [466, 271] on div "ASID Professional Practitioner" at bounding box center [462, 257] width 138 height 358
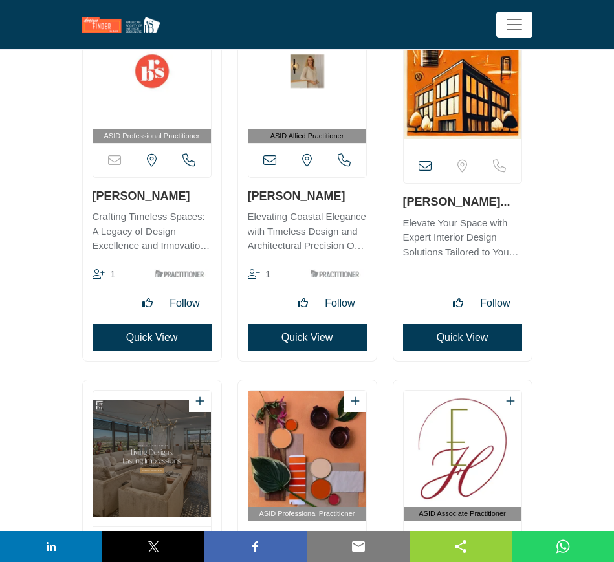
scroll to position [14709, 0]
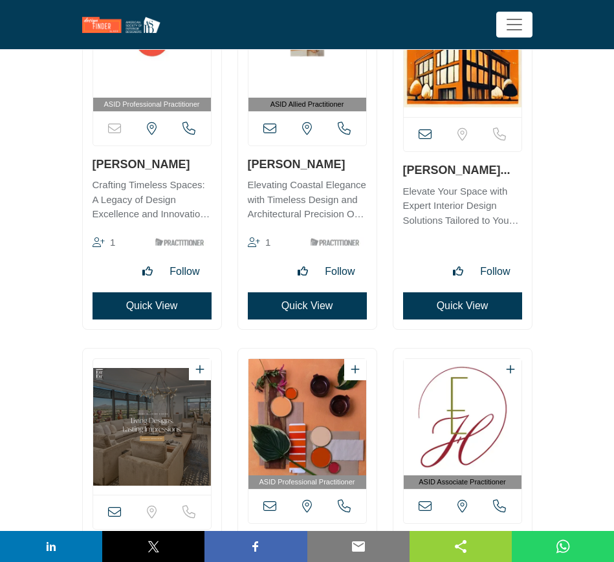
drag, startPoint x: 91, startPoint y: 164, endPoint x: 180, endPoint y: 162, distance: 89.3
click at [180, 162] on div "ASID Professional Practitioner" at bounding box center [152, 150] width 138 height 358
drag, startPoint x: 246, startPoint y: 165, endPoint x: 318, endPoint y: 166, distance: 71.1
click at [318, 166] on div "ASID Allied Practitioner 1" at bounding box center [307, 150] width 138 height 358
drag, startPoint x: 401, startPoint y: 169, endPoint x: 506, endPoint y: 178, distance: 105.1
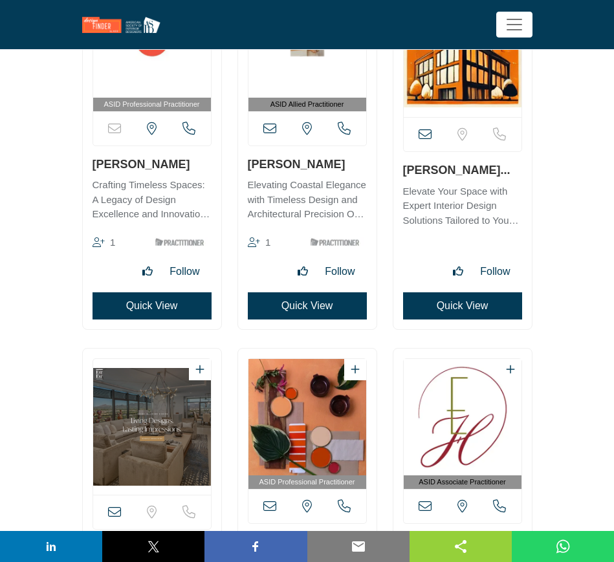
click at [506, 178] on div "View email address of this listing" at bounding box center [462, 150] width 138 height 358
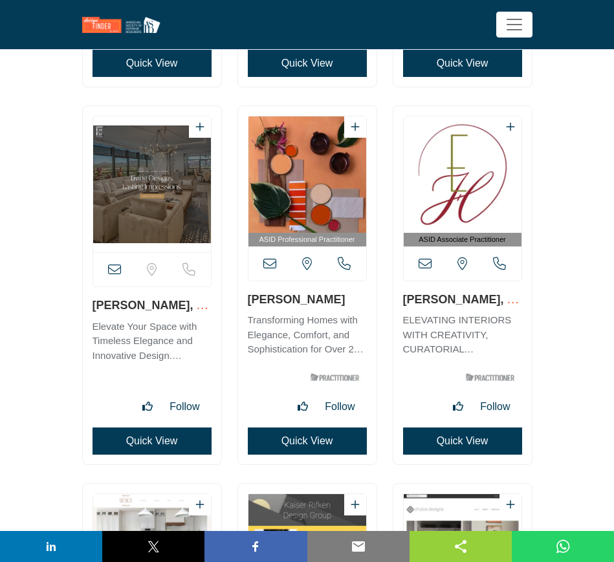
scroll to position [15113, 0]
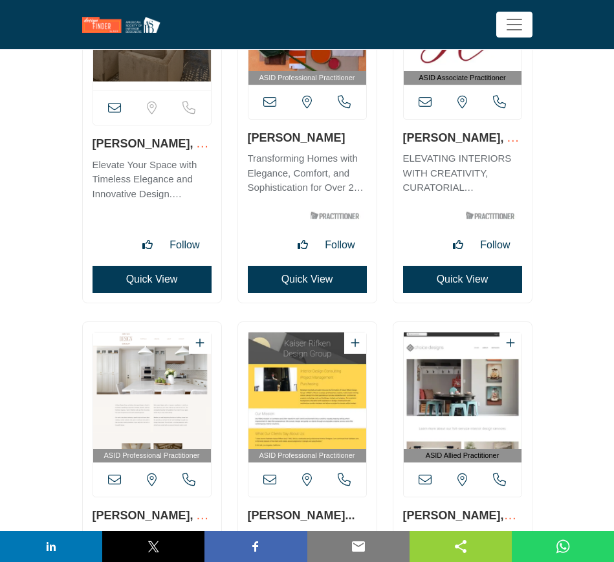
drag, startPoint x: 87, startPoint y: 140, endPoint x: 180, endPoint y: 145, distance: 93.2
click at [180, 145] on div "View email address of this listing" at bounding box center [152, 123] width 138 height 358
drag, startPoint x: 243, startPoint y: 134, endPoint x: 334, endPoint y: 143, distance: 91.6
click at [334, 143] on div "ASID Professional Practitioner" at bounding box center [307, 123] width 138 height 358
drag, startPoint x: 400, startPoint y: 138, endPoint x: 480, endPoint y: 138, distance: 80.2
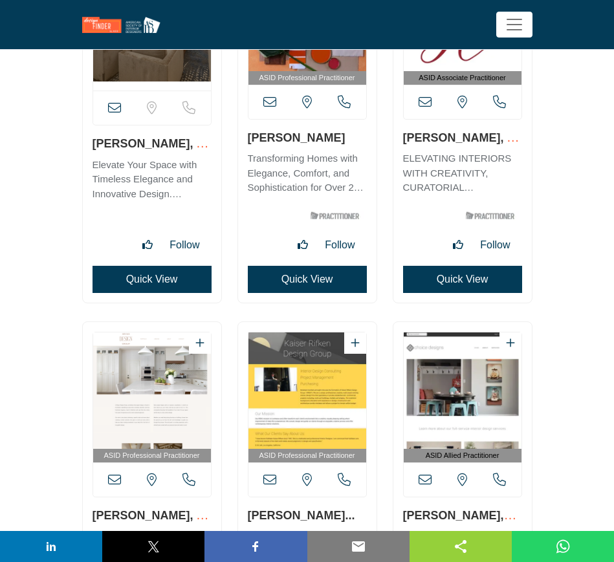
click at [480, 138] on div "ASID Associate Practitioner" at bounding box center [462, 123] width 138 height 358
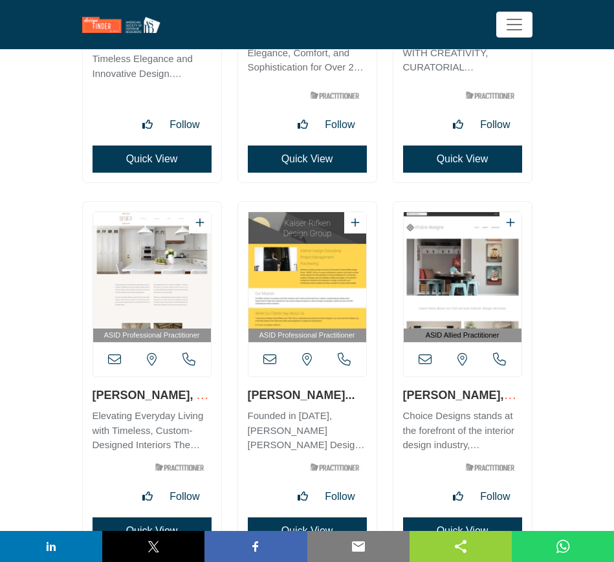
scroll to position [15275, 0]
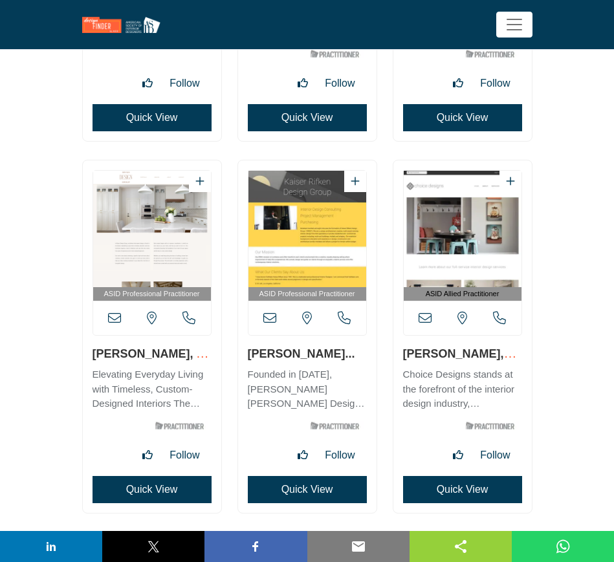
drag, startPoint x: 89, startPoint y: 352, endPoint x: 162, endPoint y: 351, distance: 73.7
click at [162, 351] on div "ASID Professional Practitioner" at bounding box center [152, 336] width 138 height 352
drag, startPoint x: 244, startPoint y: 354, endPoint x: 334, endPoint y: 358, distance: 90.0
click at [334, 358] on div "ASID Professional Practitioner" at bounding box center [307, 336] width 138 height 352
drag, startPoint x: 398, startPoint y: 356, endPoint x: 493, endPoint y: 362, distance: 95.3
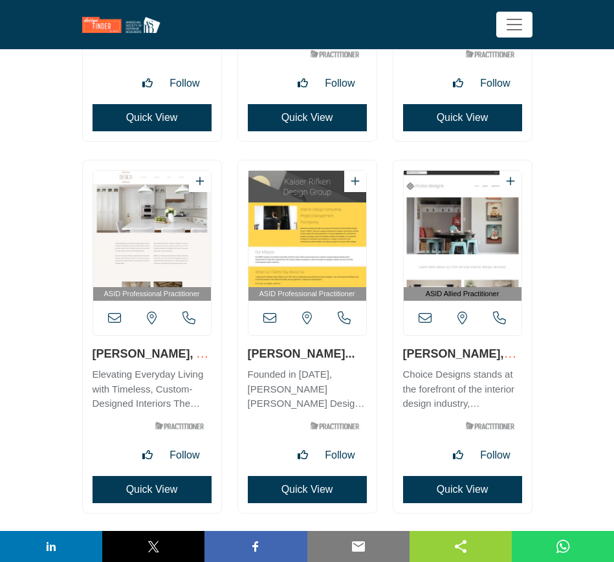
click at [493, 362] on div "ASID Allied Practitioner" at bounding box center [462, 336] width 138 height 352
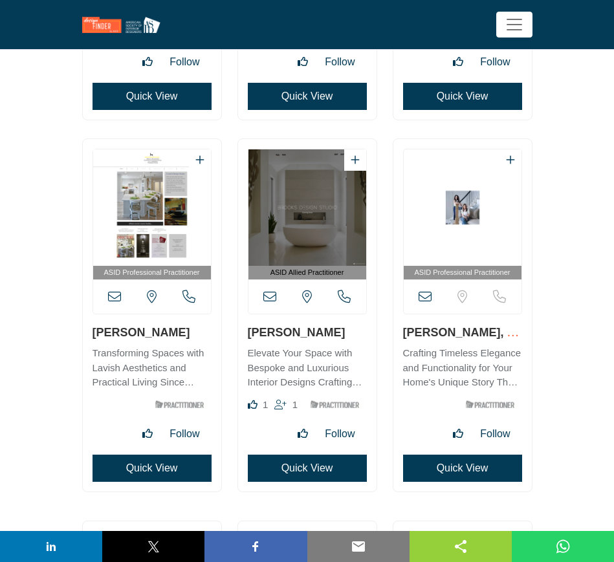
scroll to position [15679, 0]
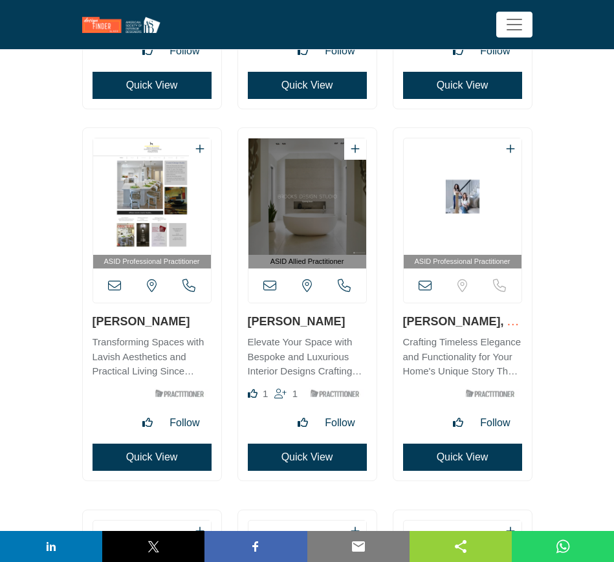
drag, startPoint x: 88, startPoint y: 323, endPoint x: 176, endPoint y: 321, distance: 88.0
click at [176, 321] on div "ASID Professional Practitioner" at bounding box center [152, 304] width 138 height 352
drag, startPoint x: 245, startPoint y: 322, endPoint x: 329, endPoint y: 322, distance: 83.4
click at [329, 322] on div "ASID Allied Practitioner 1" at bounding box center [307, 304] width 138 height 352
drag, startPoint x: 396, startPoint y: 319, endPoint x: 455, endPoint y: 318, distance: 58.2
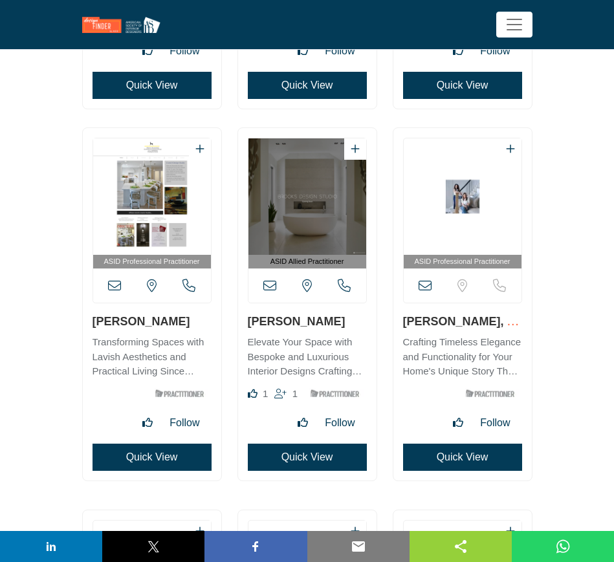
click at [455, 318] on div "ASID Professional Practitioner" at bounding box center [462, 304] width 138 height 352
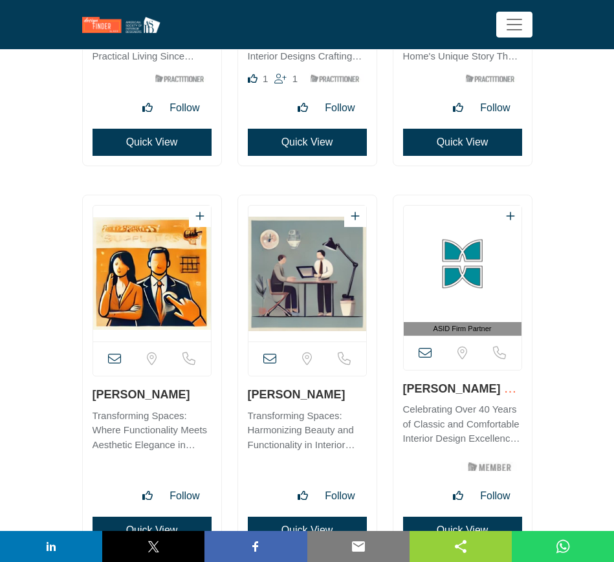
scroll to position [16002, 0]
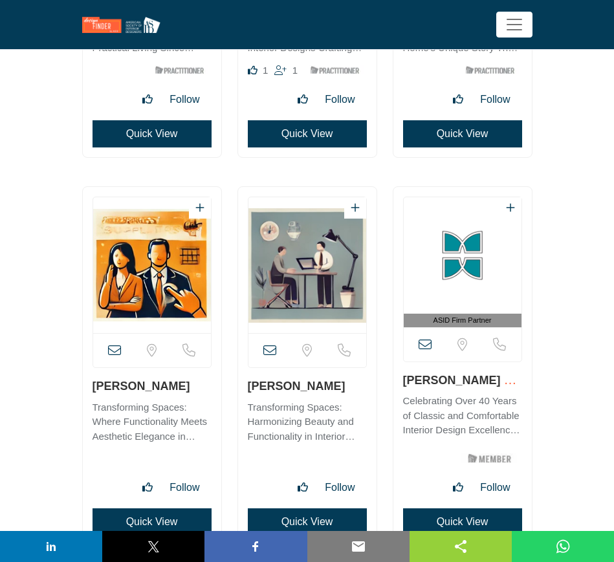
drag, startPoint x: 89, startPoint y: 387, endPoint x: 188, endPoint y: 386, distance: 99.0
click at [188, 386] on div "View email address of this listing" at bounding box center [152, 366] width 138 height 358
drag, startPoint x: 244, startPoint y: 386, endPoint x: 343, endPoint y: 392, distance: 99.1
click at [343, 392] on div "View email address of this listing" at bounding box center [307, 366] width 138 height 358
drag, startPoint x: 400, startPoint y: 380, endPoint x: 482, endPoint y: 382, distance: 82.2
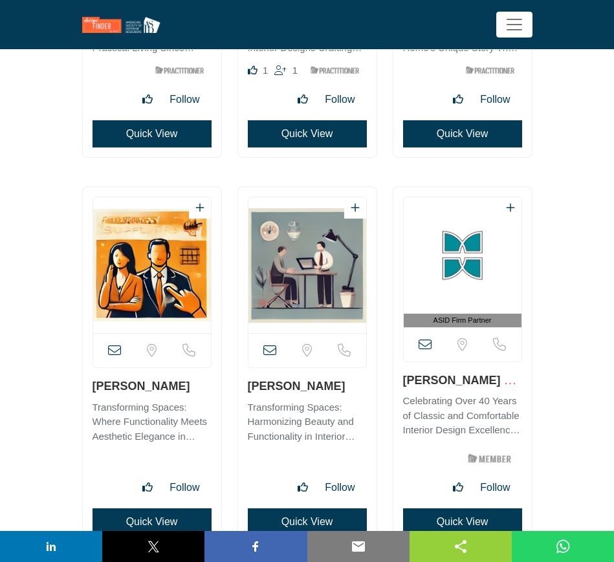
click at [482, 382] on div "ASID Firm Partner" at bounding box center [462, 366] width 138 height 358
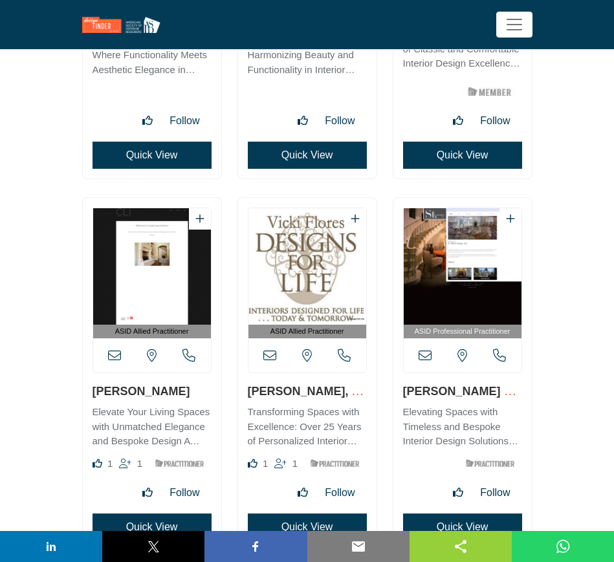
scroll to position [16406, 0]
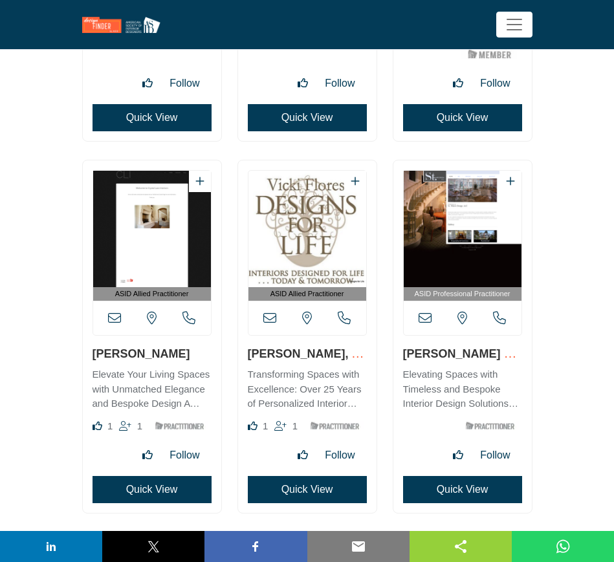
drag, startPoint x: 91, startPoint y: 352, endPoint x: 164, endPoint y: 352, distance: 73.7
click at [164, 352] on div "ASID Allied Practitioner 1" at bounding box center [152, 336] width 138 height 352
drag, startPoint x: 243, startPoint y: 353, endPoint x: 311, endPoint y: 353, distance: 67.9
click at [311, 353] on div "ASID Allied Practitioner 1" at bounding box center [307, 336] width 138 height 352
drag, startPoint x: 398, startPoint y: 354, endPoint x: 500, endPoint y: 360, distance: 101.7
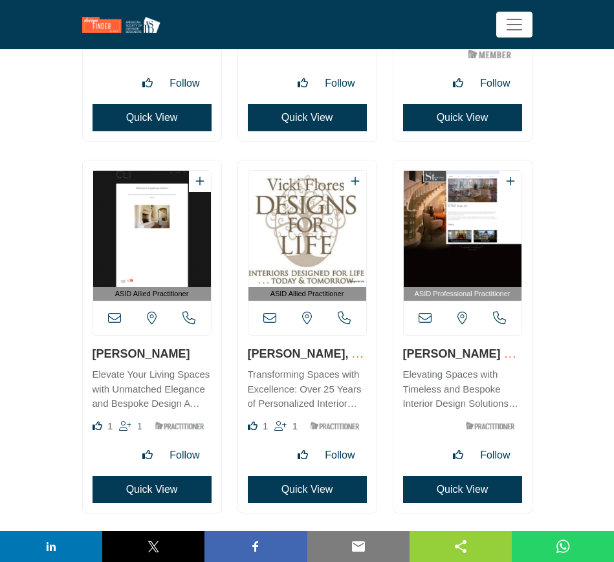
click at [500, 360] on div "ASID Professional Practitioner" at bounding box center [462, 336] width 138 height 352
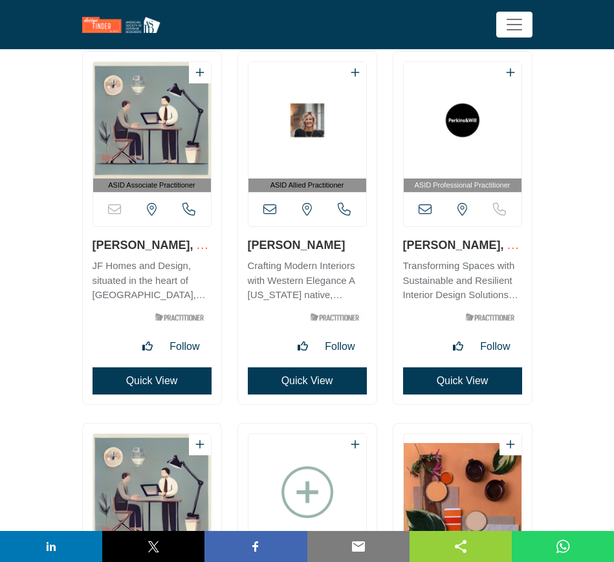
scroll to position [16891, 0]
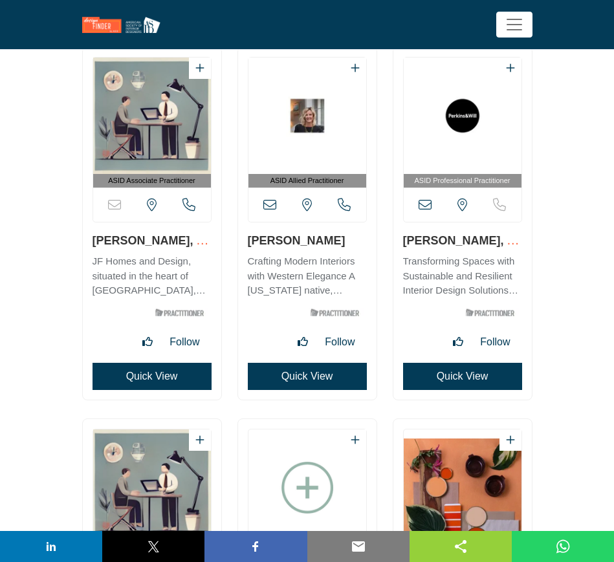
drag, startPoint x: 88, startPoint y: 243, endPoint x: 166, endPoint y: 240, distance: 78.3
click at [166, 240] on div "ASID Associate Practitioner" at bounding box center [152, 223] width 138 height 352
drag, startPoint x: 328, startPoint y: 239, endPoint x: 248, endPoint y: 244, distance: 79.7
click at [248, 244] on h3 "[PERSON_NAME]" at bounding box center [307, 240] width 119 height 16
drag, startPoint x: 398, startPoint y: 242, endPoint x: 477, endPoint y: 240, distance: 78.3
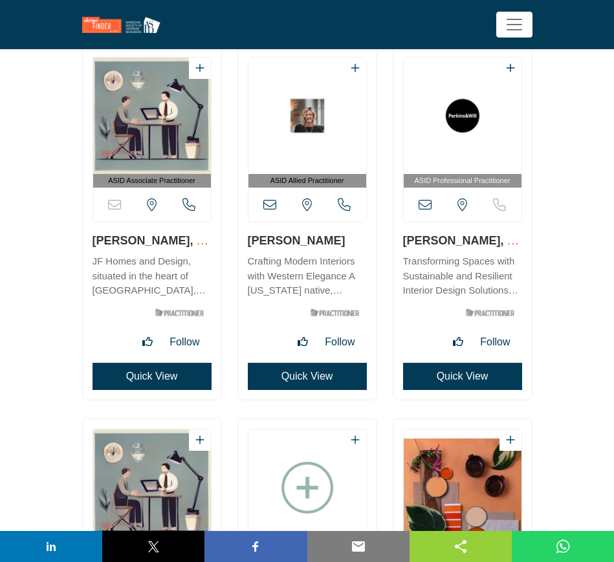
click at [477, 240] on div "ASID Professional Practitioner" at bounding box center [462, 223] width 138 height 352
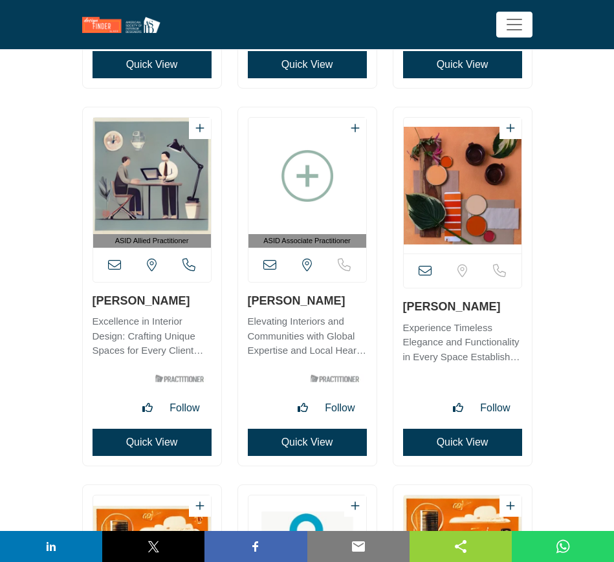
scroll to position [17215, 0]
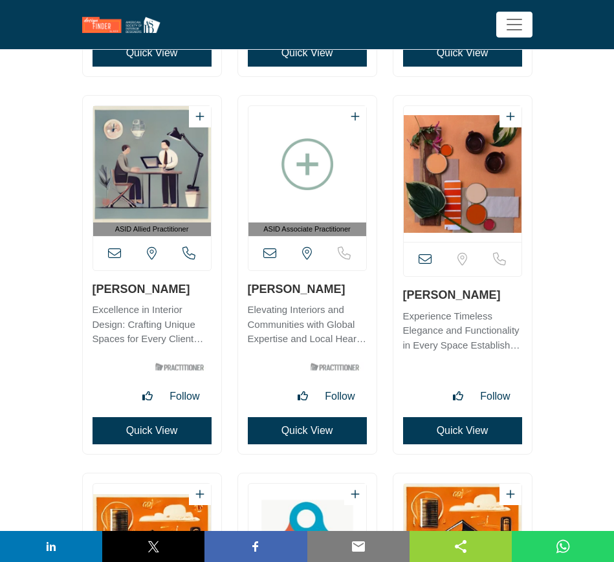
drag, startPoint x: 178, startPoint y: 292, endPoint x: 94, endPoint y: 288, distance: 83.5
click at [94, 288] on h3 "[PERSON_NAME]" at bounding box center [151, 289] width 119 height 16
drag, startPoint x: 325, startPoint y: 288, endPoint x: 237, endPoint y: 289, distance: 88.0
click at [238, 289] on div "ASID Associate Practitioner" at bounding box center [307, 275] width 138 height 358
drag, startPoint x: 494, startPoint y: 298, endPoint x: 385, endPoint y: 297, distance: 109.3
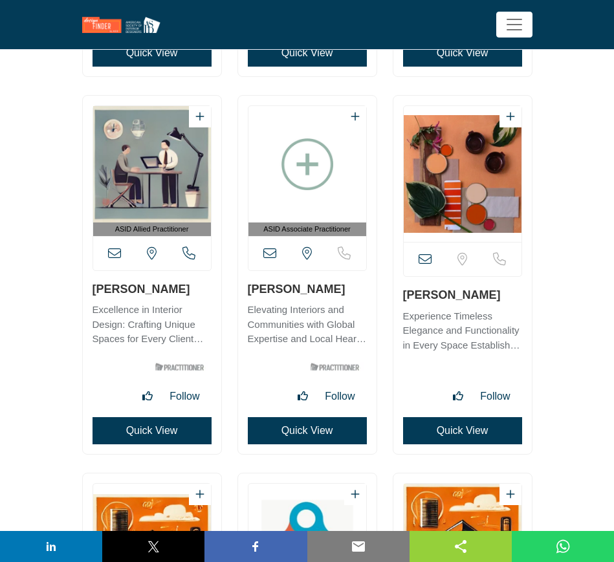
click at [385, 297] on div "View email address of this listing View full profile in new tab." at bounding box center [462, 281] width 155 height 372
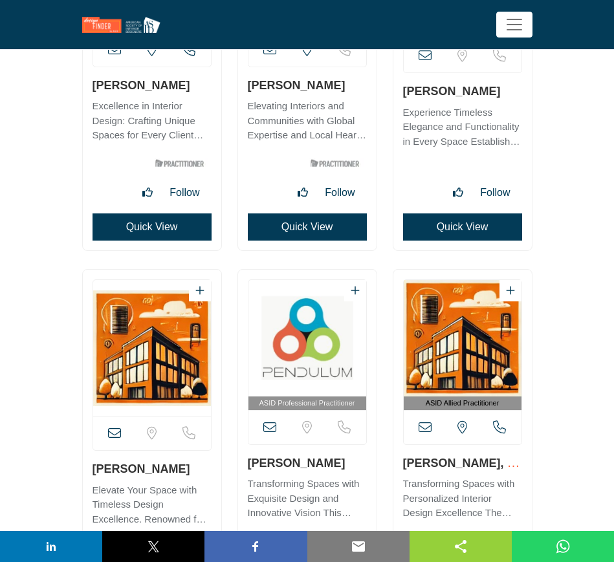
scroll to position [17538, 0]
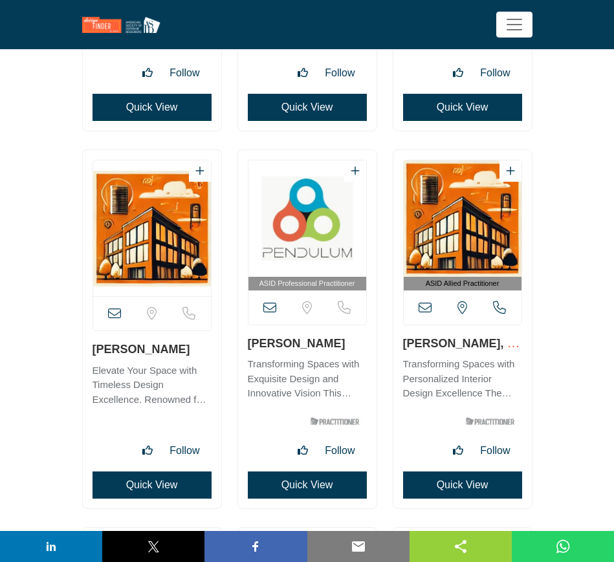
drag, startPoint x: 155, startPoint y: 348, endPoint x: 89, endPoint y: 349, distance: 66.0
click at [89, 349] on div "View email address of this listing" at bounding box center [152, 329] width 138 height 358
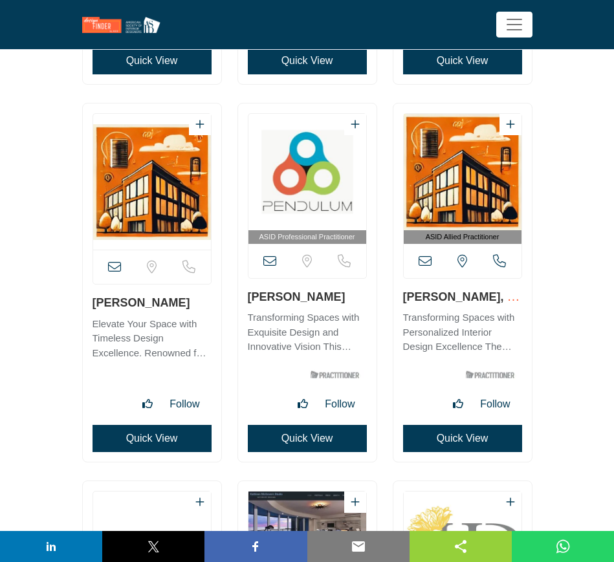
scroll to position [17619, 0]
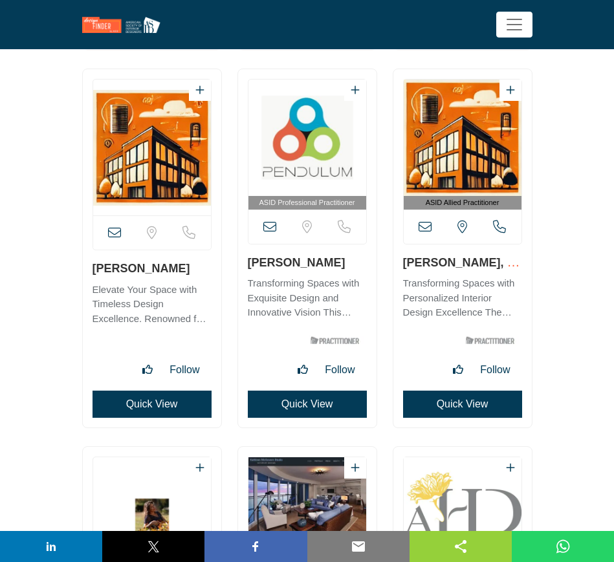
drag, startPoint x: 334, startPoint y: 261, endPoint x: 244, endPoint y: 264, distance: 89.3
click at [244, 264] on div "ASID Professional Practitioner" at bounding box center [307, 248] width 138 height 358
drag, startPoint x: 400, startPoint y: 263, endPoint x: 502, endPoint y: 263, distance: 102.2
click at [502, 263] on div "ASID Allied Practitioner" at bounding box center [462, 248] width 138 height 358
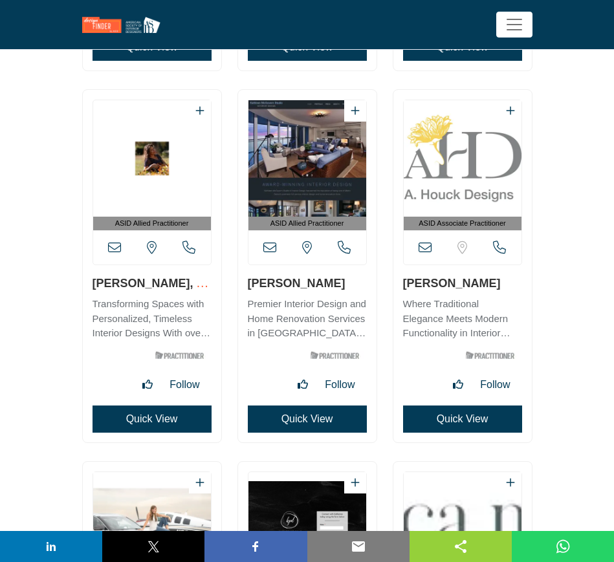
scroll to position [18023, 0]
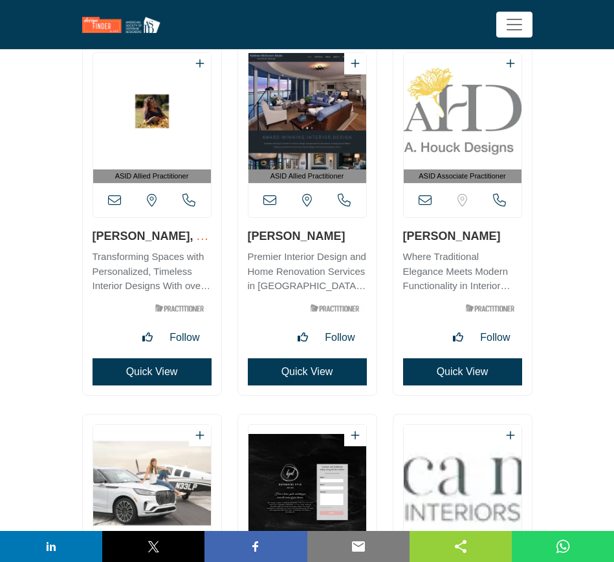
drag, startPoint x: 87, startPoint y: 236, endPoint x: 150, endPoint y: 239, distance: 62.8
click at [150, 239] on div "ASID Allied Practitioner" at bounding box center [152, 219] width 138 height 352
drag, startPoint x: 245, startPoint y: 234, endPoint x: 355, endPoint y: 234, distance: 109.9
click at [355, 234] on div "ASID Allied Practitioner" at bounding box center [307, 219] width 138 height 352
drag, startPoint x: 401, startPoint y: 235, endPoint x: 481, endPoint y: 235, distance: 80.2
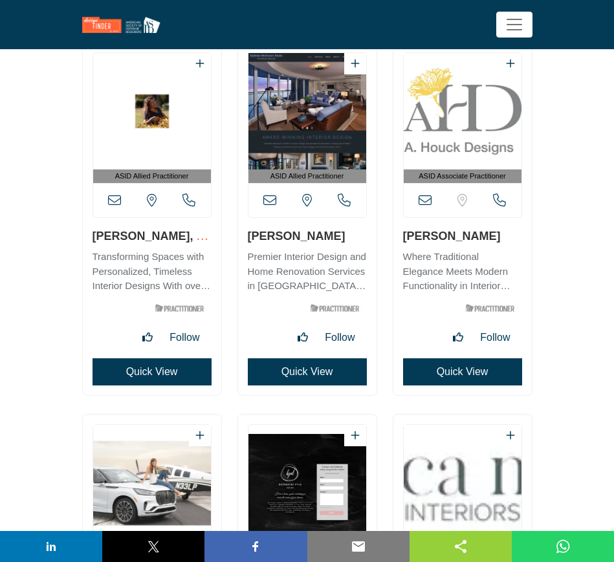
click at [481, 235] on div "ASID Associate Practitioner" at bounding box center [462, 219] width 138 height 352
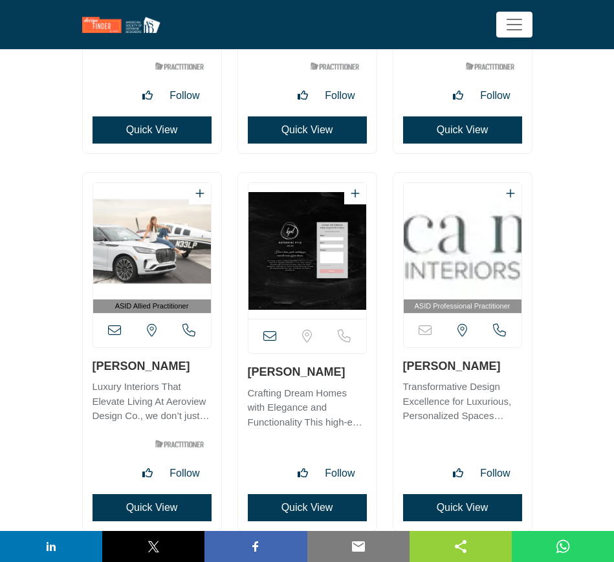
scroll to position [18265, 0]
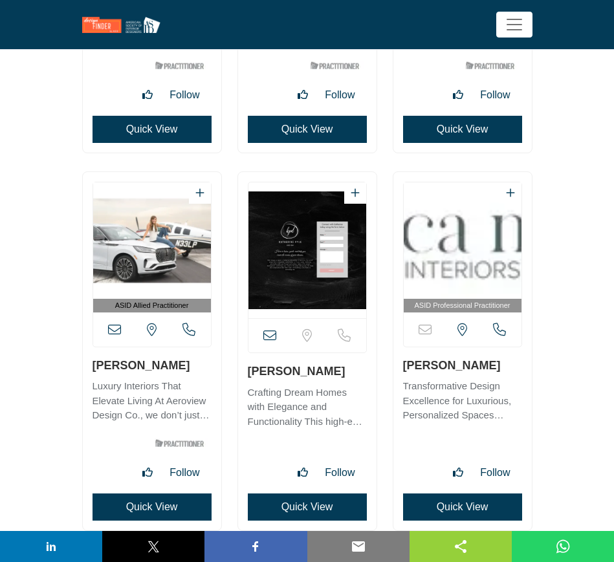
drag, startPoint x: 85, startPoint y: 367, endPoint x: 150, endPoint y: 366, distance: 65.3
click at [150, 366] on div "ASID Allied Practitioner" at bounding box center [152, 351] width 138 height 358
drag, startPoint x: 243, startPoint y: 372, endPoint x: 314, endPoint y: 370, distance: 70.5
click at [312, 370] on div "View email address of this listing" at bounding box center [307, 351] width 138 height 358
drag, startPoint x: 398, startPoint y: 366, endPoint x: 491, endPoint y: 365, distance: 93.1
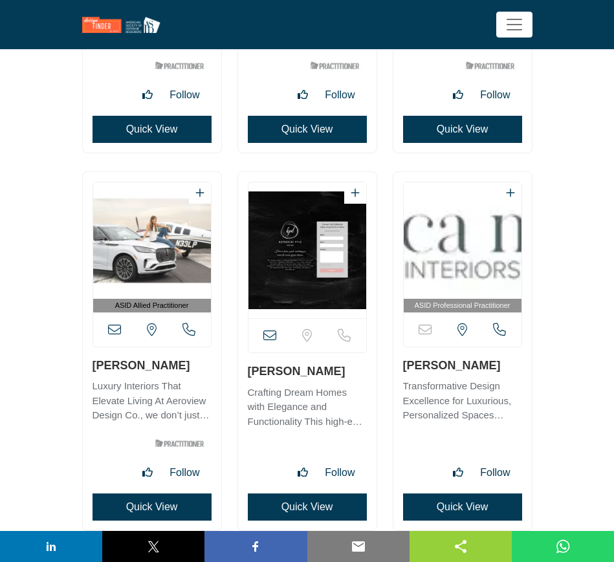
click at [490, 366] on div "ASID Professional Practitioner" at bounding box center [462, 351] width 138 height 358
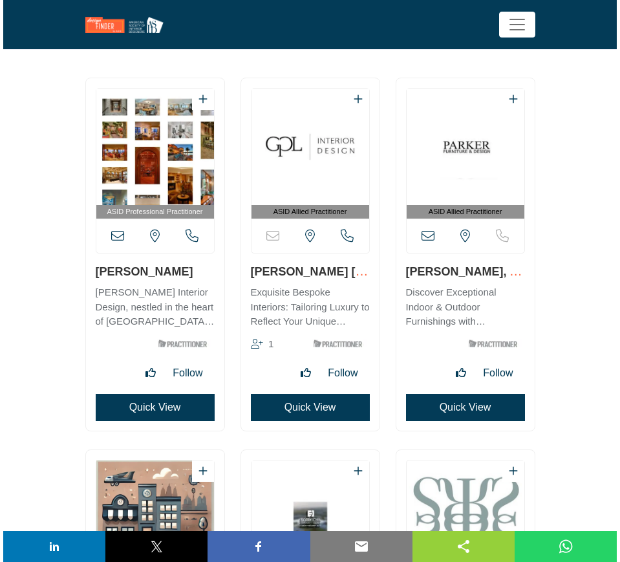
scroll to position [18750, 0]
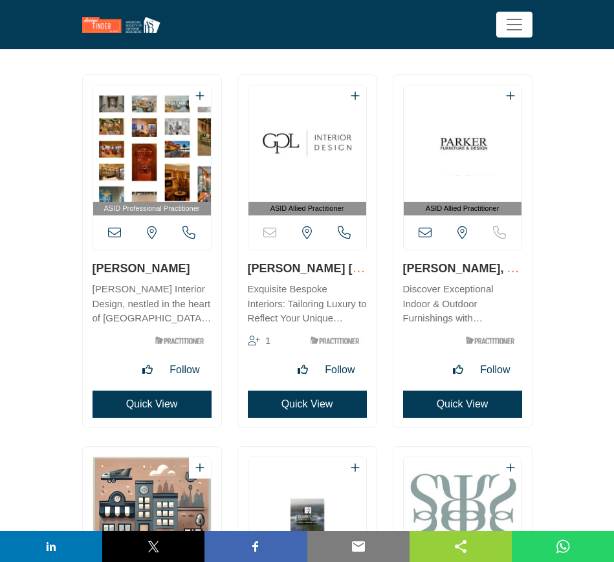
drag, startPoint x: 89, startPoint y: 267, endPoint x: 172, endPoint y: 274, distance: 83.7
click at [172, 274] on div "ASID Professional Practitioner" at bounding box center [152, 251] width 138 height 352
click at [129, 407] on button "Quick View" at bounding box center [151, 404] width 119 height 27
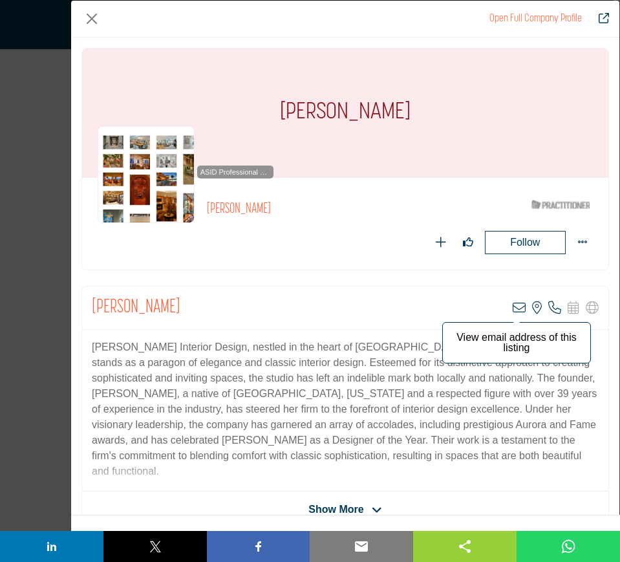
click at [515, 307] on icon "Company Data Modal" at bounding box center [519, 307] width 13 height 13
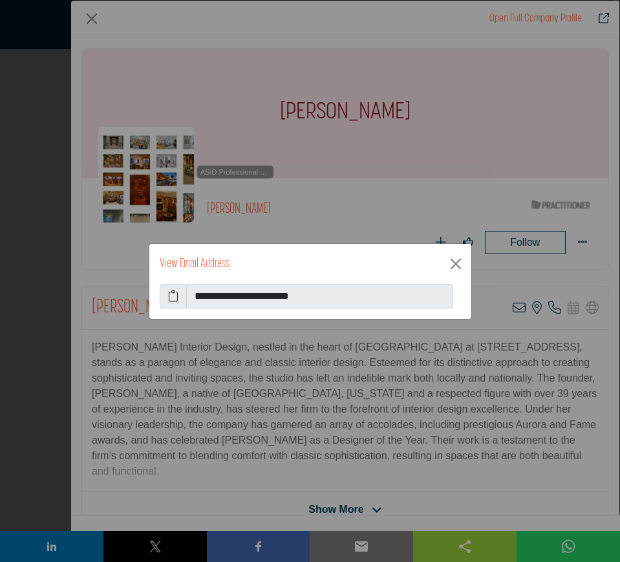
click at [171, 294] on icon at bounding box center [173, 296] width 10 height 16
drag, startPoint x: 457, startPoint y: 263, endPoint x: 424, endPoint y: 263, distance: 32.3
click at [457, 263] on button "Close" at bounding box center [456, 263] width 21 height 21
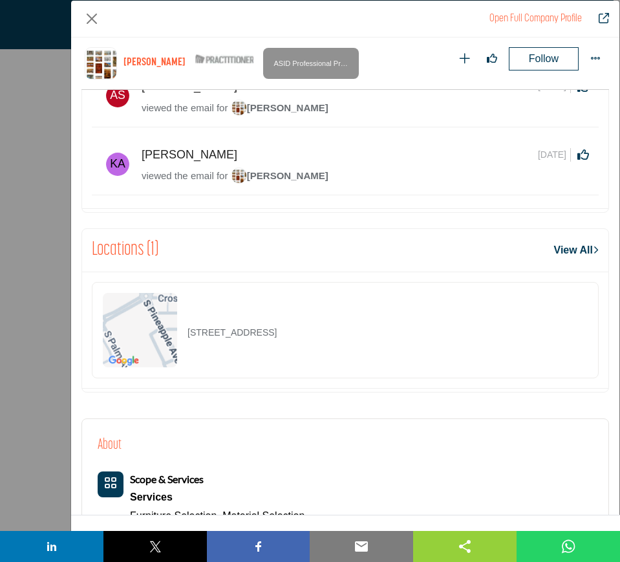
scroll to position [618, 0]
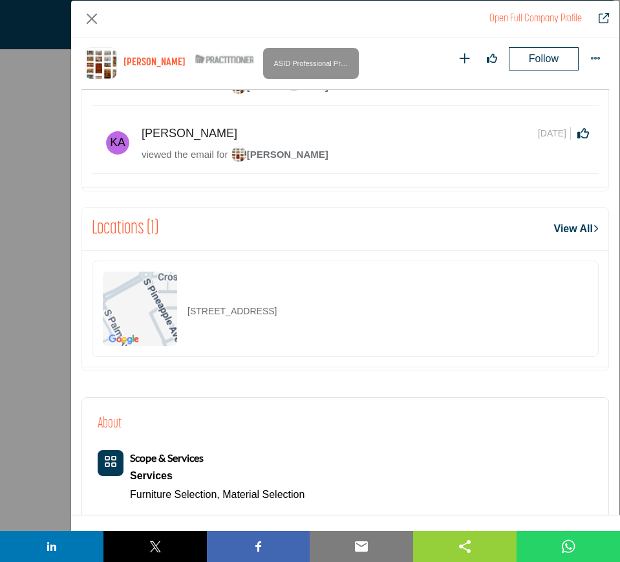
drag, startPoint x: 403, startPoint y: 319, endPoint x: 186, endPoint y: 320, distance: 217.3
click at [186, 320] on div "330 S Pineapple Ave Ste 206, 34236-7032, USA" at bounding box center [345, 309] width 507 height 96
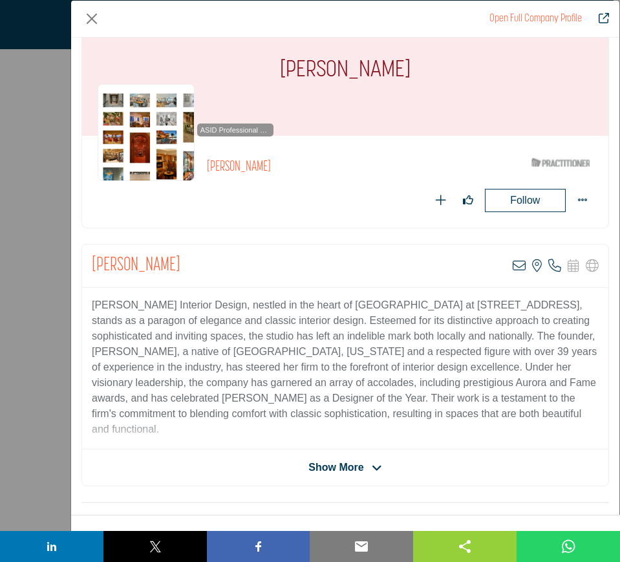
scroll to position [0, 0]
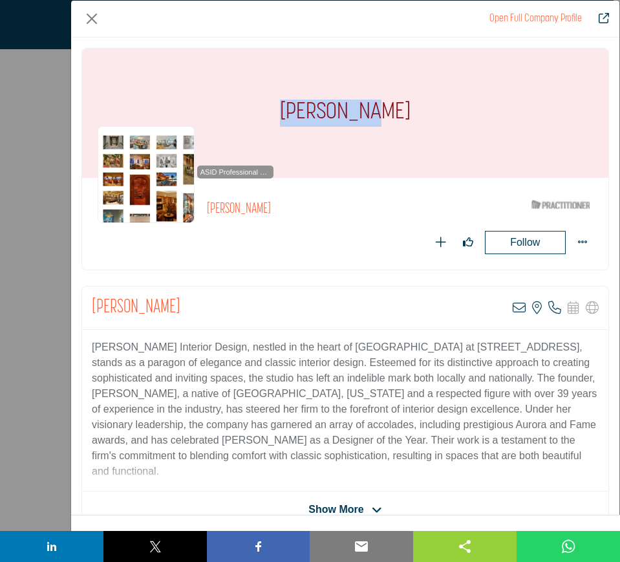
drag, startPoint x: 388, startPoint y: 112, endPoint x: 283, endPoint y: 112, distance: 105.4
click at [283, 112] on div "[PERSON_NAME]" at bounding box center [345, 113] width 526 height 129
click at [92, 23] on button "Close" at bounding box center [91, 18] width 21 height 21
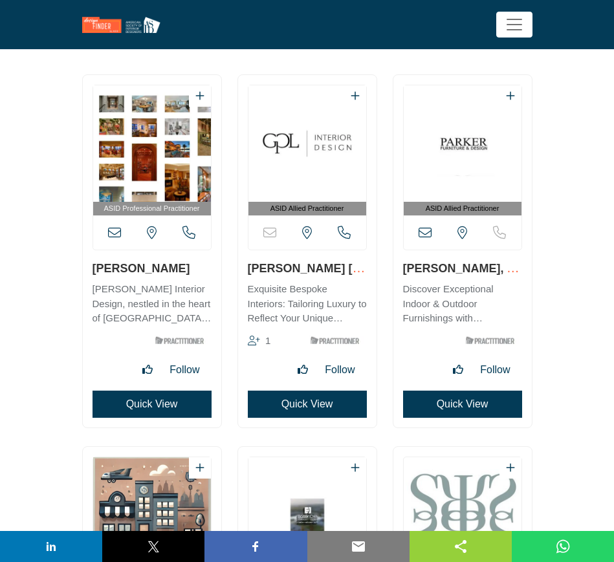
drag, startPoint x: 310, startPoint y: 272, endPoint x: 247, endPoint y: 268, distance: 62.9
click at [248, 268] on h3 "[PERSON_NAME] [PERSON_NAME]" at bounding box center [307, 268] width 119 height 16
click at [274, 410] on button "Quick View" at bounding box center [307, 404] width 119 height 27
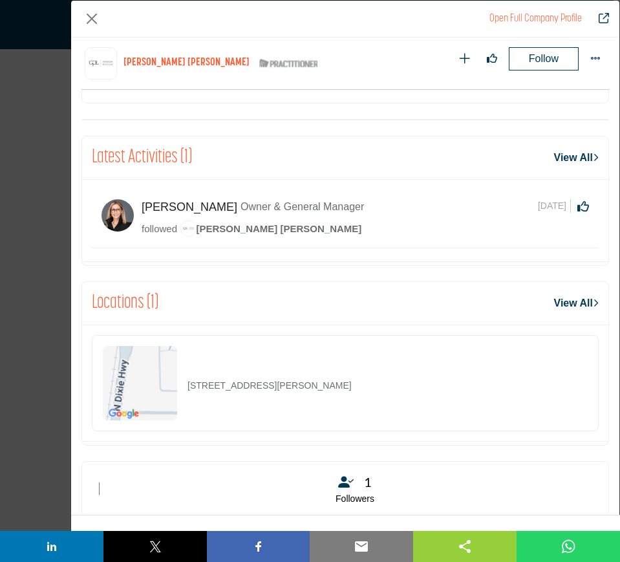
scroll to position [537, 0]
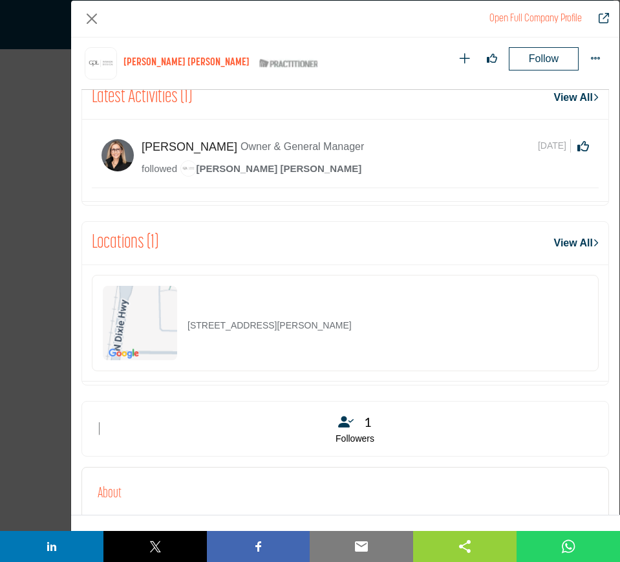
drag, startPoint x: 383, startPoint y: 329, endPoint x: 186, endPoint y: 333, distance: 197.3
click at [186, 333] on div "1700 N Dixie Hwy Ste 139, 33432-1808, USA" at bounding box center [345, 323] width 507 height 96
click at [90, 21] on button "Close" at bounding box center [91, 18] width 21 height 21
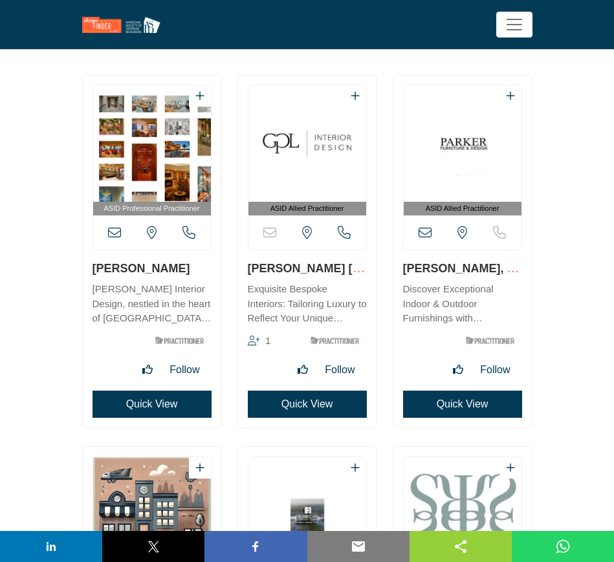
drag, startPoint x: 402, startPoint y: 270, endPoint x: 479, endPoint y: 272, distance: 77.6
click at [479, 272] on div "ASID Allied Practitioner" at bounding box center [462, 251] width 138 height 352
click at [489, 407] on button "Quick View" at bounding box center [462, 404] width 119 height 27
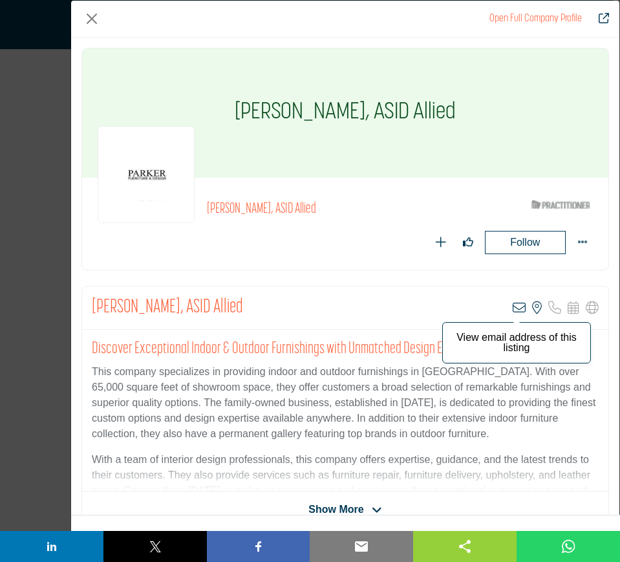
click at [515, 306] on icon "Company Data Modal" at bounding box center [519, 307] width 13 height 13
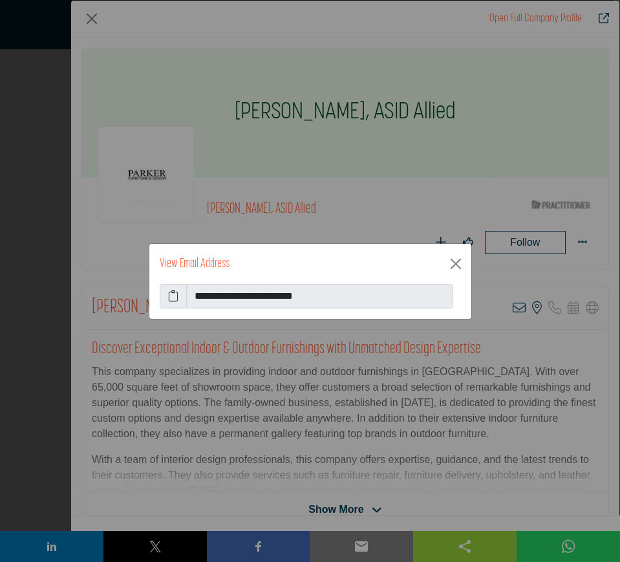
click at [170, 295] on icon at bounding box center [173, 296] width 10 height 16
click at [455, 265] on button "Close" at bounding box center [456, 263] width 21 height 21
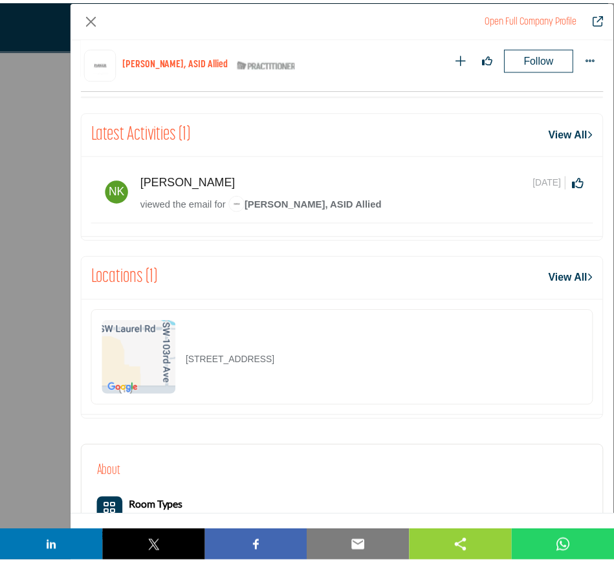
scroll to position [537, 0]
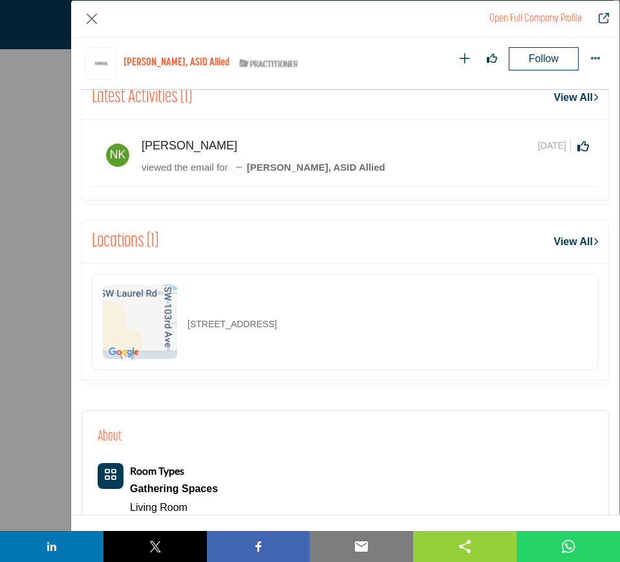
drag, startPoint x: 431, startPoint y: 330, endPoint x: 153, endPoint y: 328, distance: 278.7
click at [153, 328] on div "[STREET_ADDRESS]" at bounding box center [345, 322] width 507 height 96
copy div "[STREET_ADDRESS]"
drag, startPoint x: 91, startPoint y: 17, endPoint x: 181, endPoint y: 257, distance: 256.4
click at [91, 17] on button "Close" at bounding box center [91, 18] width 21 height 21
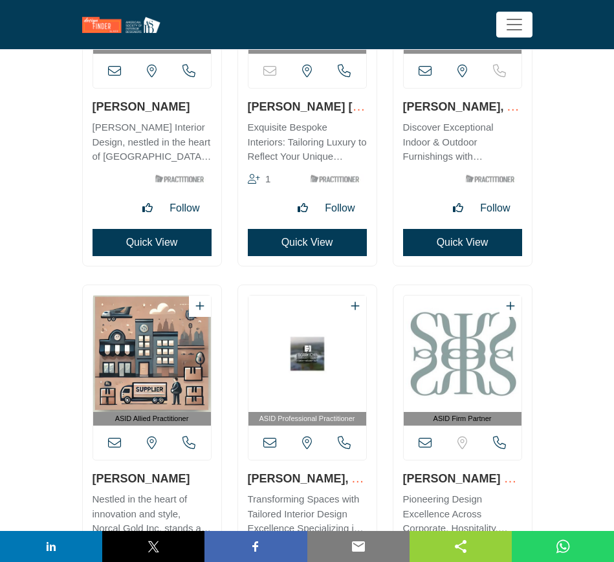
scroll to position [18993, 0]
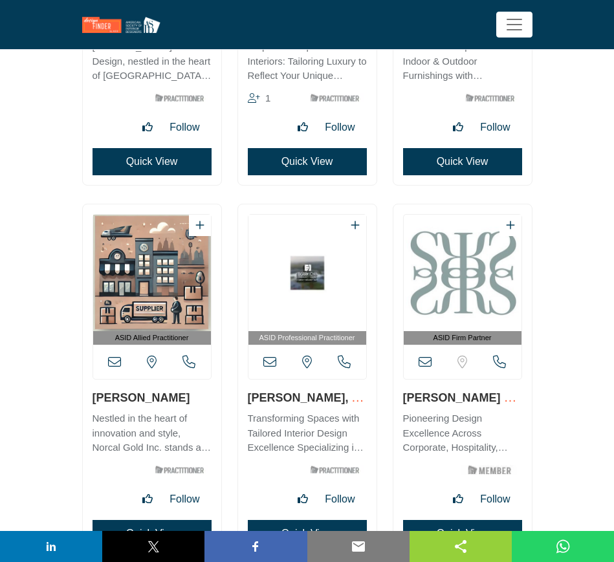
drag, startPoint x: 182, startPoint y: 400, endPoint x: 89, endPoint y: 400, distance: 93.1
click at [89, 400] on div "ASID Allied Practitioner" at bounding box center [152, 380] width 138 height 352
copy link "[PERSON_NAME]"
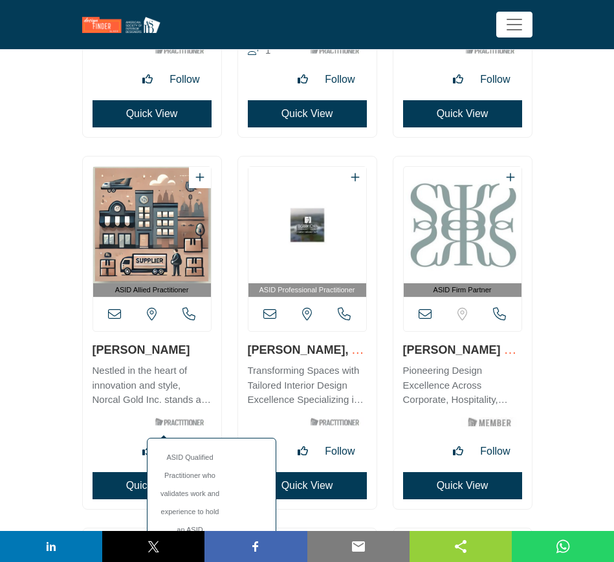
scroll to position [19155, 0]
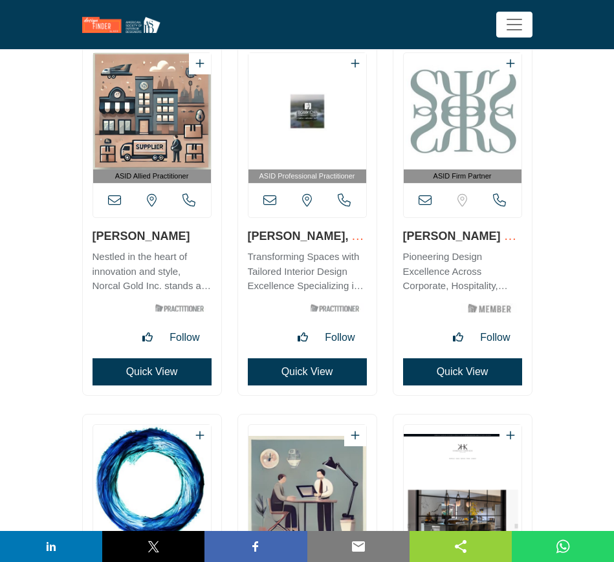
click at [128, 374] on button "Quick View" at bounding box center [151, 371] width 119 height 27
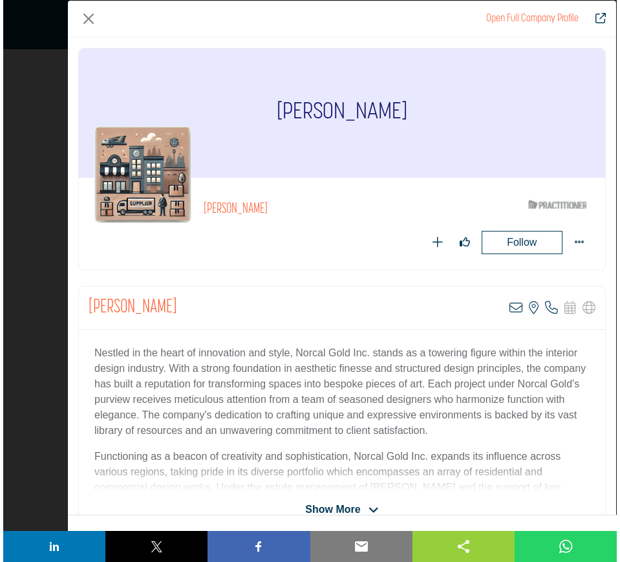
scroll to position [19159, 0]
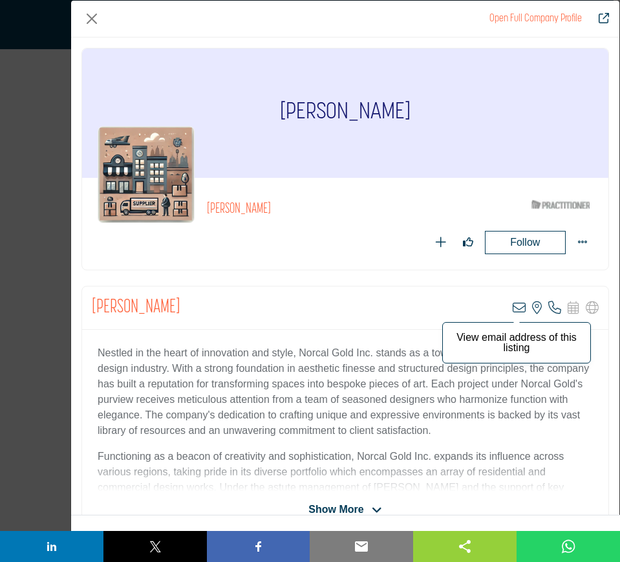
click at [513, 305] on icon "Company Data Modal" at bounding box center [519, 307] width 13 height 13
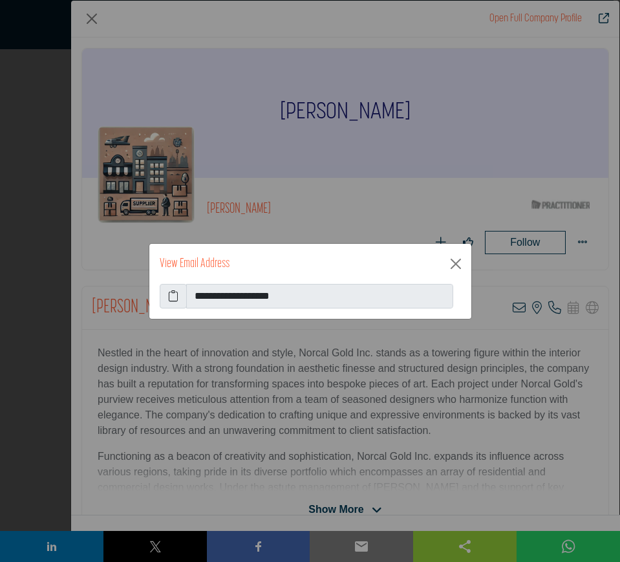
click at [173, 296] on icon at bounding box center [173, 296] width 10 height 16
click at [457, 265] on button "Close" at bounding box center [456, 263] width 21 height 21
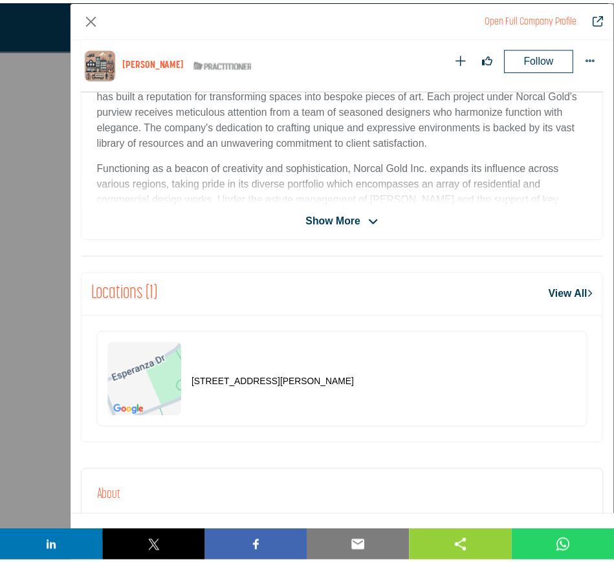
scroll to position [376, 0]
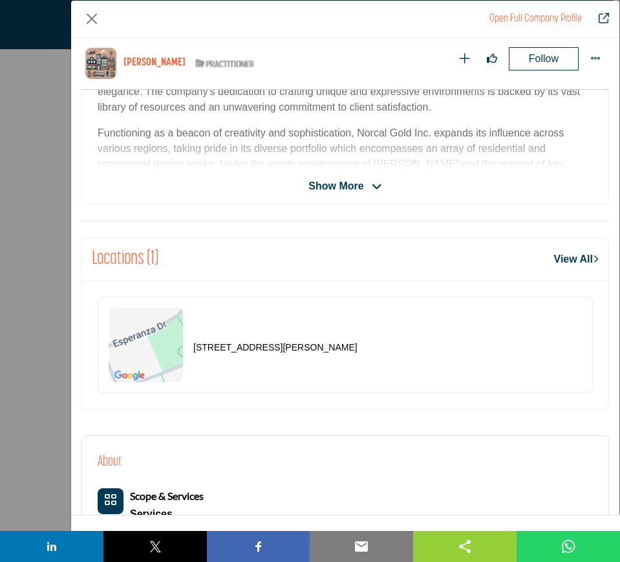
drag, startPoint x: 370, startPoint y: 350, endPoint x: 189, endPoint y: 350, distance: 181.1
click at [189, 350] on div "[STREET_ADDRESS][PERSON_NAME]" at bounding box center [345, 345] width 495 height 96
copy p "[STREET_ADDRESS][PERSON_NAME]"
click at [88, 17] on button "Close" at bounding box center [91, 18] width 21 height 21
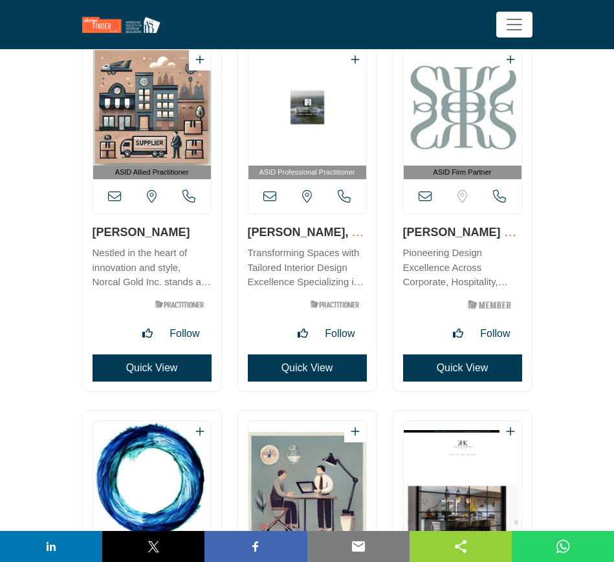
drag, startPoint x: 241, startPoint y: 230, endPoint x: 329, endPoint y: 228, distance: 88.6
click at [329, 228] on div "ASID Professional Practitioner" at bounding box center [307, 215] width 138 height 352
copy link "[PERSON_NAME]"
drag, startPoint x: 398, startPoint y: 232, endPoint x: 522, endPoint y: 234, distance: 123.5
click at [522, 234] on div "ASID Firm Partner" at bounding box center [462, 215] width 138 height 352
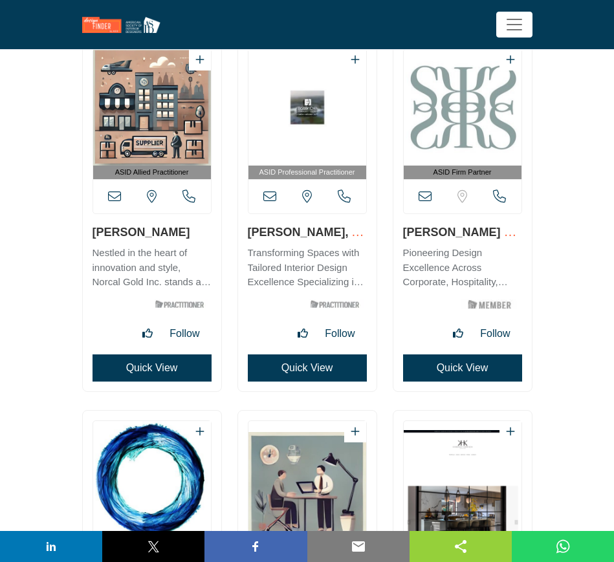
copy link "[PERSON_NAME] Studio LLC"
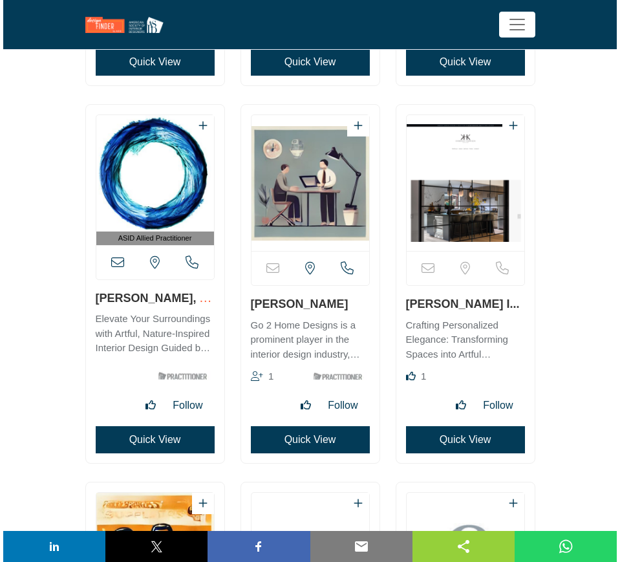
scroll to position [19482, 0]
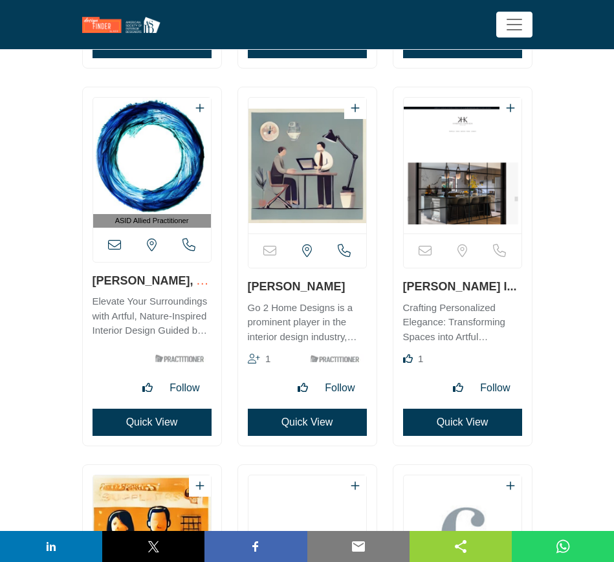
drag, startPoint x: 87, startPoint y: 279, endPoint x: 164, endPoint y: 279, distance: 77.0
click at [164, 279] on div "ASID Allied Practitioner" at bounding box center [152, 266] width 138 height 358
copy link "[PERSON_NAME]"
drag, startPoint x: 244, startPoint y: 289, endPoint x: 311, endPoint y: 290, distance: 67.3
click at [311, 290] on div "Sorry, but this listing is on a subscription plan which does not allow users to…" at bounding box center [307, 266] width 138 height 358
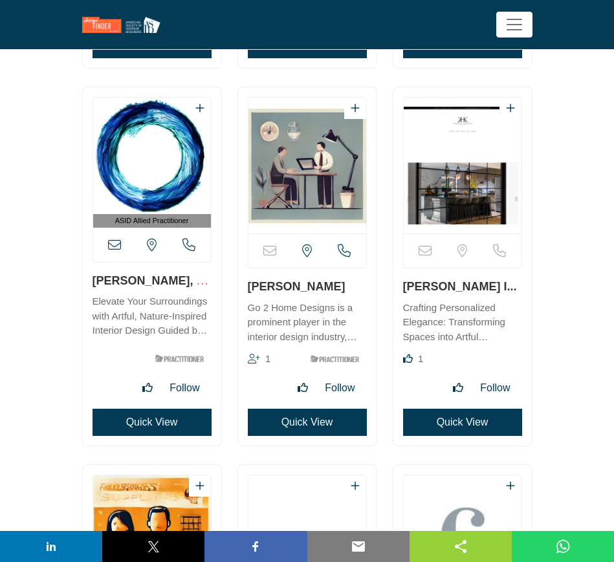
copy link "[PERSON_NAME]"
click at [311, 287] on h3 "[PERSON_NAME]" at bounding box center [307, 286] width 119 height 16
drag, startPoint x: 312, startPoint y: 286, endPoint x: 275, endPoint y: 283, distance: 36.4
click at [310, 286] on h3 "[PERSON_NAME]" at bounding box center [307, 286] width 119 height 16
drag, startPoint x: 39, startPoint y: 246, endPoint x: 49, endPoint y: 244, distance: 9.8
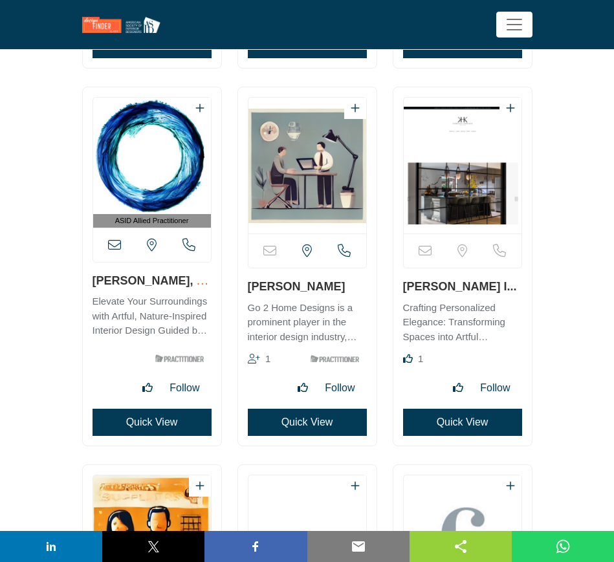
drag, startPoint x: 308, startPoint y: 285, endPoint x: 241, endPoint y: 283, distance: 67.3
click at [243, 284] on div "Sorry, but this listing is on a subscription plan which does not allow users to…" at bounding box center [307, 266] width 138 height 358
copy link "[PERSON_NAME]"
click at [292, 426] on button "Quick View" at bounding box center [307, 422] width 119 height 27
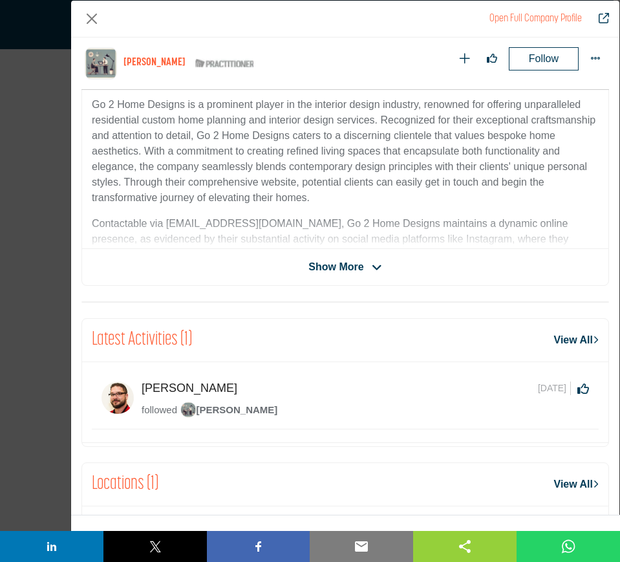
scroll to position [457, 0]
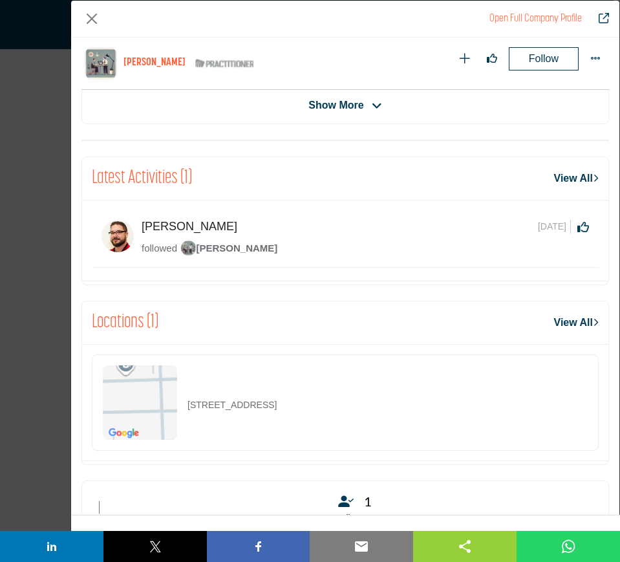
drag, startPoint x: 340, startPoint y: 407, endPoint x: 186, endPoint y: 404, distance: 153.9
click at [186, 404] on div "[STREET_ADDRESS]" at bounding box center [345, 402] width 507 height 96
copy p "[STREET_ADDRESS]"
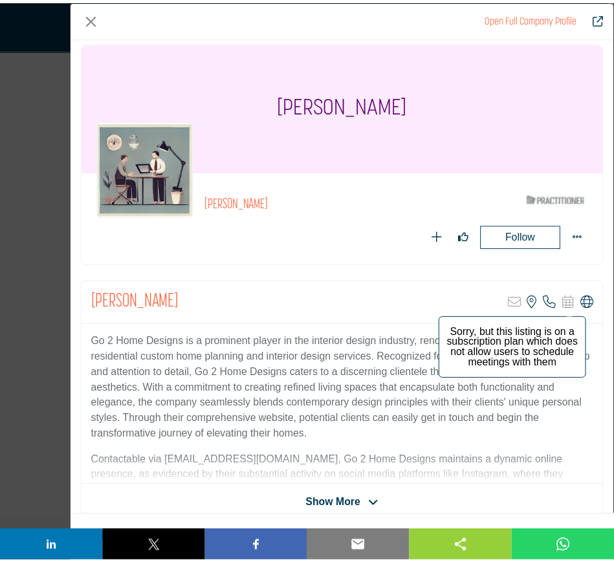
scroll to position [0, 0]
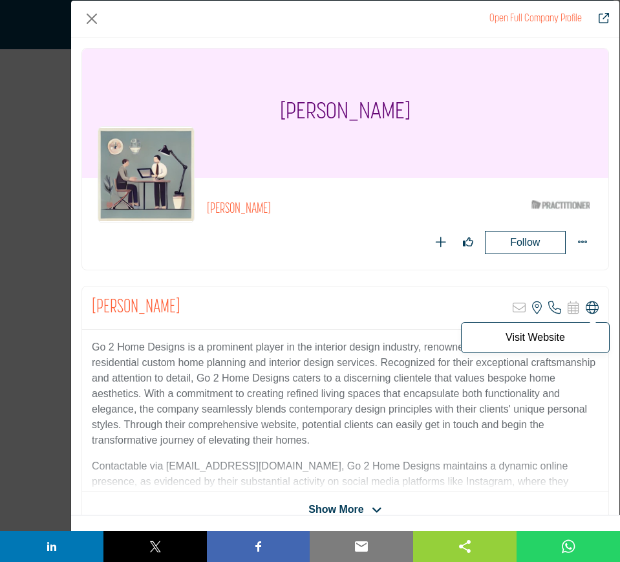
click at [587, 308] on icon "Company Data Modal" at bounding box center [592, 307] width 13 height 13
click at [90, 16] on button "Close" at bounding box center [91, 18] width 21 height 21
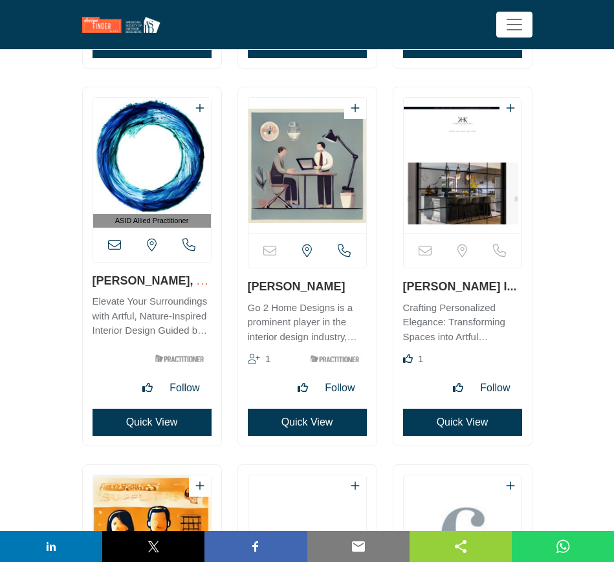
drag, startPoint x: 397, startPoint y: 287, endPoint x: 460, endPoint y: 289, distance: 63.4
click at [460, 289] on div "Sorry, but this listing is on a subscription plan which does not allow users to…" at bounding box center [462, 266] width 138 height 358
copy link "[PERSON_NAME]"
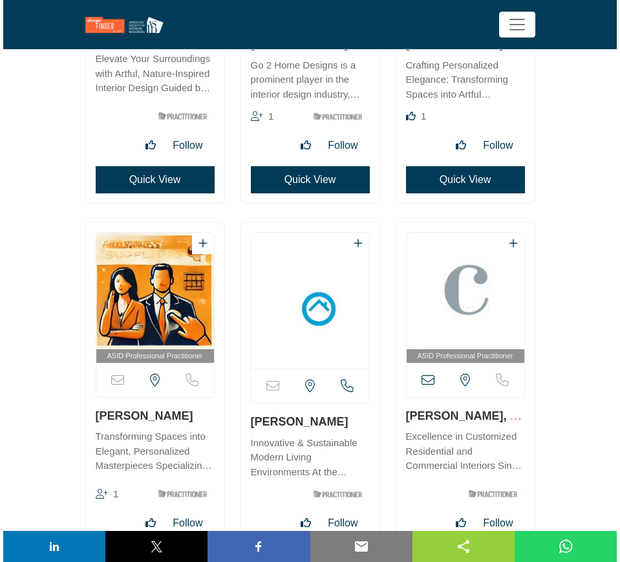
scroll to position [19805, 0]
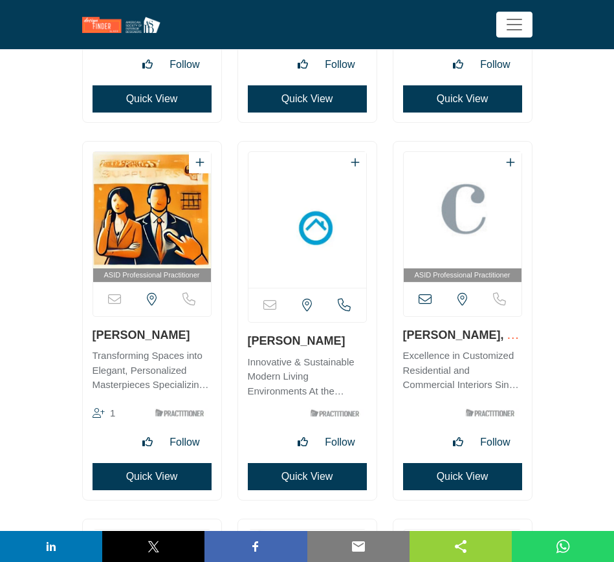
drag, startPoint x: 169, startPoint y: 335, endPoint x: 91, endPoint y: 332, distance: 78.9
click at [91, 332] on div "ASID Professional Practitioner" at bounding box center [152, 321] width 138 height 358
click at [136, 481] on button "Quick View" at bounding box center [151, 476] width 119 height 27
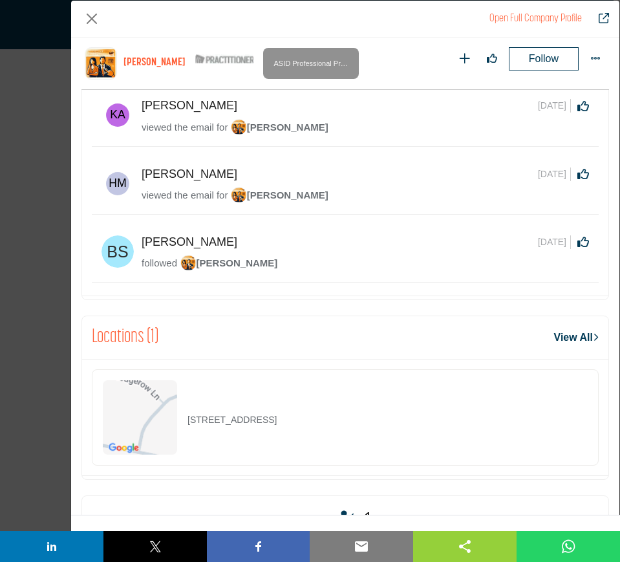
scroll to position [618, 0]
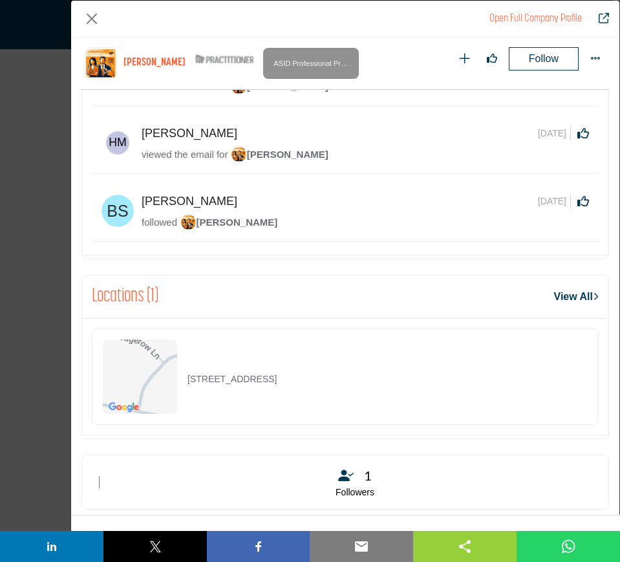
drag, startPoint x: 351, startPoint y: 376, endPoint x: 186, endPoint y: 380, distance: 165.6
click at [186, 380] on div "[STREET_ADDRESS]" at bounding box center [345, 377] width 507 height 96
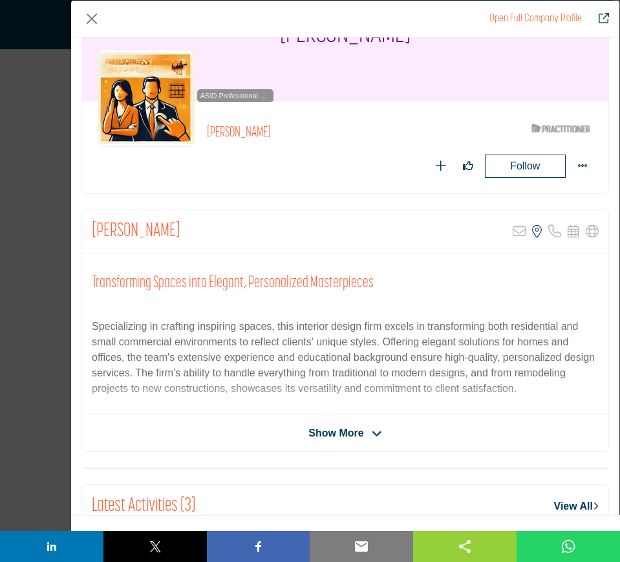
scroll to position [0, 0]
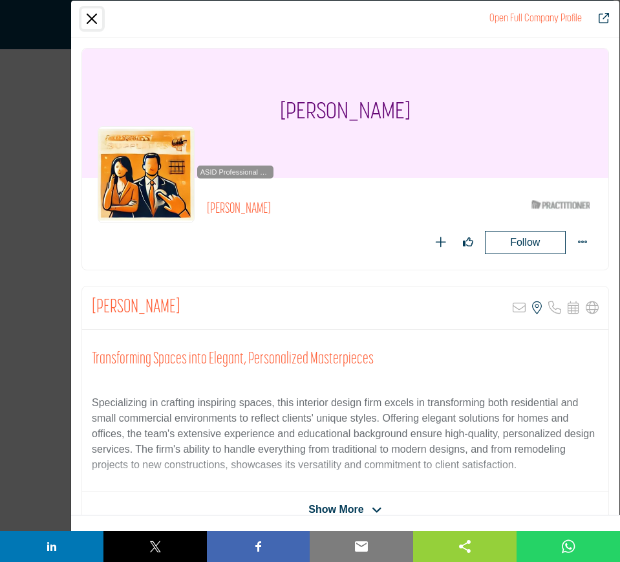
click at [92, 19] on button "Close" at bounding box center [91, 18] width 21 height 21
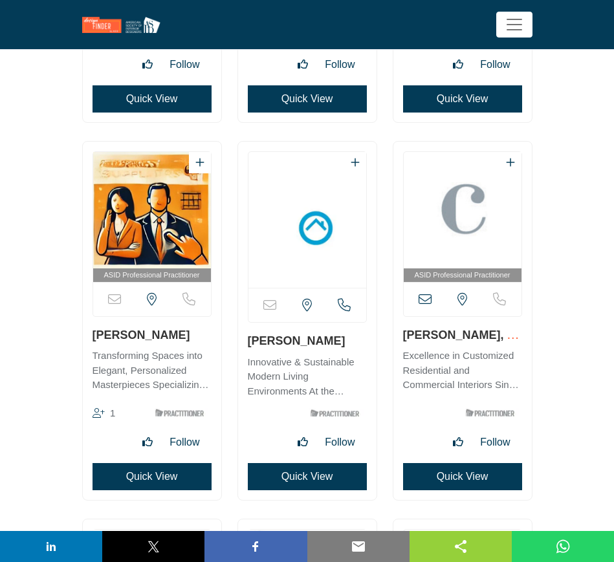
drag, startPoint x: 246, startPoint y: 340, endPoint x: 329, endPoint y: 340, distance: 82.8
click at [329, 340] on div "Sorry, but this listing is on a subscription plan which does not allow users to…" at bounding box center [307, 321] width 138 height 358
click at [292, 479] on button "Quick View" at bounding box center [307, 476] width 119 height 27
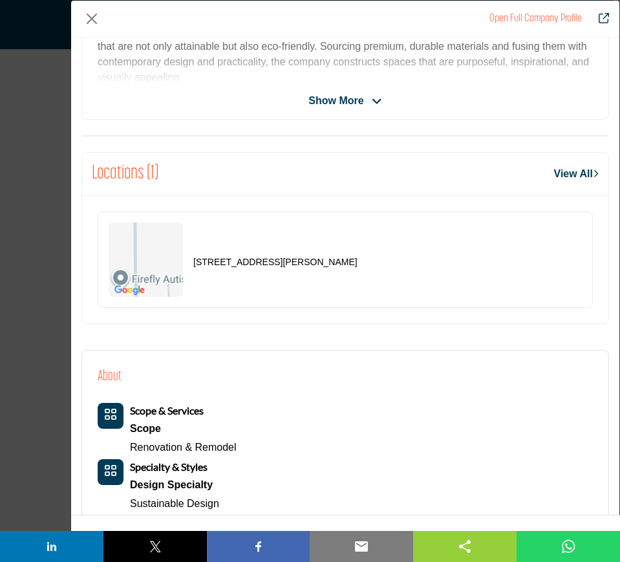
scroll to position [457, 0]
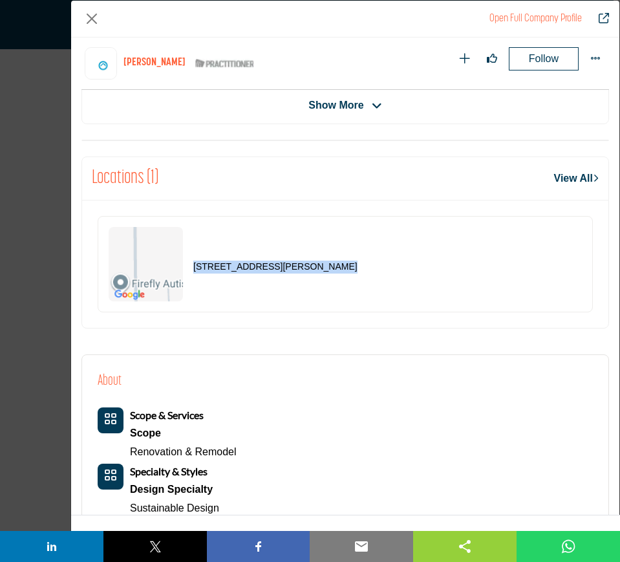
drag, startPoint x: 375, startPoint y: 269, endPoint x: 189, endPoint y: 267, distance: 186.3
click at [189, 267] on div "[STREET_ADDRESS][PERSON_NAME]" at bounding box center [345, 264] width 495 height 96
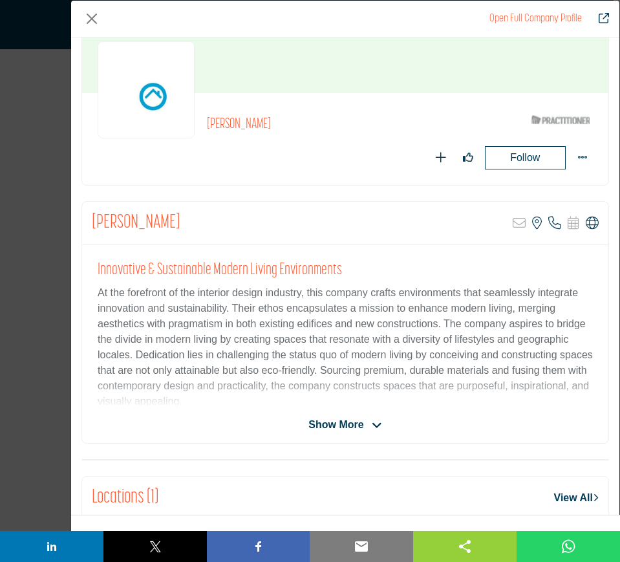
scroll to position [81, 0]
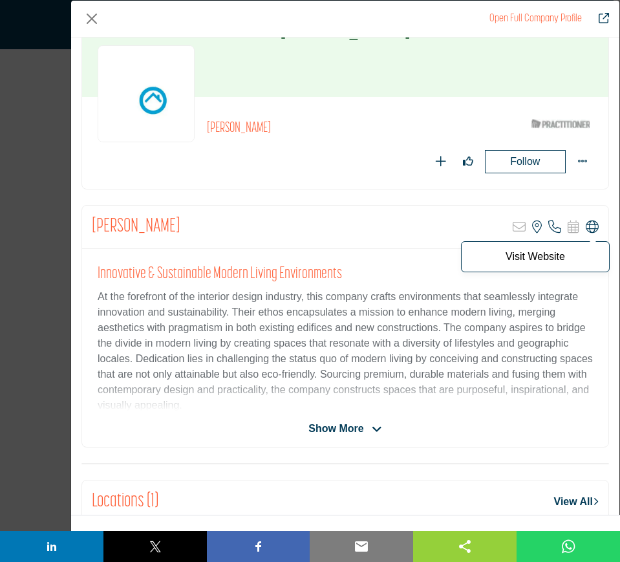
click at [587, 228] on icon "Company Data Modal" at bounding box center [592, 227] width 13 height 13
click at [87, 19] on button "Close" at bounding box center [91, 18] width 21 height 21
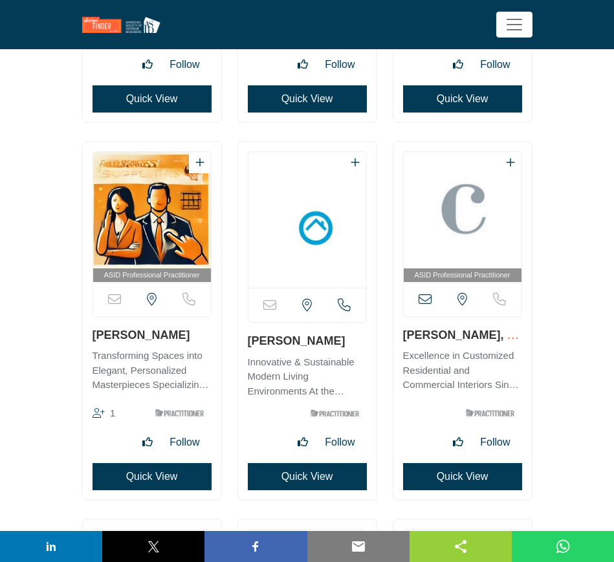
drag, startPoint x: 396, startPoint y: 336, endPoint x: 479, endPoint y: 336, distance: 83.4
click at [479, 336] on div "ASID Professional Practitioner" at bounding box center [462, 321] width 138 height 358
click at [470, 477] on button "Quick View" at bounding box center [462, 476] width 119 height 27
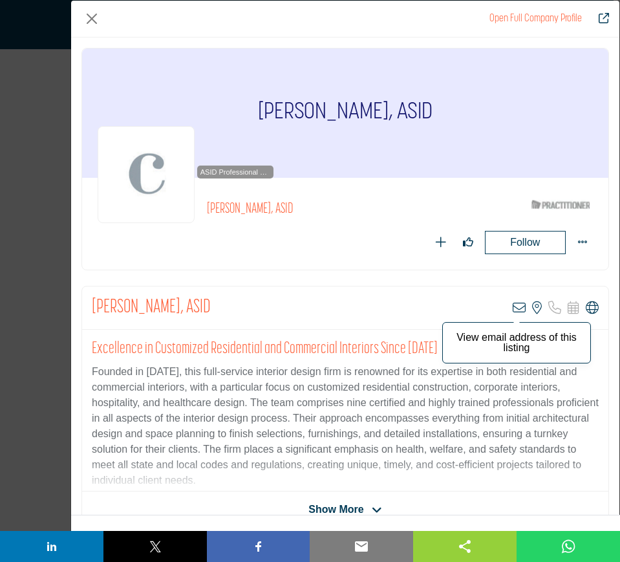
click at [517, 307] on icon "Company Data Modal" at bounding box center [519, 307] width 13 height 13
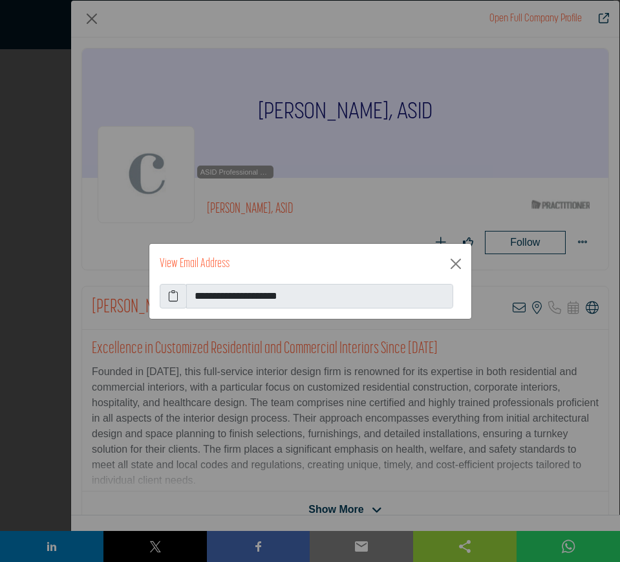
click at [169, 293] on icon at bounding box center [173, 296] width 10 height 16
click at [454, 259] on button "Close" at bounding box center [456, 263] width 21 height 21
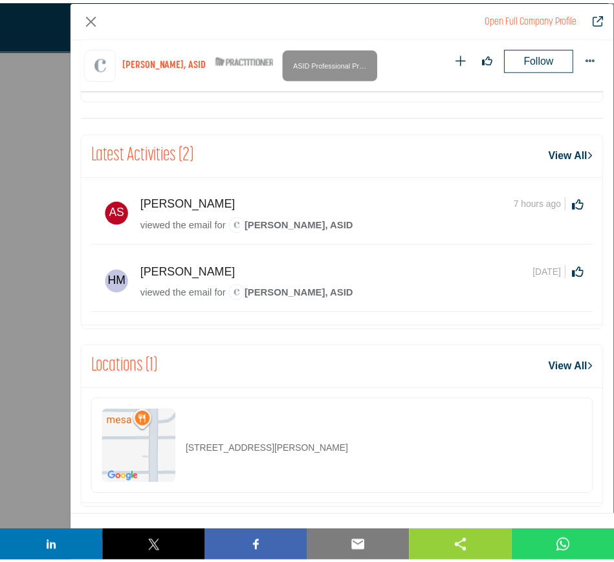
scroll to position [618, 0]
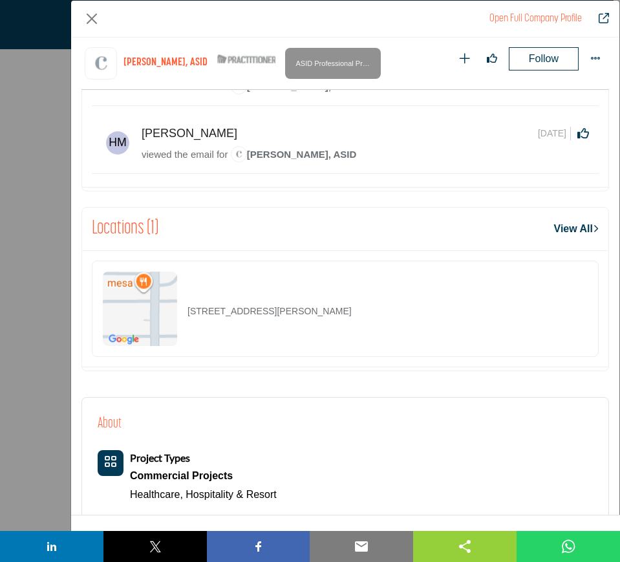
drag, startPoint x: 357, startPoint y: 308, endPoint x: 173, endPoint y: 314, distance: 184.4
click at [173, 314] on div "[STREET_ADDRESS][PERSON_NAME]" at bounding box center [345, 309] width 507 height 96
click at [92, 20] on button "Close" at bounding box center [91, 18] width 21 height 21
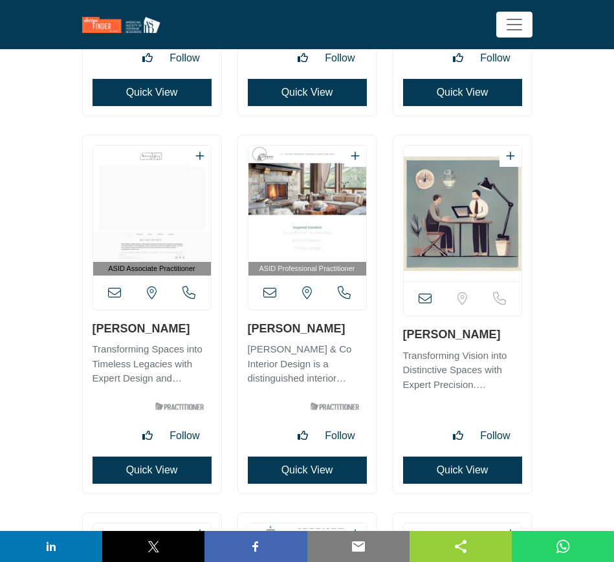
scroll to position [20209, 0]
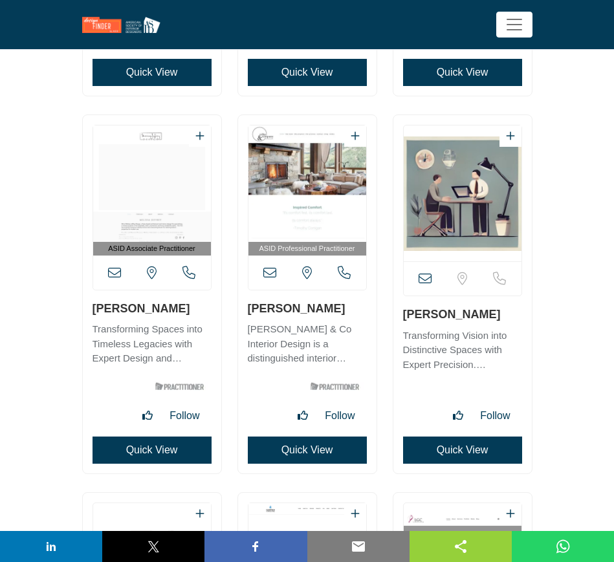
drag, startPoint x: 87, startPoint y: 306, endPoint x: 204, endPoint y: 312, distance: 116.5
click at [204, 312] on div "ASID Associate Practitioner" at bounding box center [152, 294] width 138 height 358
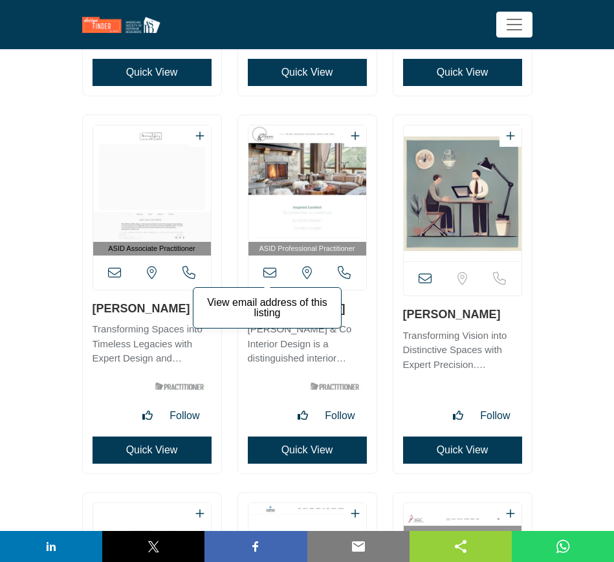
click at [269, 271] on icon at bounding box center [269, 272] width 13 height 13
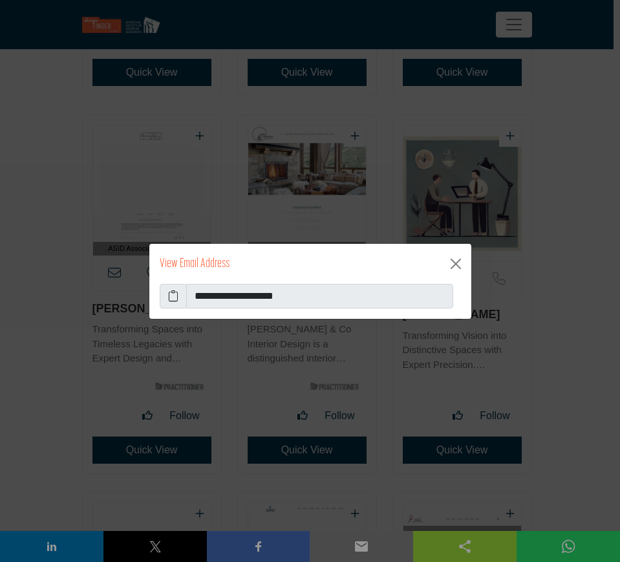
click at [174, 296] on icon at bounding box center [173, 296] width 10 height 16
click at [455, 264] on button "Close" at bounding box center [456, 263] width 21 height 21
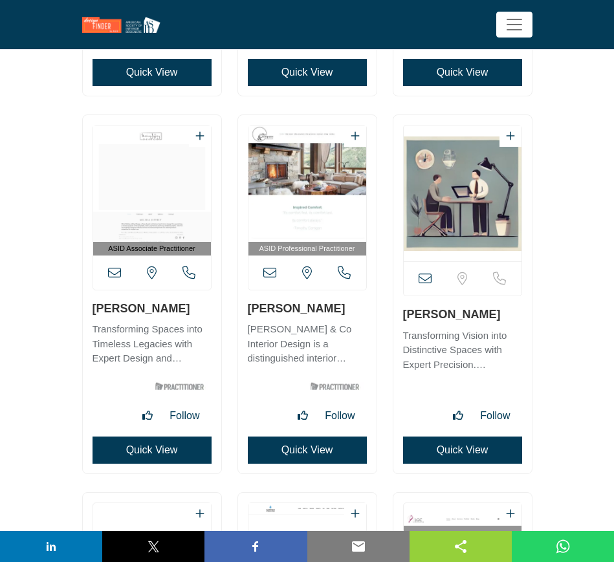
drag, startPoint x: 341, startPoint y: 308, endPoint x: 233, endPoint y: 310, distance: 107.4
click at [235, 310] on div "ASID Professional Practitioner ASID Professional Practitioners have successfull…" at bounding box center [307, 300] width 155 height 372
